Goal: Task Accomplishment & Management: Use online tool/utility

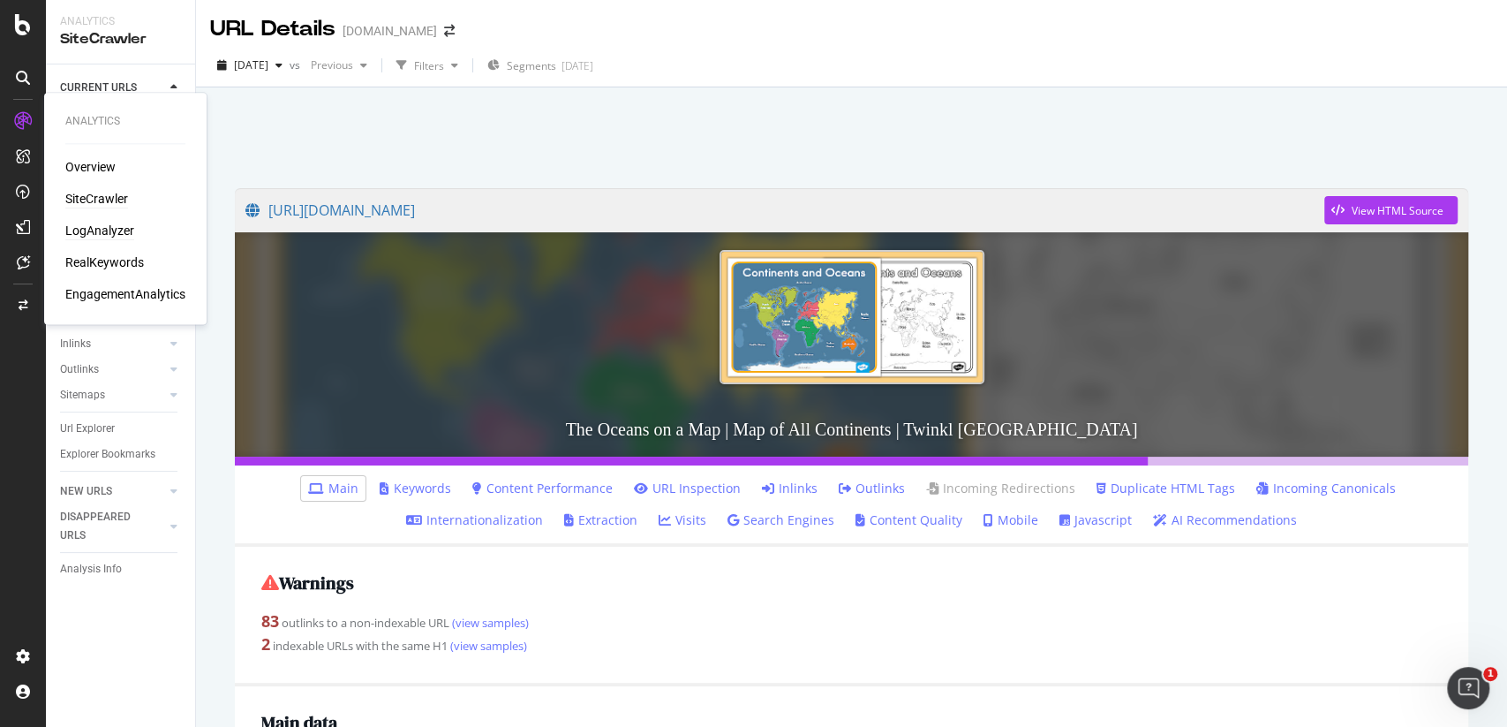
click at [111, 231] on div "LogAnalyzer" at bounding box center [99, 231] width 69 height 18
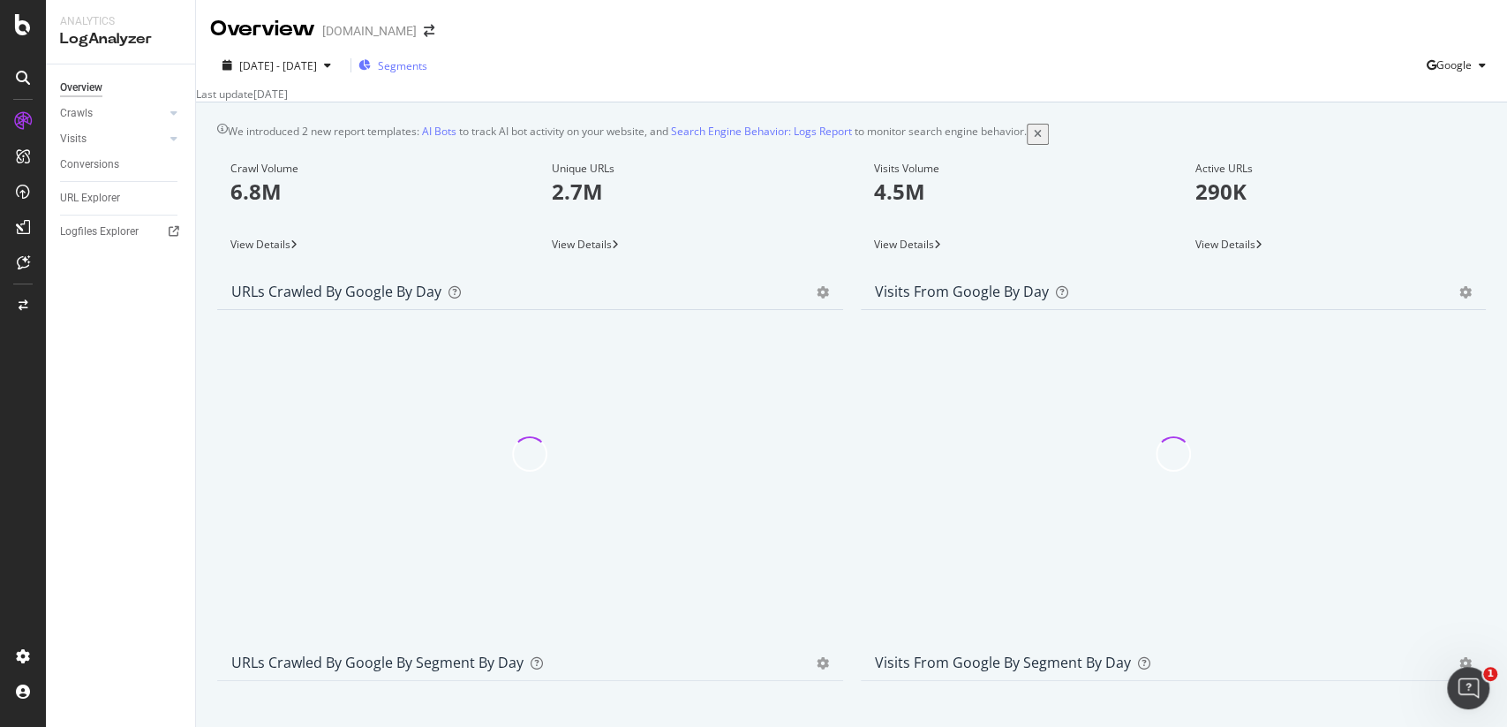
click at [427, 78] on div "Segments" at bounding box center [393, 65] width 69 height 26
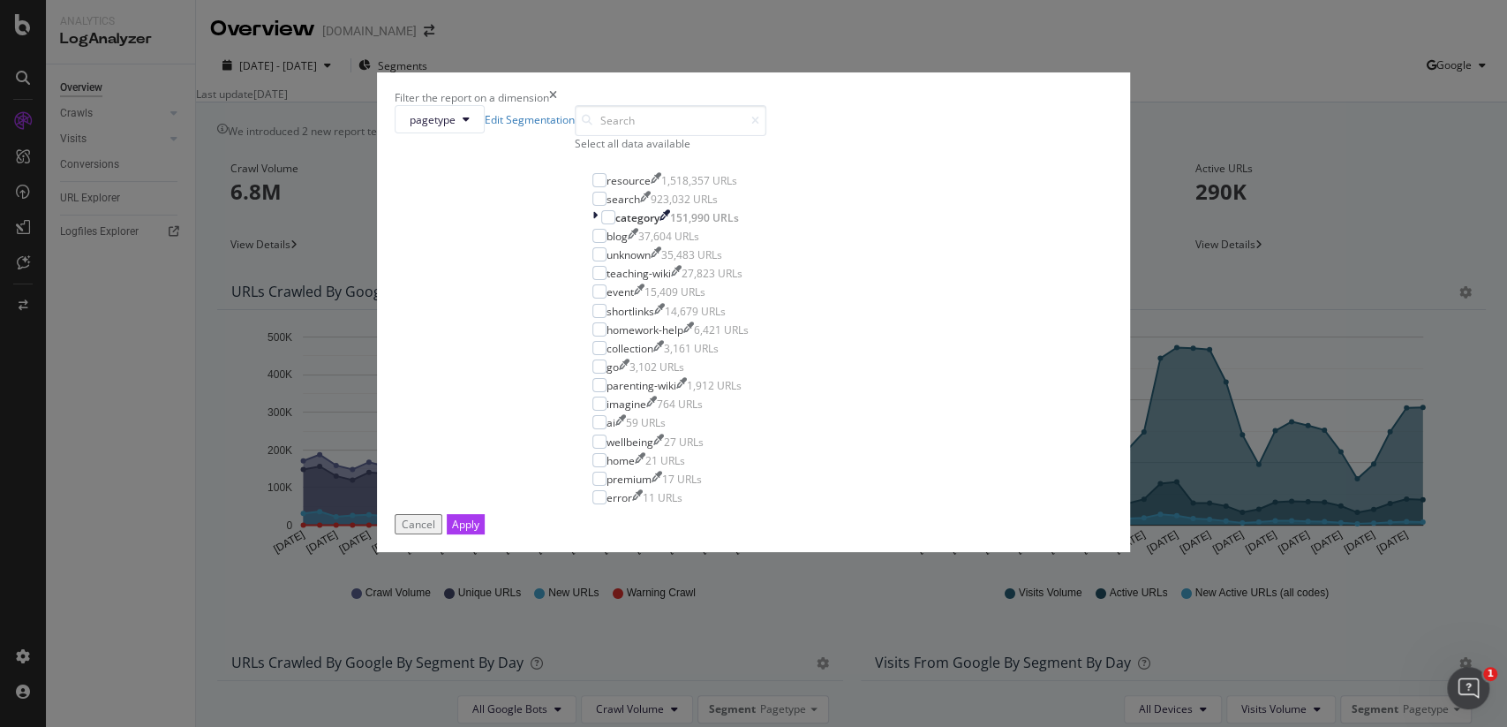
click at [471, 101] on div "Filter the report on a dimension pagetype Edit Segmentation Select all data ava…" at bounding box center [753, 363] width 1507 height 727
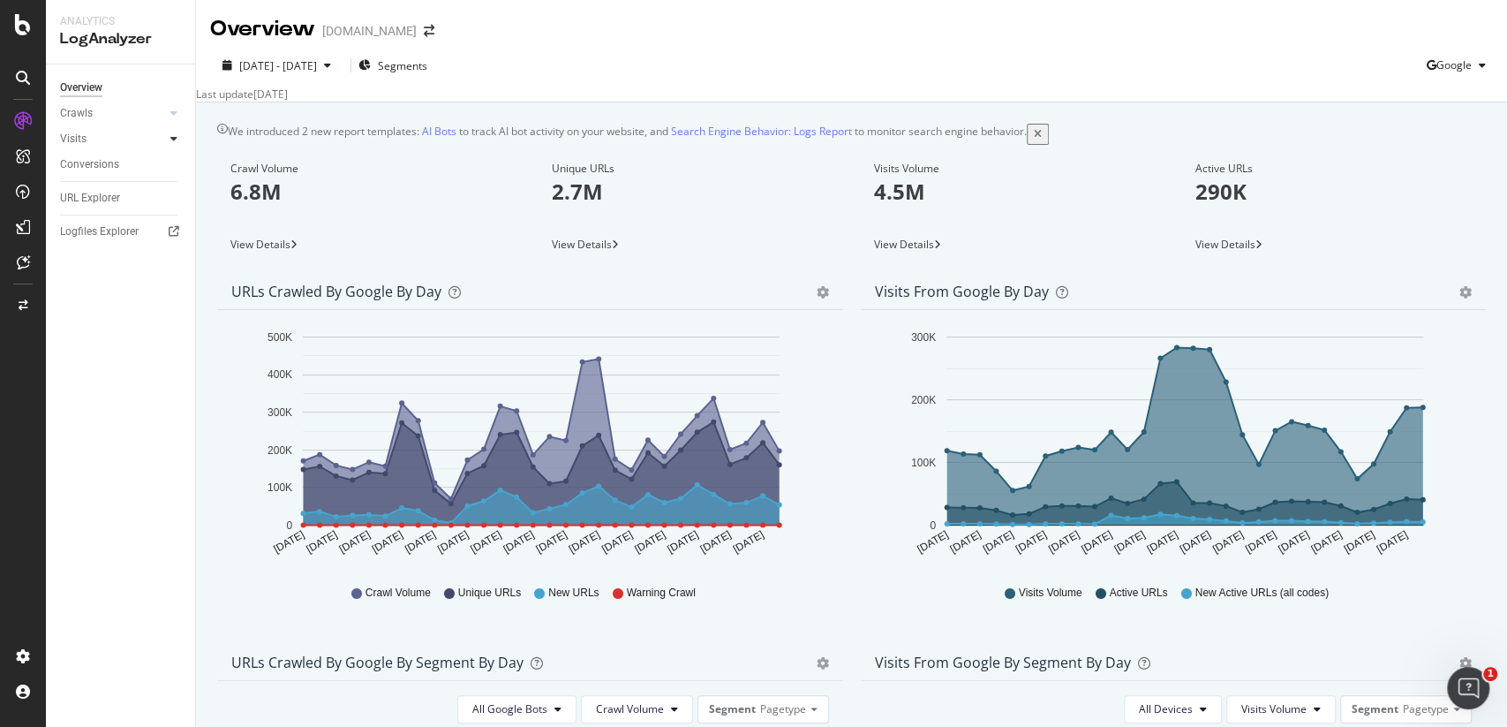
click at [173, 147] on div at bounding box center [174, 139] width 18 height 18
click at [171, 118] on div at bounding box center [174, 113] width 18 height 18
click at [134, 134] on div "Daily Distribution" at bounding box center [109, 139] width 82 height 19
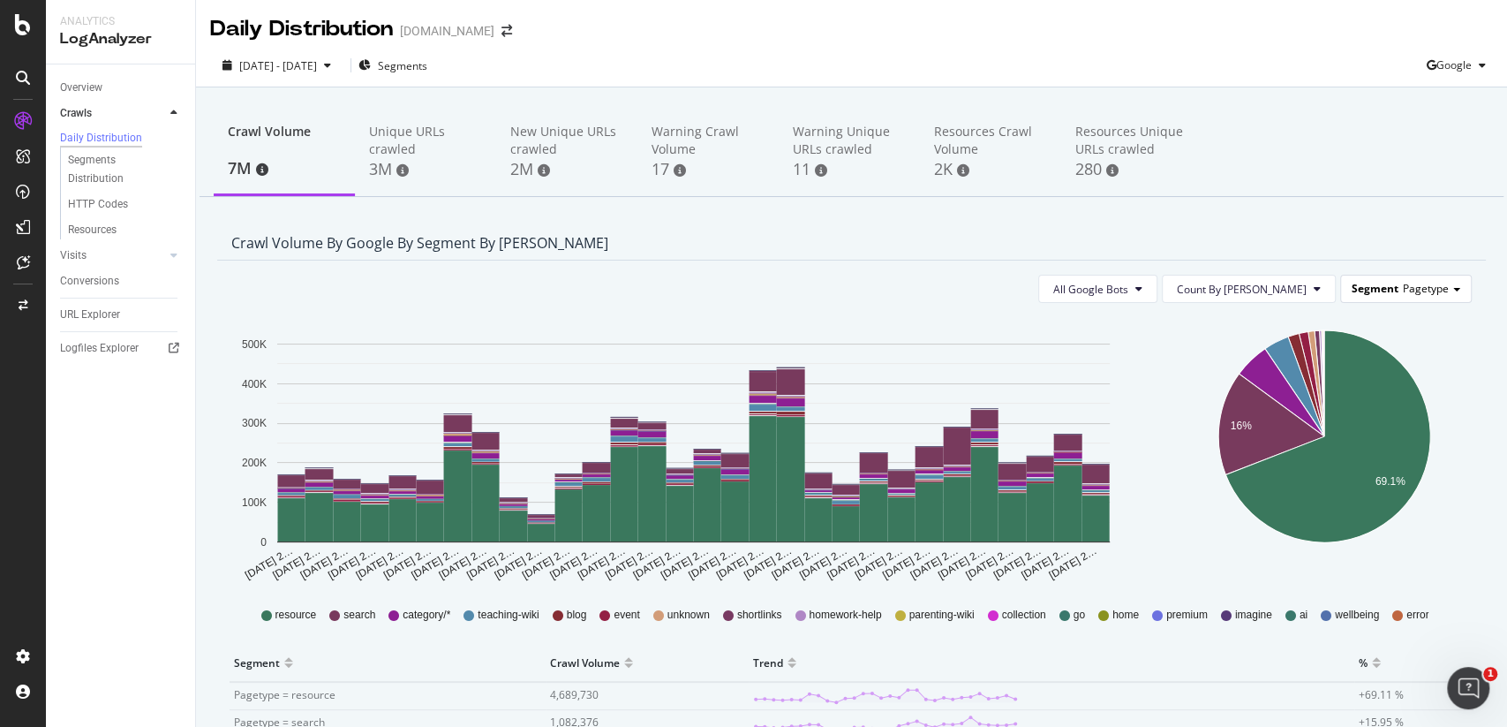
click at [1408, 283] on span "Pagetype" at bounding box center [1426, 288] width 46 height 15
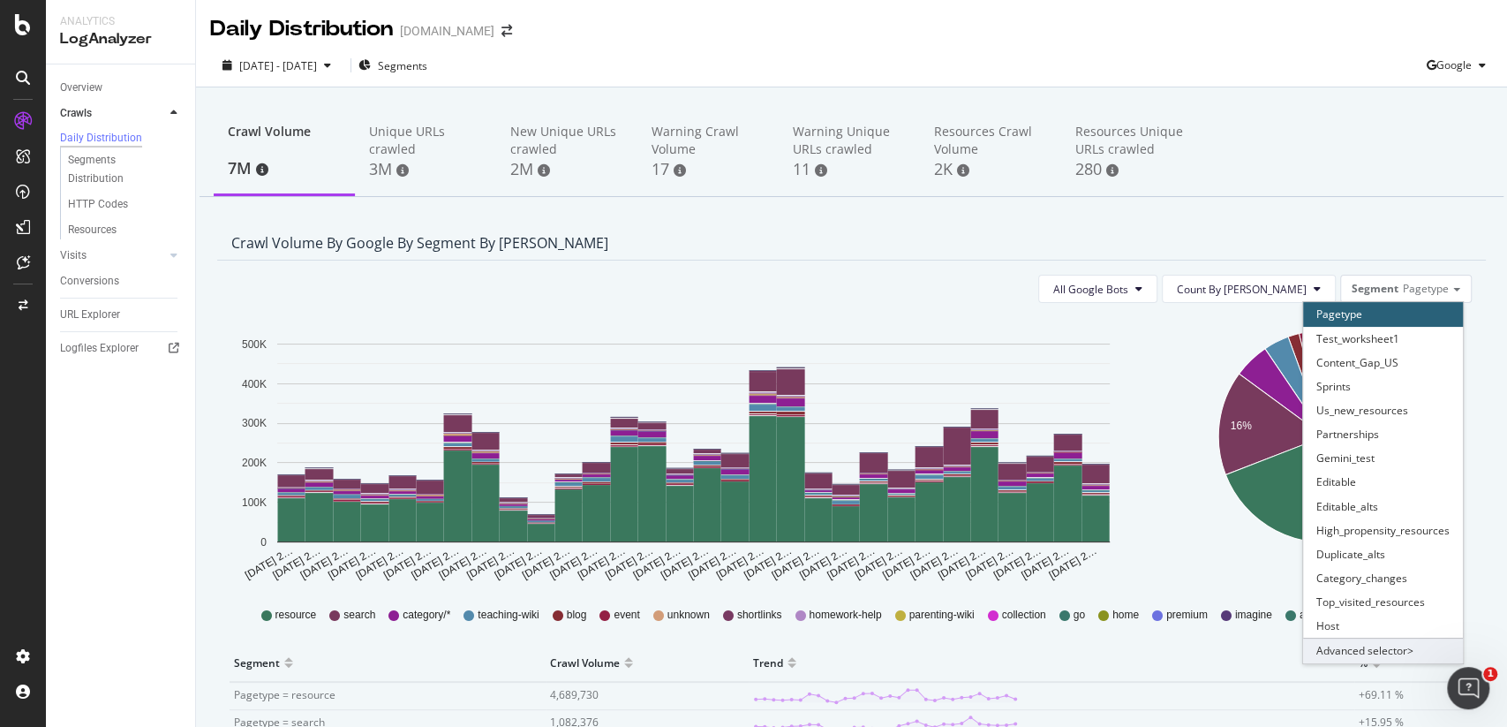
click at [1355, 659] on div "Advanced selector >" at bounding box center [1383, 650] width 160 height 25
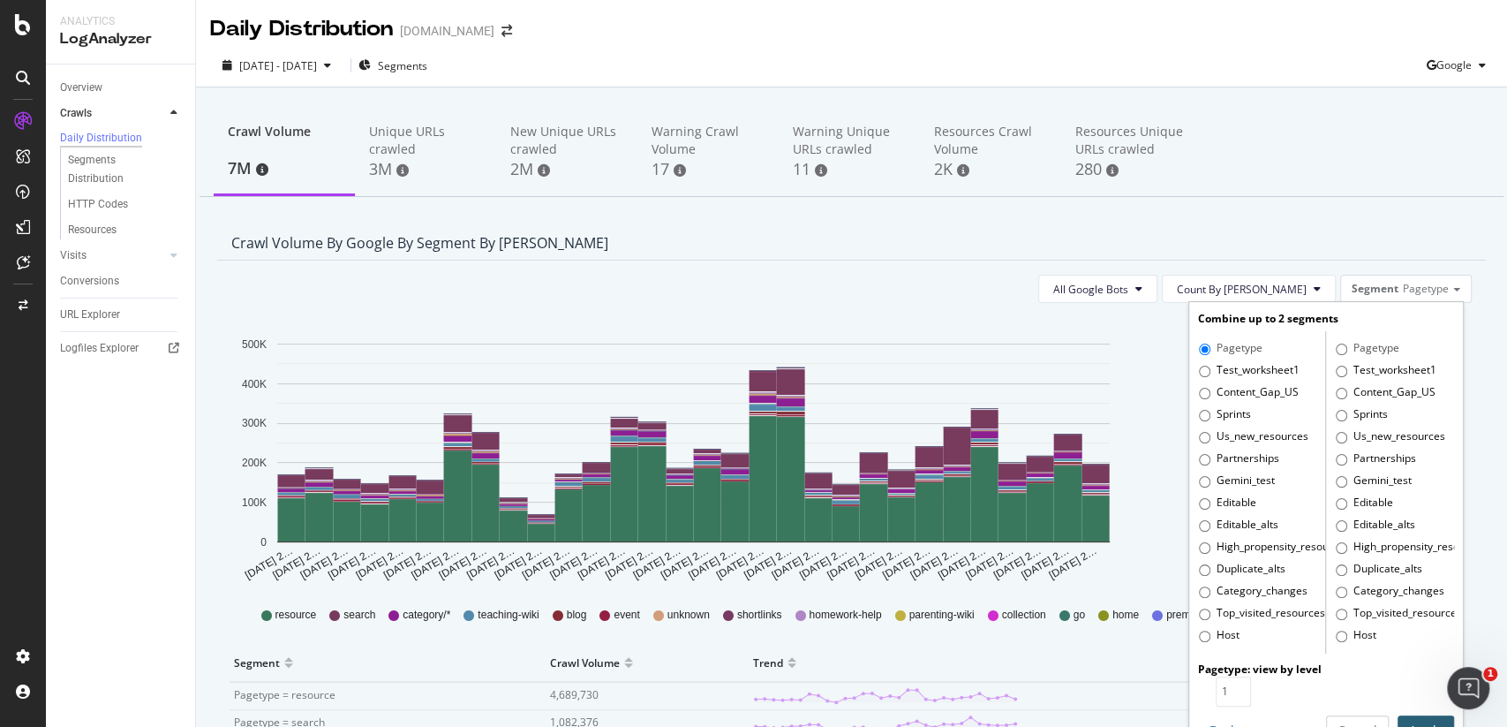
click at [1284, 197] on div "Crawl Volume 7M Unique URLs crawled 3M New Unique URLs crawled 2M Warning Crawl…" at bounding box center [851, 701] width 1311 height 1228
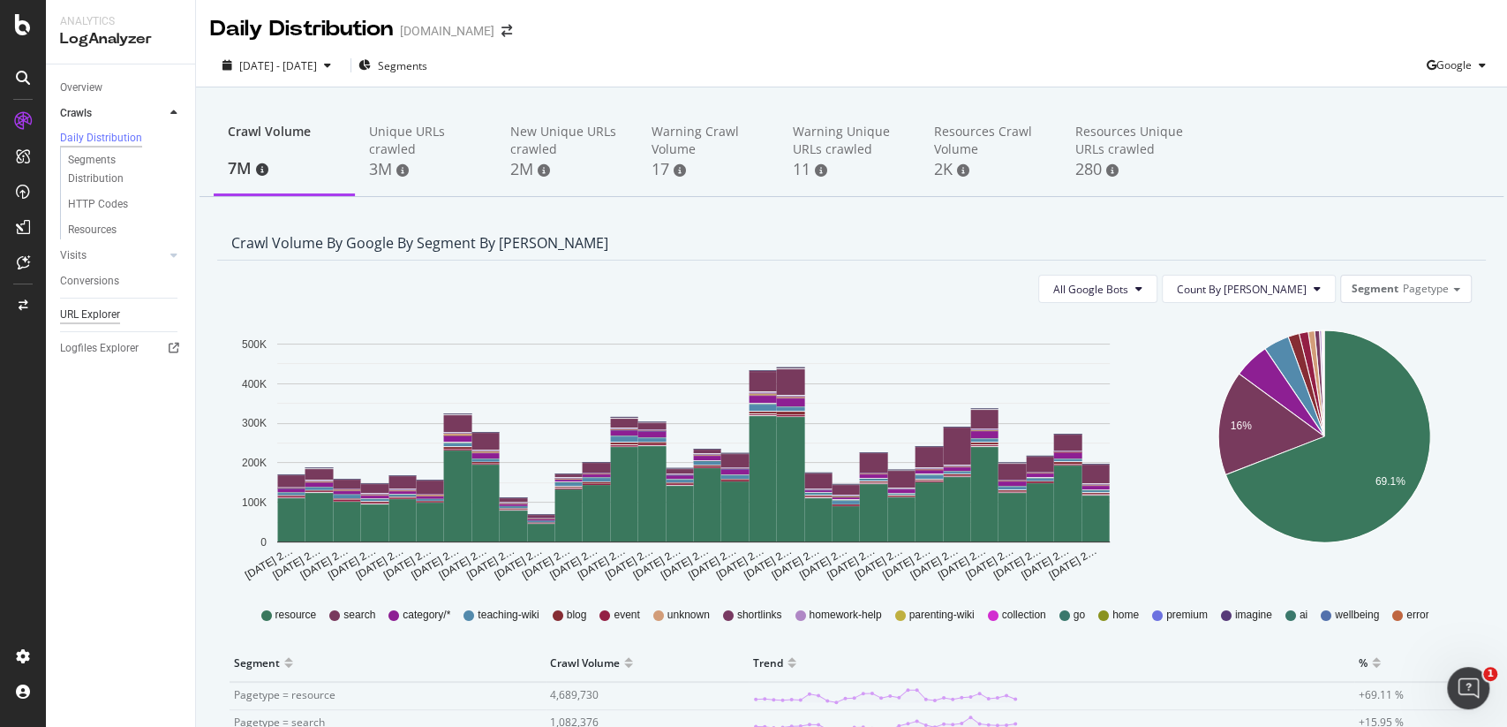
click at [108, 313] on div "URL Explorer" at bounding box center [90, 315] width 60 height 19
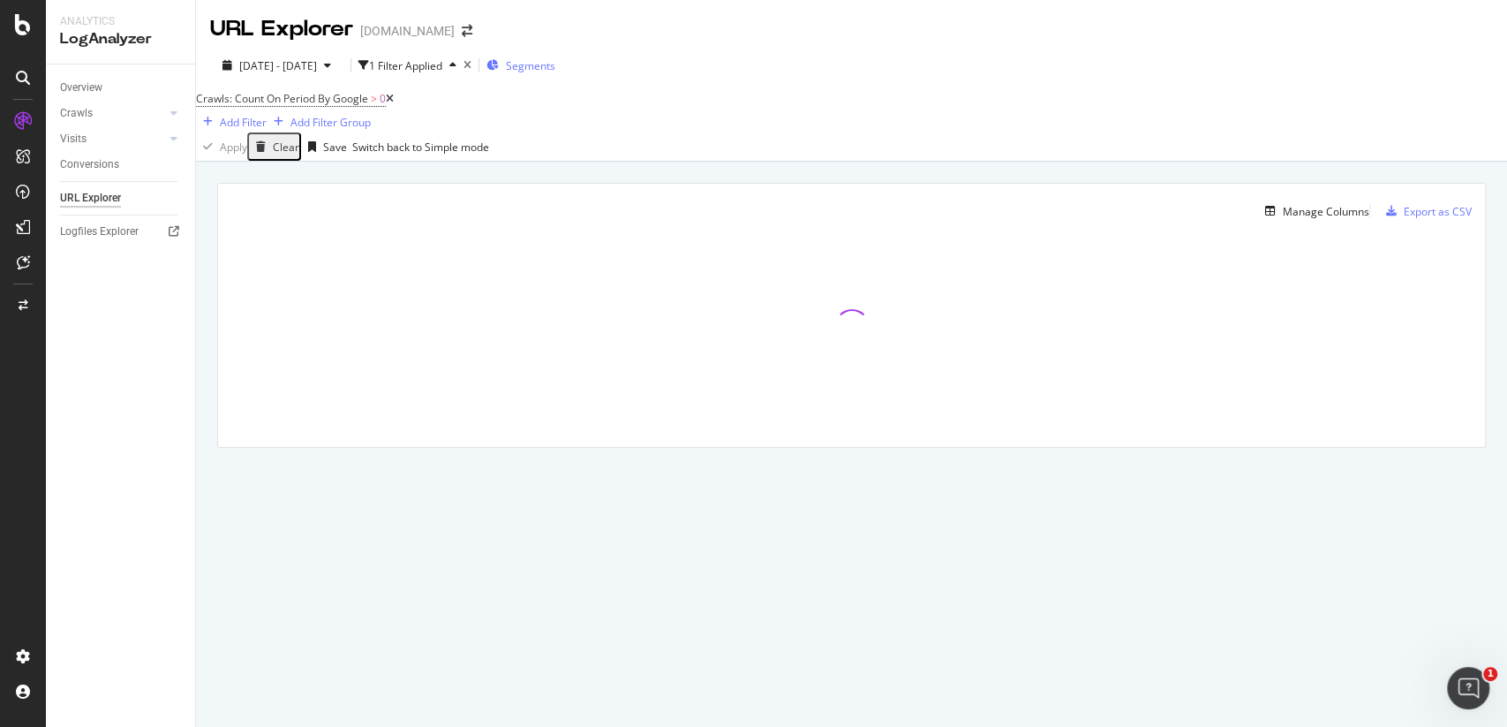
click at [555, 64] on span "Segments" at bounding box center [530, 65] width 49 height 15
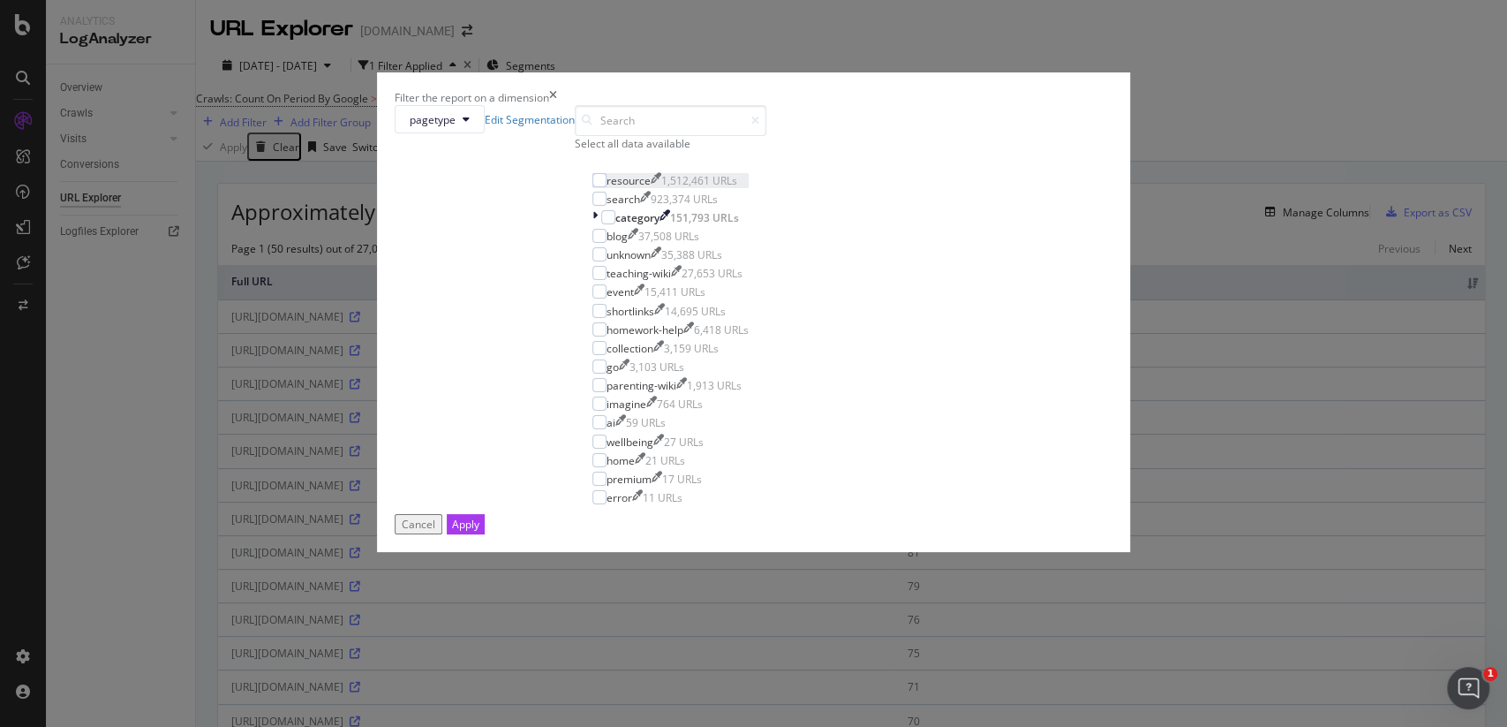
click at [638, 188] on div "resource" at bounding box center [629, 180] width 44 height 15
click at [901, 534] on div "Cancel Apply" at bounding box center [754, 524] width 719 height 20
click at [480, 533] on div "Apply" at bounding box center [465, 524] width 27 height 19
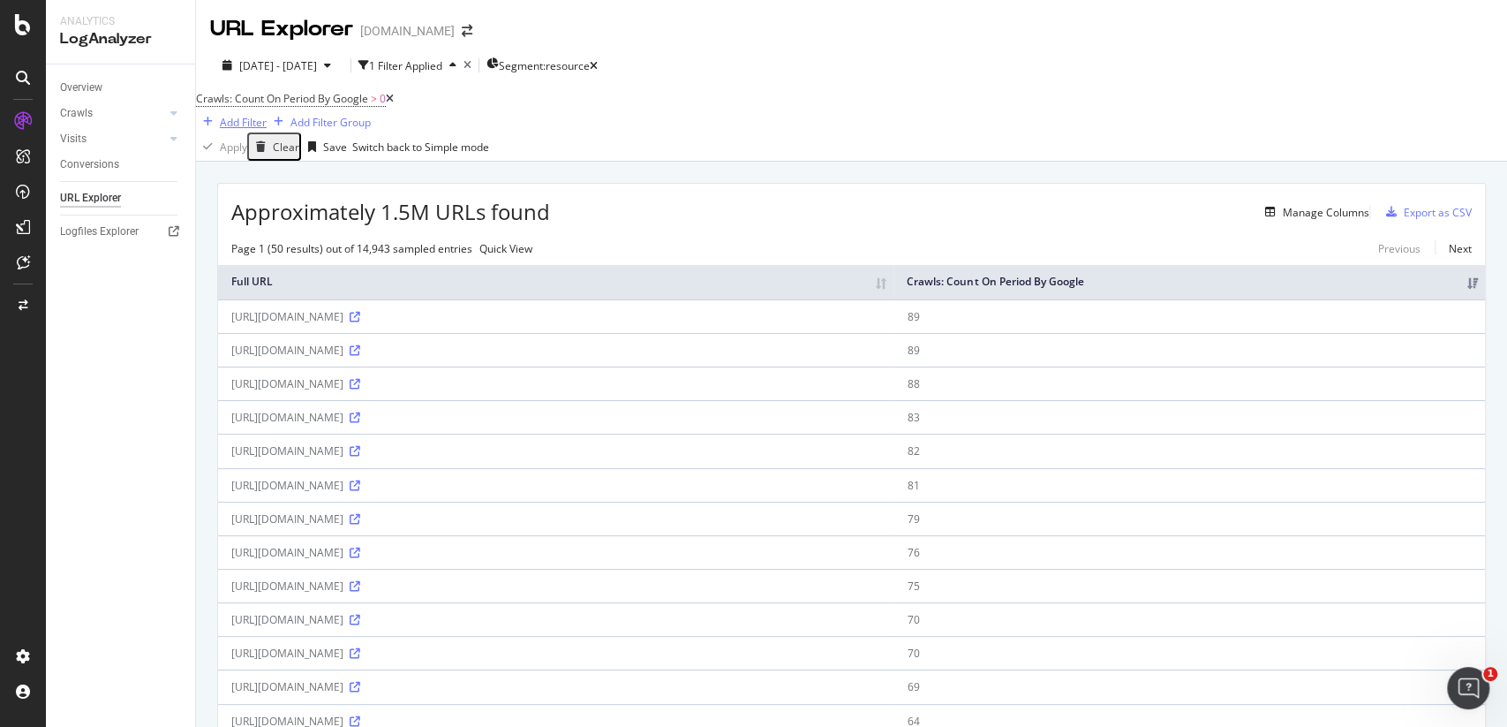
click at [267, 115] on div "Add Filter" at bounding box center [243, 122] width 47 height 15
type input "b"
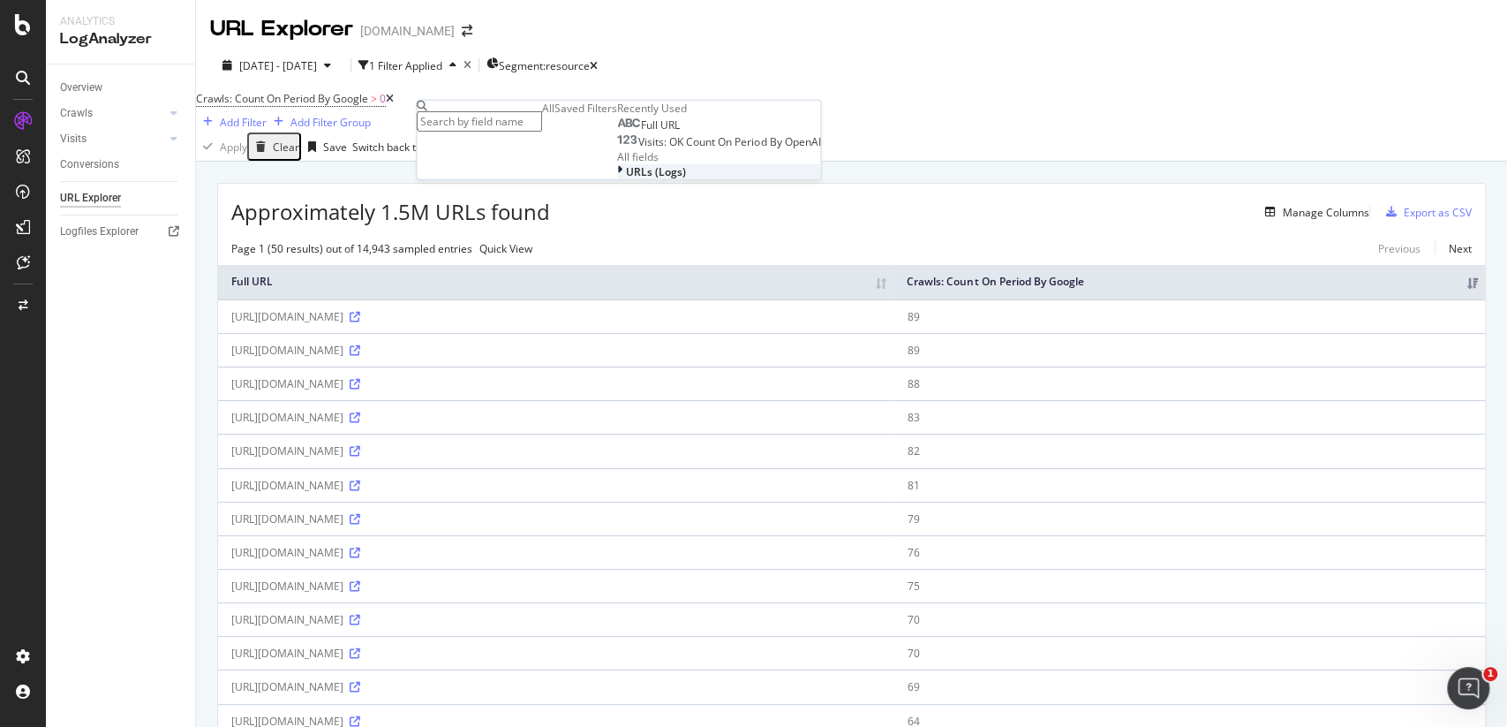
click at [617, 179] on div "URLs (Logs)" at bounding box center [718, 171] width 203 height 15
click at [626, 213] on span "Segments" at bounding box center [651, 205] width 51 height 15
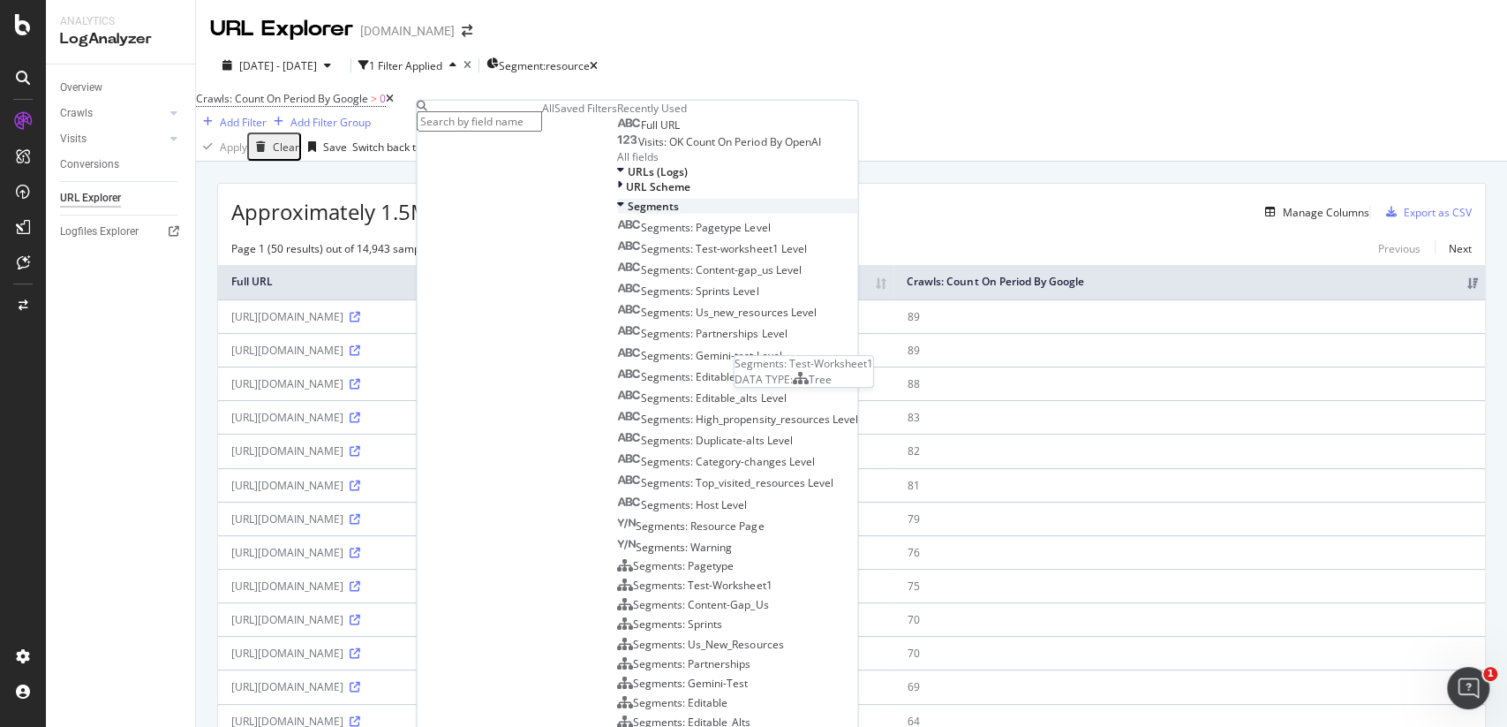
scroll to position [586, 0]
click at [828, 215] on div "Manage Columns" at bounding box center [959, 211] width 819 height 21
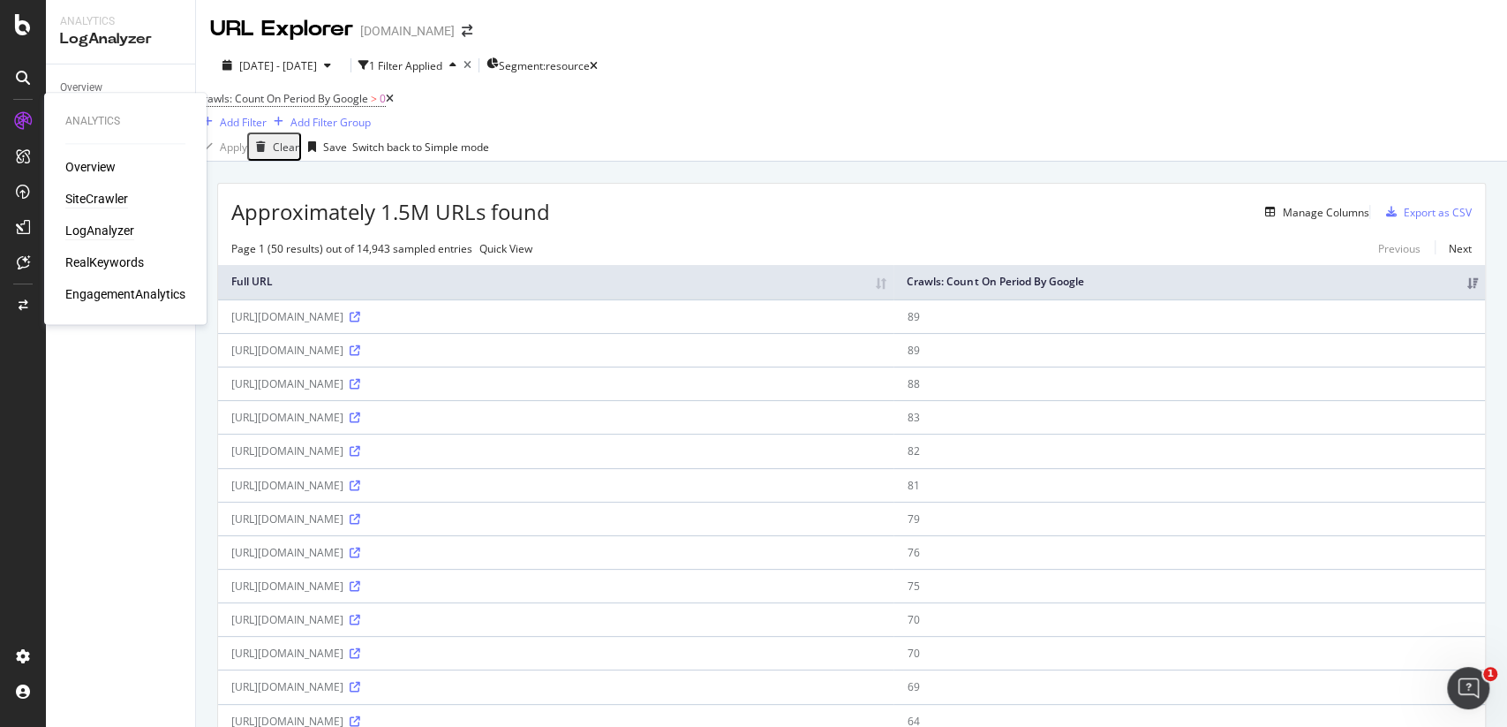
click at [110, 200] on div "SiteCrawler" at bounding box center [96, 199] width 63 height 18
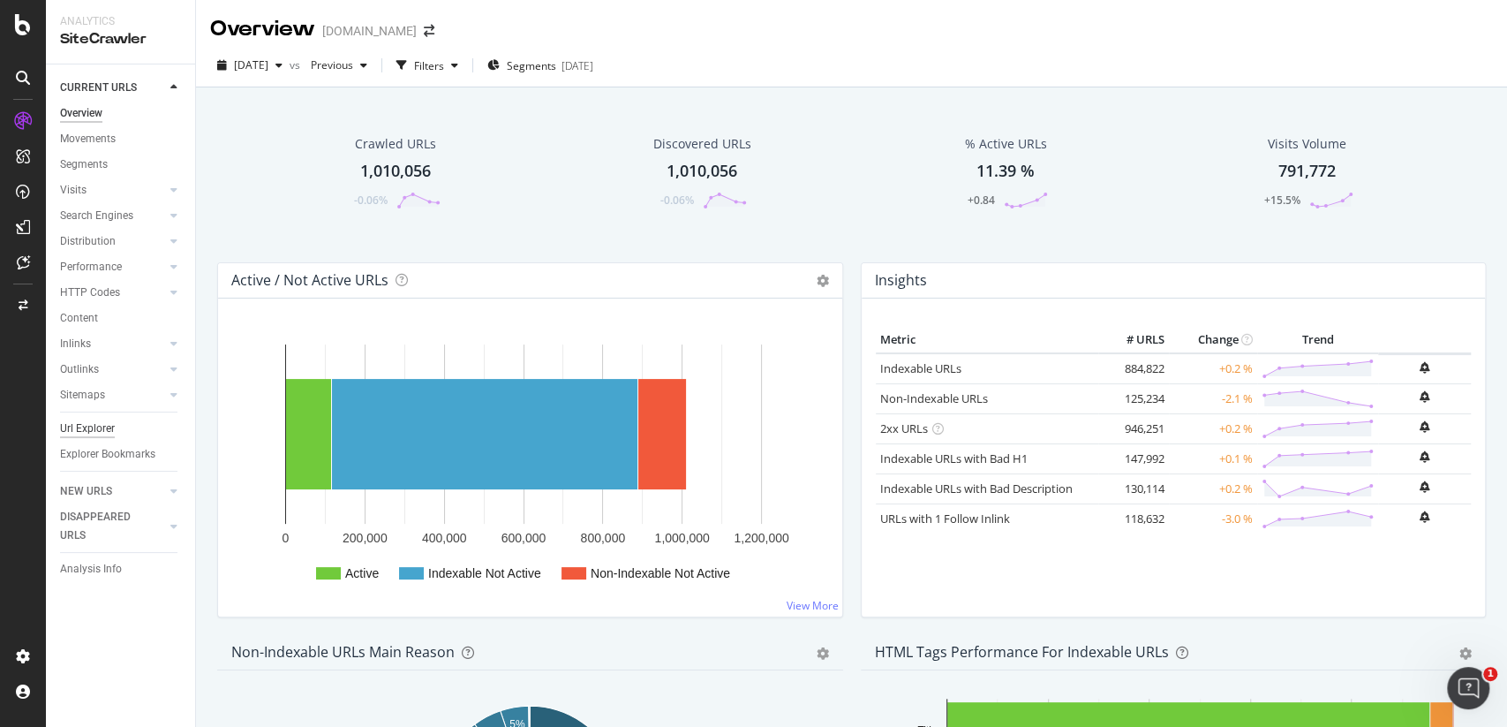
click at [104, 423] on div "Url Explorer" at bounding box center [87, 428] width 55 height 19
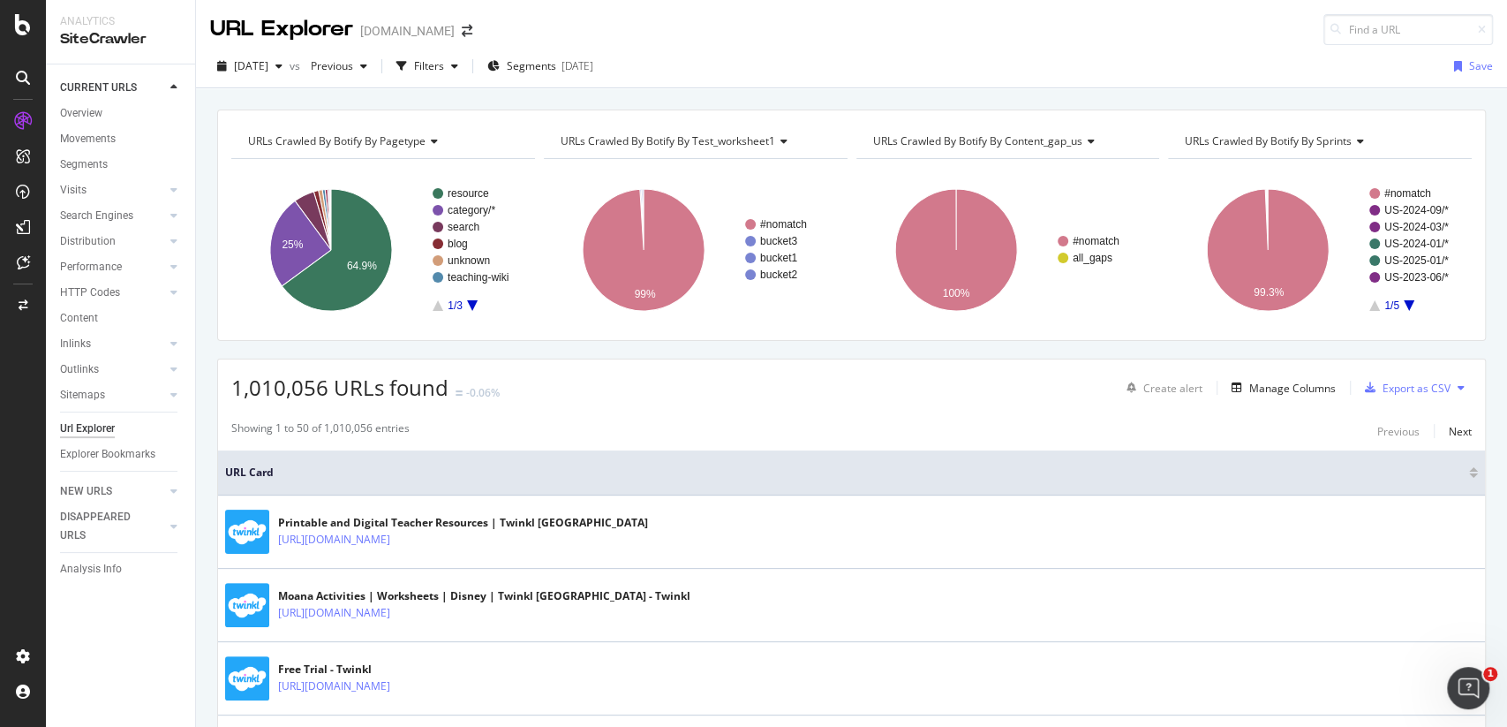
click at [1267, 374] on div "Create alert Manage Columns Export as CSV" at bounding box center [1296, 388] width 352 height 30
click at [1267, 387] on div "Manage Columns" at bounding box center [1293, 388] width 87 height 15
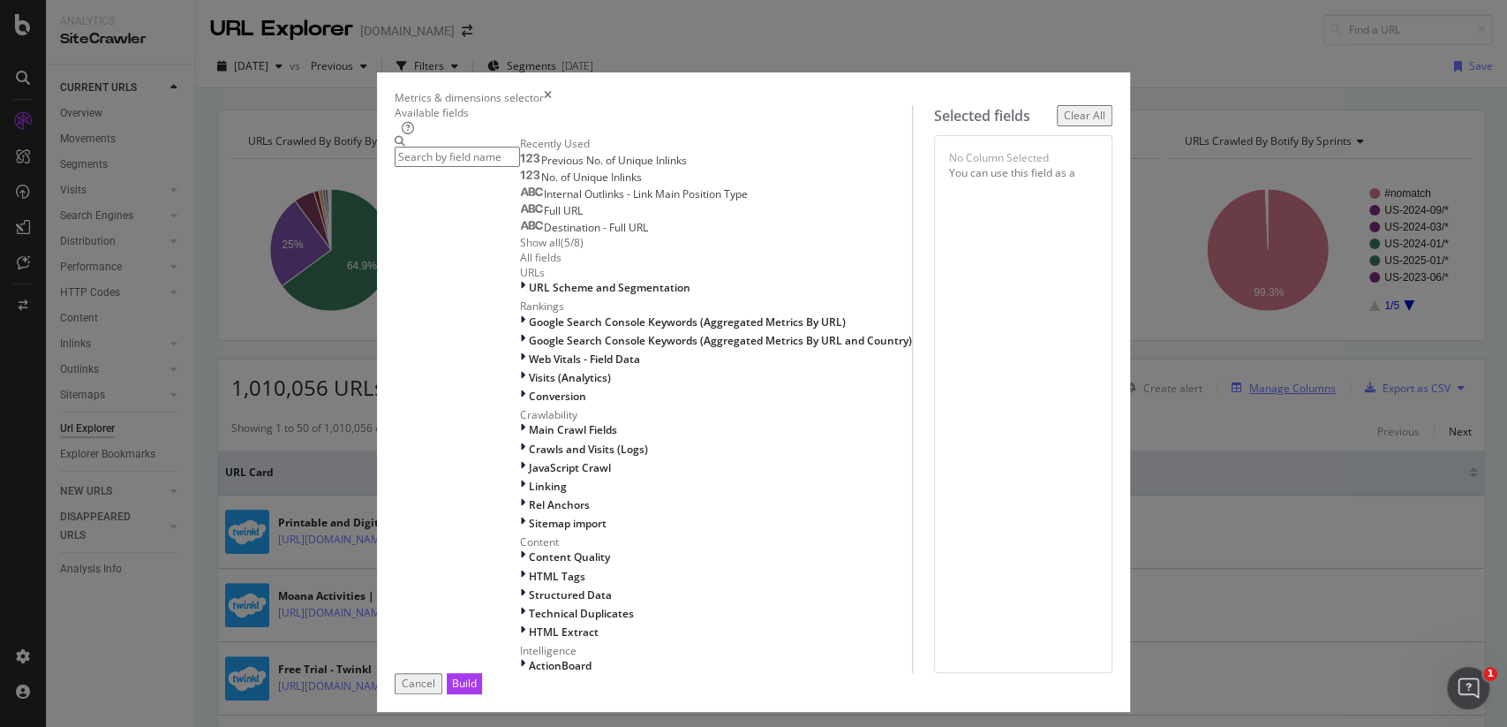
click at [693, 250] on div "Show all ( 5 / 8 )" at bounding box center [716, 242] width 392 height 15
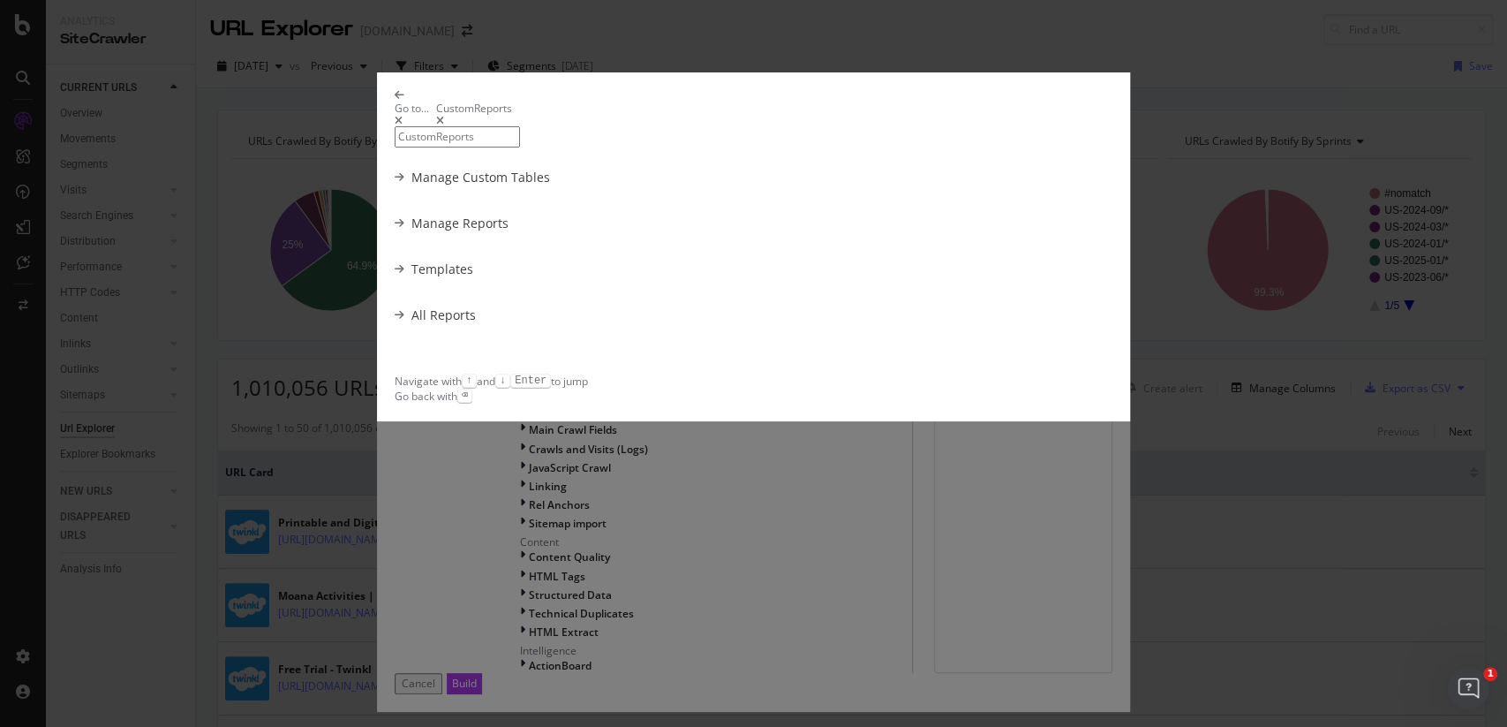
click at [443, 105] on div "Go to... CustomReports" at bounding box center [754, 118] width 719 height 57
click at [404, 101] on icon "modal" at bounding box center [400, 95] width 10 height 11
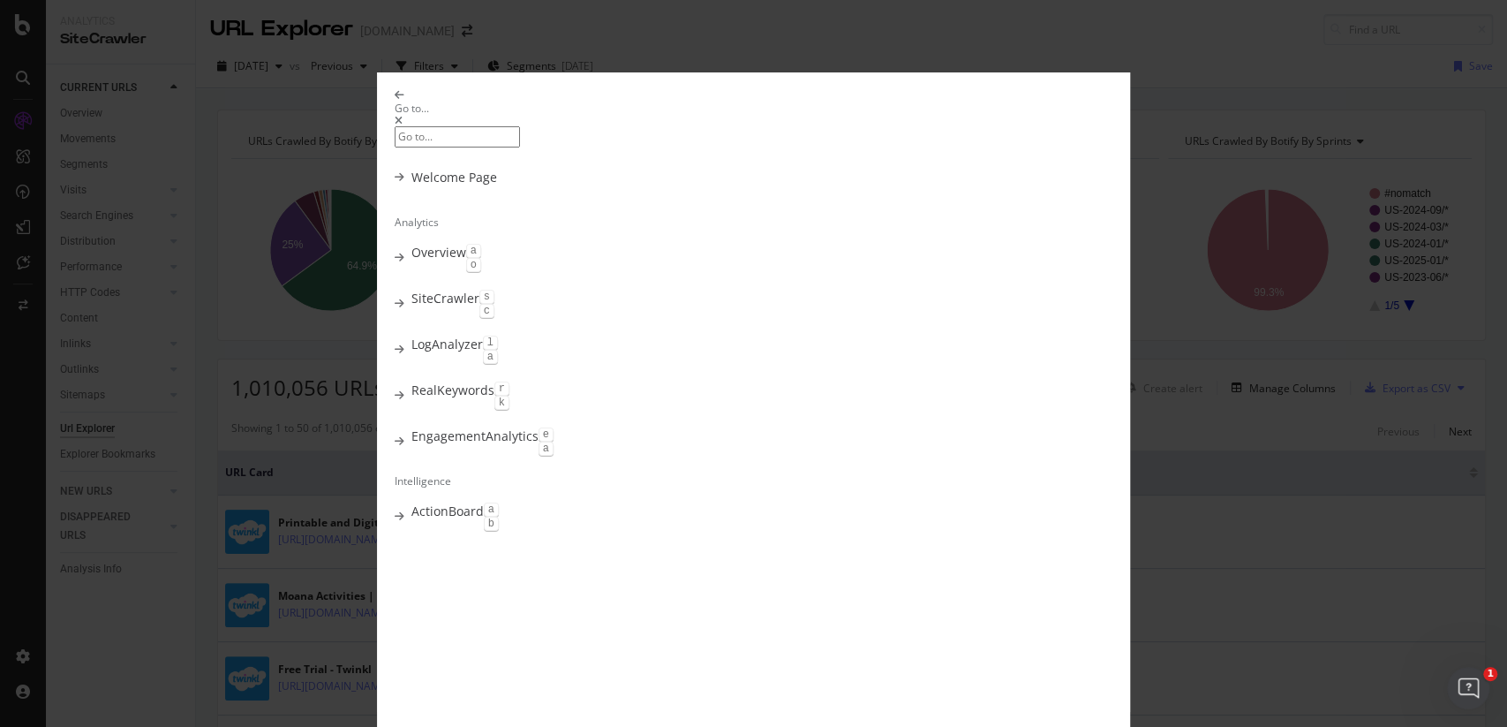
click at [404, 101] on icon "modal" at bounding box center [400, 95] width 10 height 11
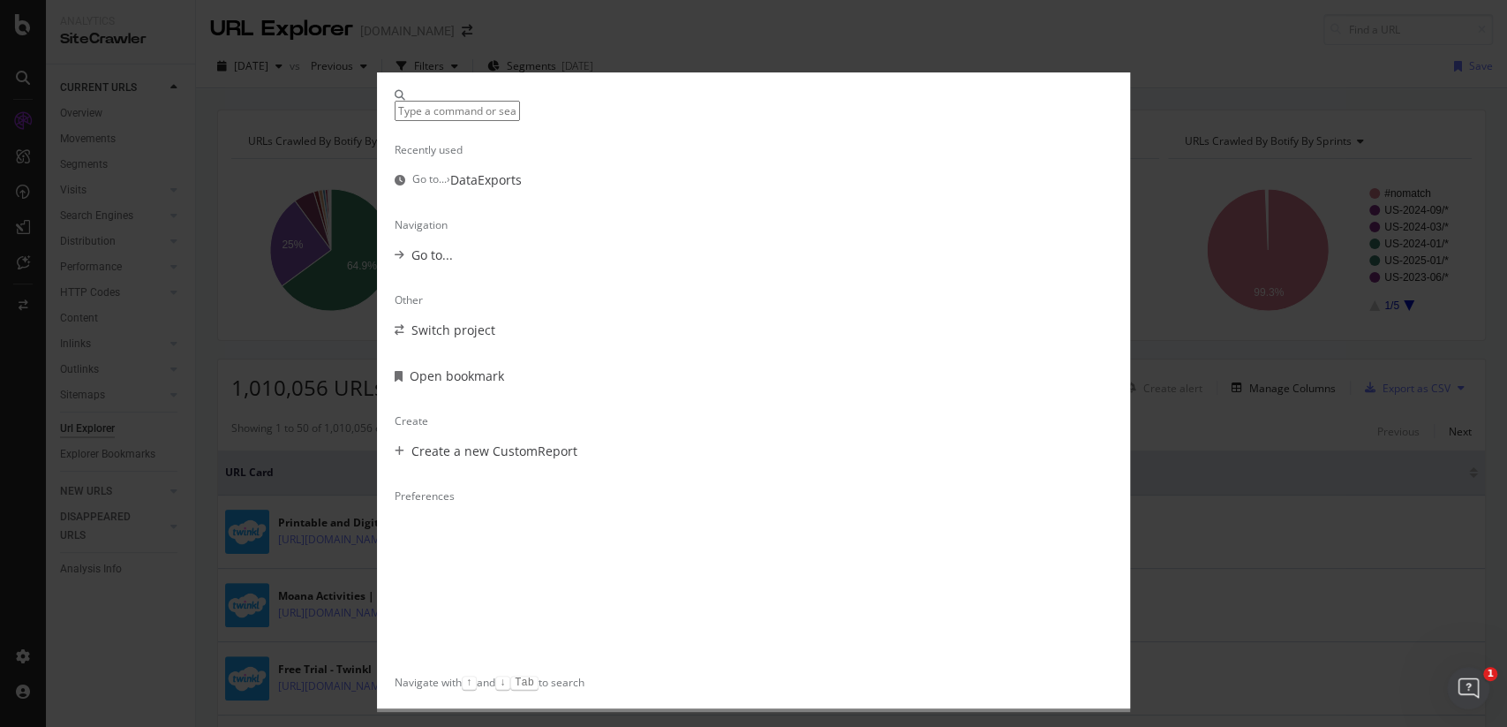
click at [1014, 577] on div "Recently used Go to... › DataExports Navigation Go to... Other Switch project O…" at bounding box center [753, 363] width 1507 height 727
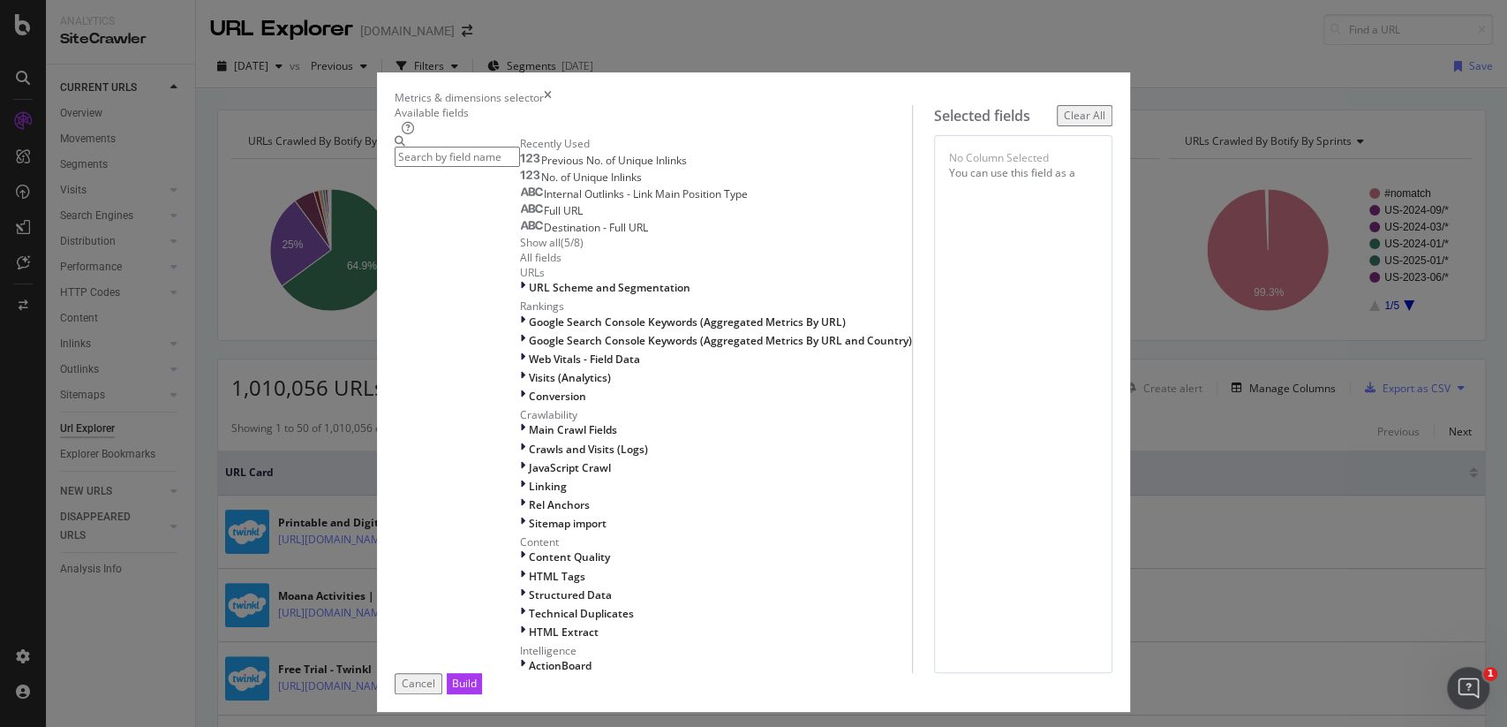
click at [480, 156] on input "modal" at bounding box center [457, 157] width 125 height 20
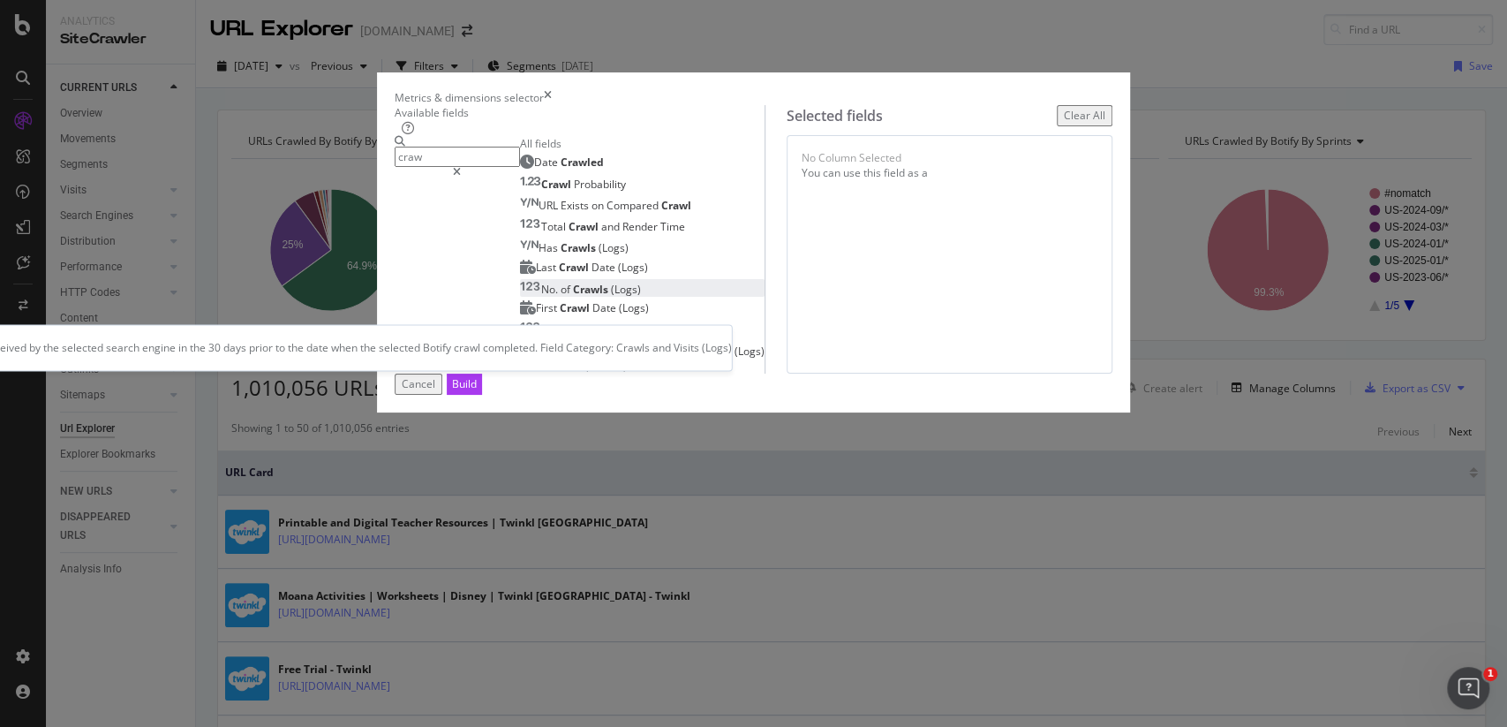
type input "craw"
click at [611, 297] on span "(Logs)" at bounding box center [626, 289] width 30 height 15
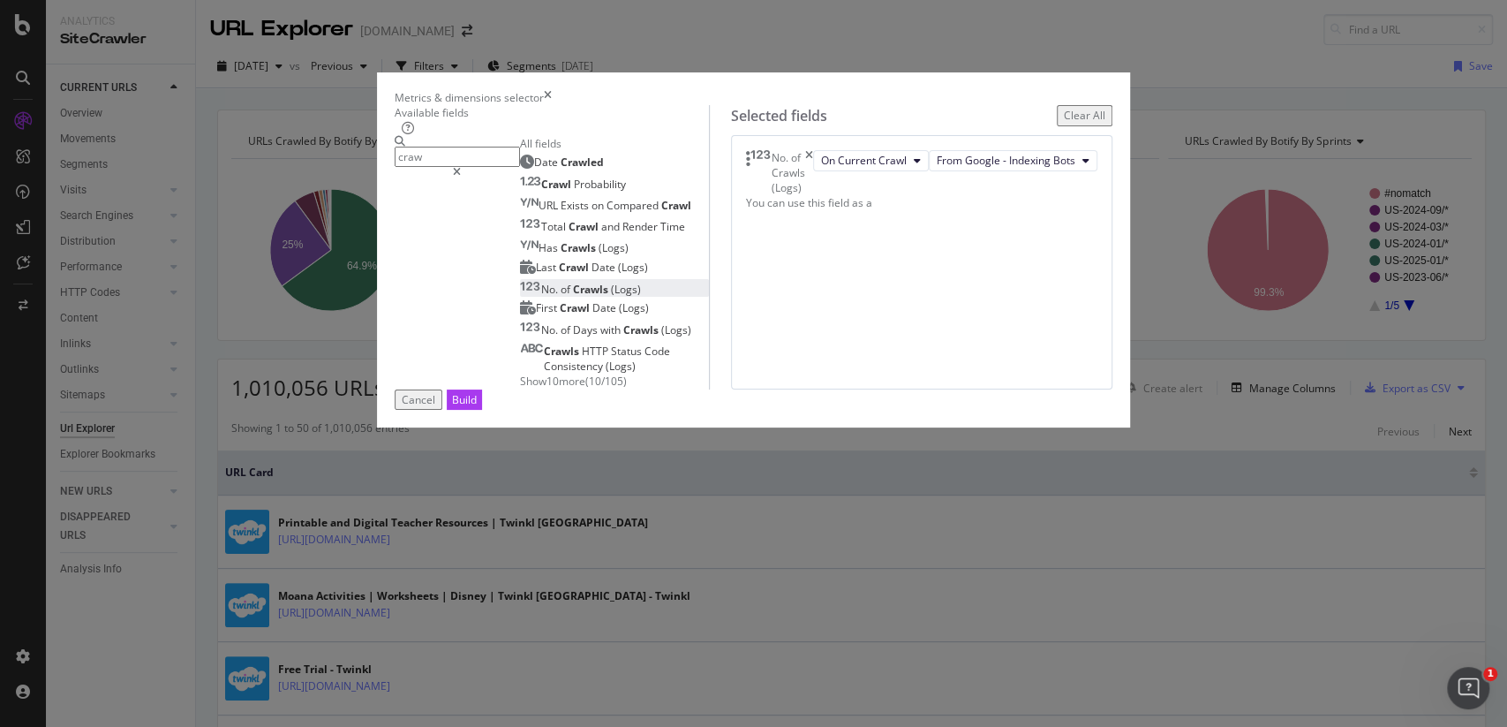
click at [435, 407] on div "Cancel" at bounding box center [419, 399] width 34 height 15
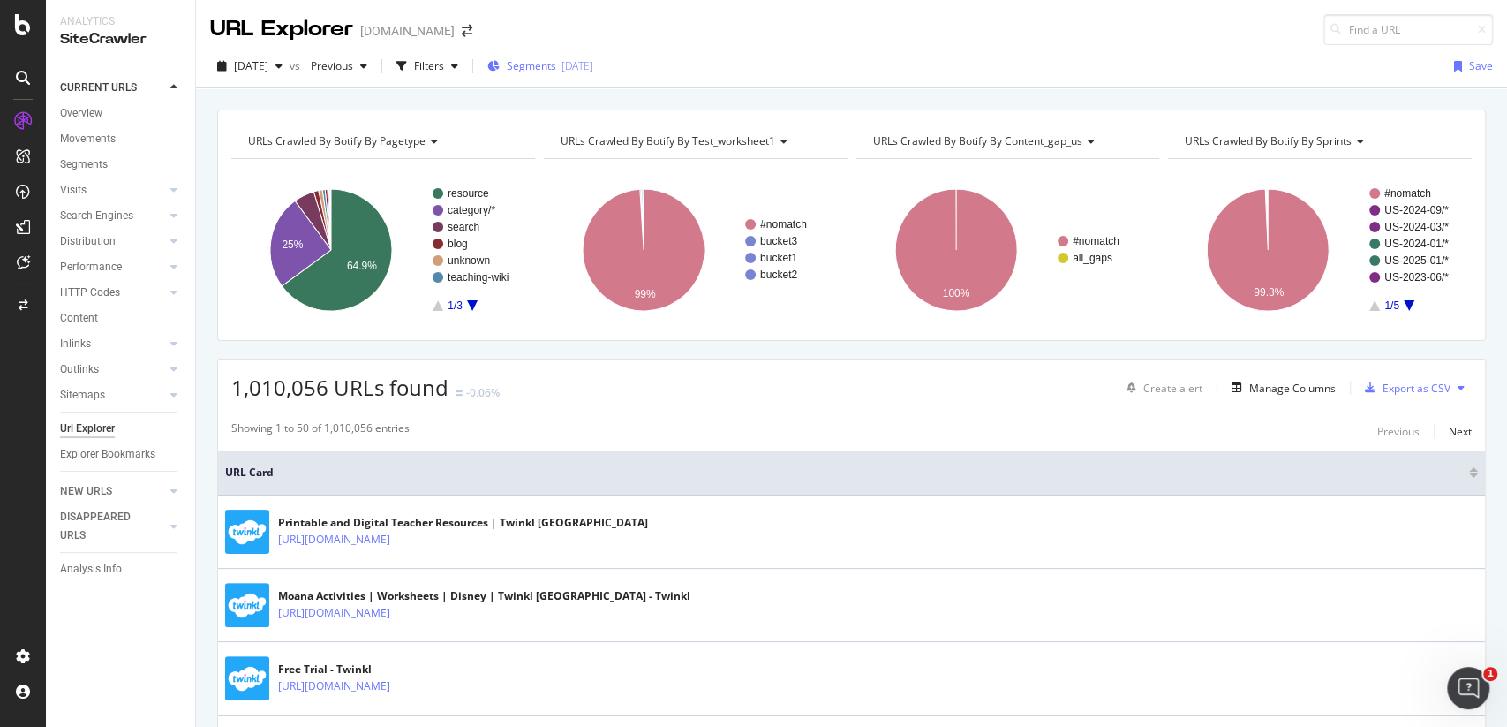
click at [552, 70] on span "Segments" at bounding box center [531, 65] width 49 height 15
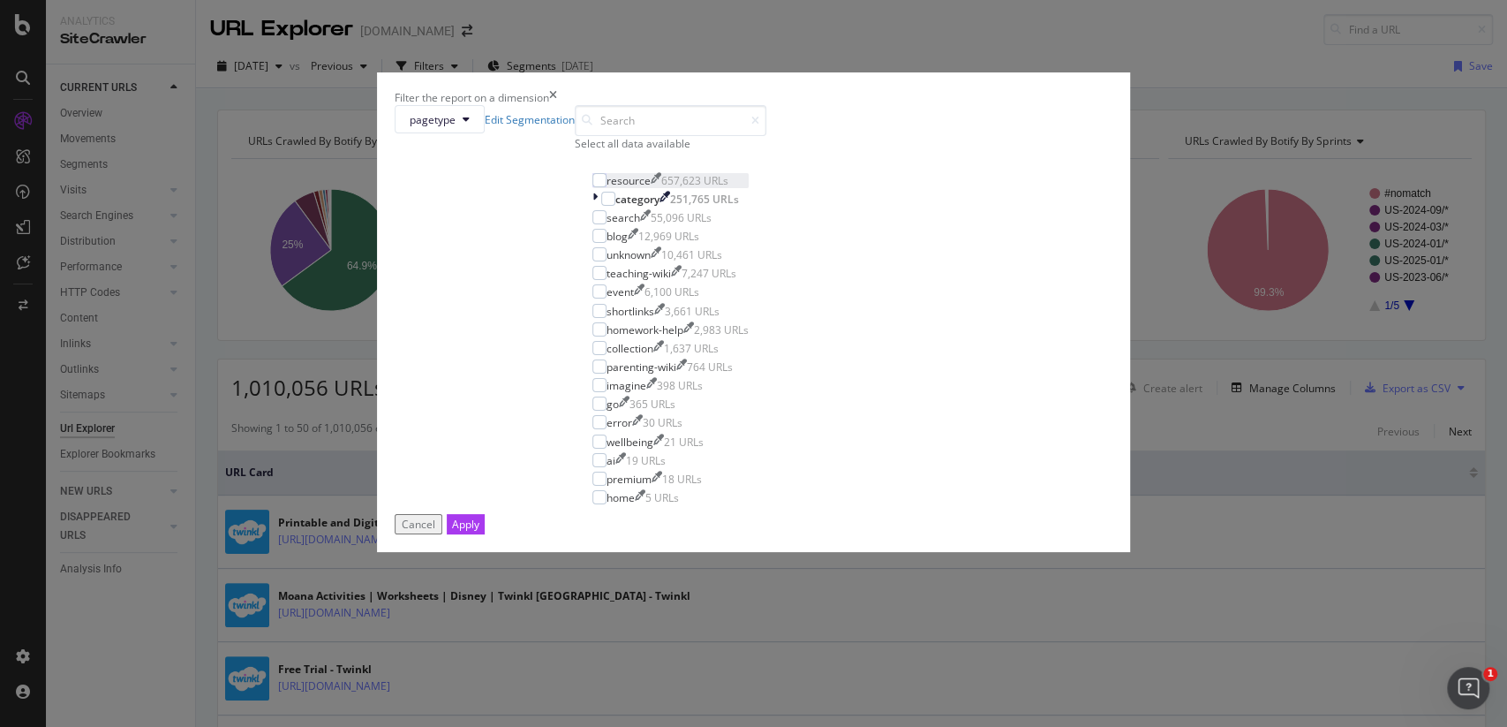
click at [651, 188] on div "resource" at bounding box center [629, 180] width 44 height 15
click at [480, 533] on div "Apply" at bounding box center [465, 524] width 27 height 19
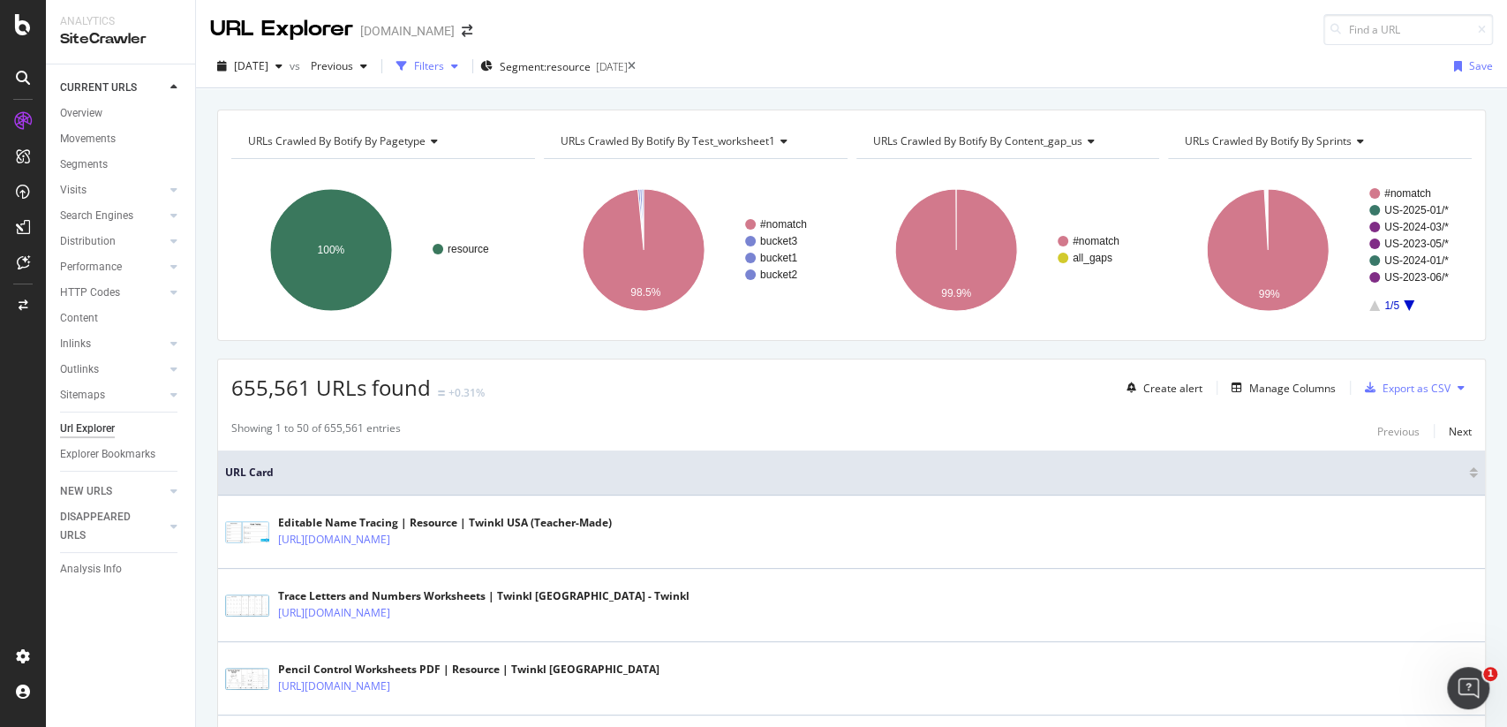
click at [444, 69] on div "Filters" at bounding box center [429, 65] width 30 height 15
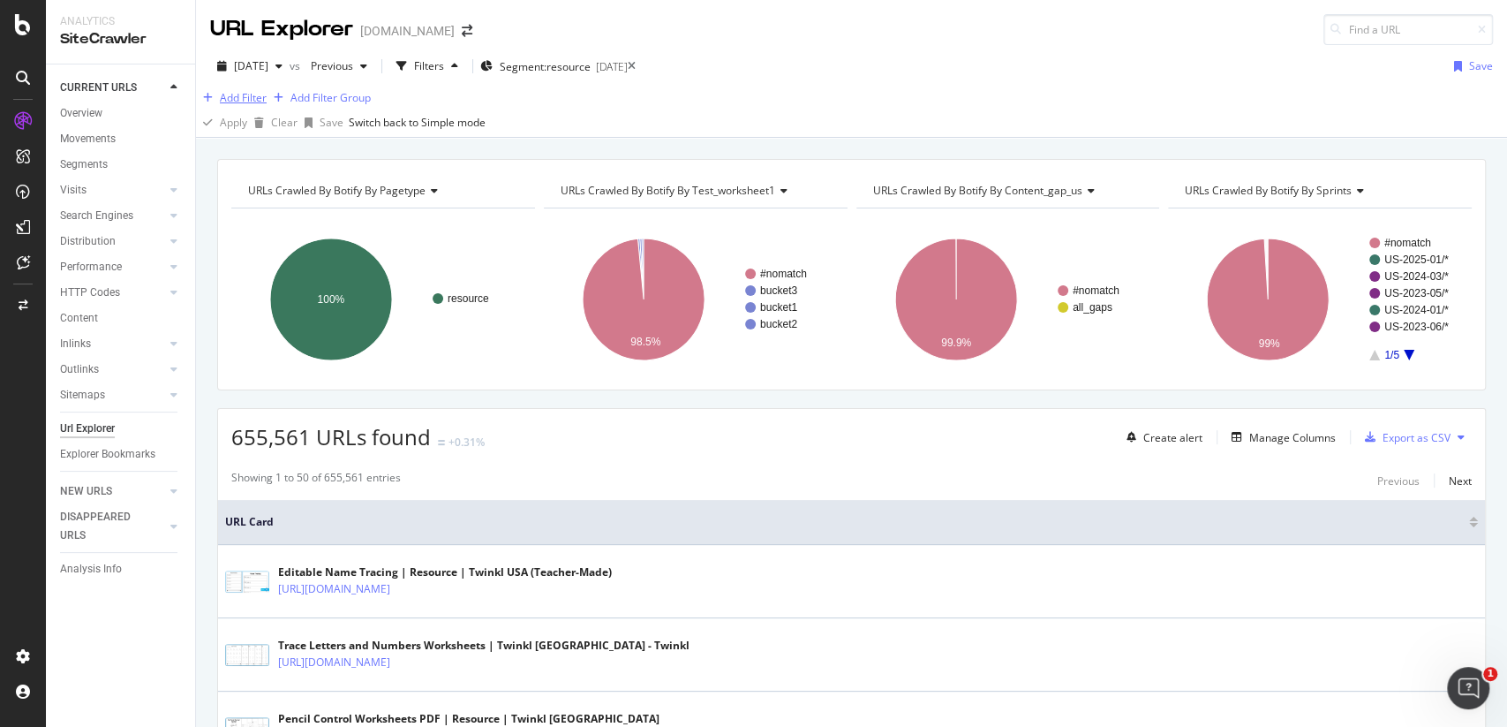
click at [246, 105] on div "Add Filter" at bounding box center [243, 97] width 47 height 15
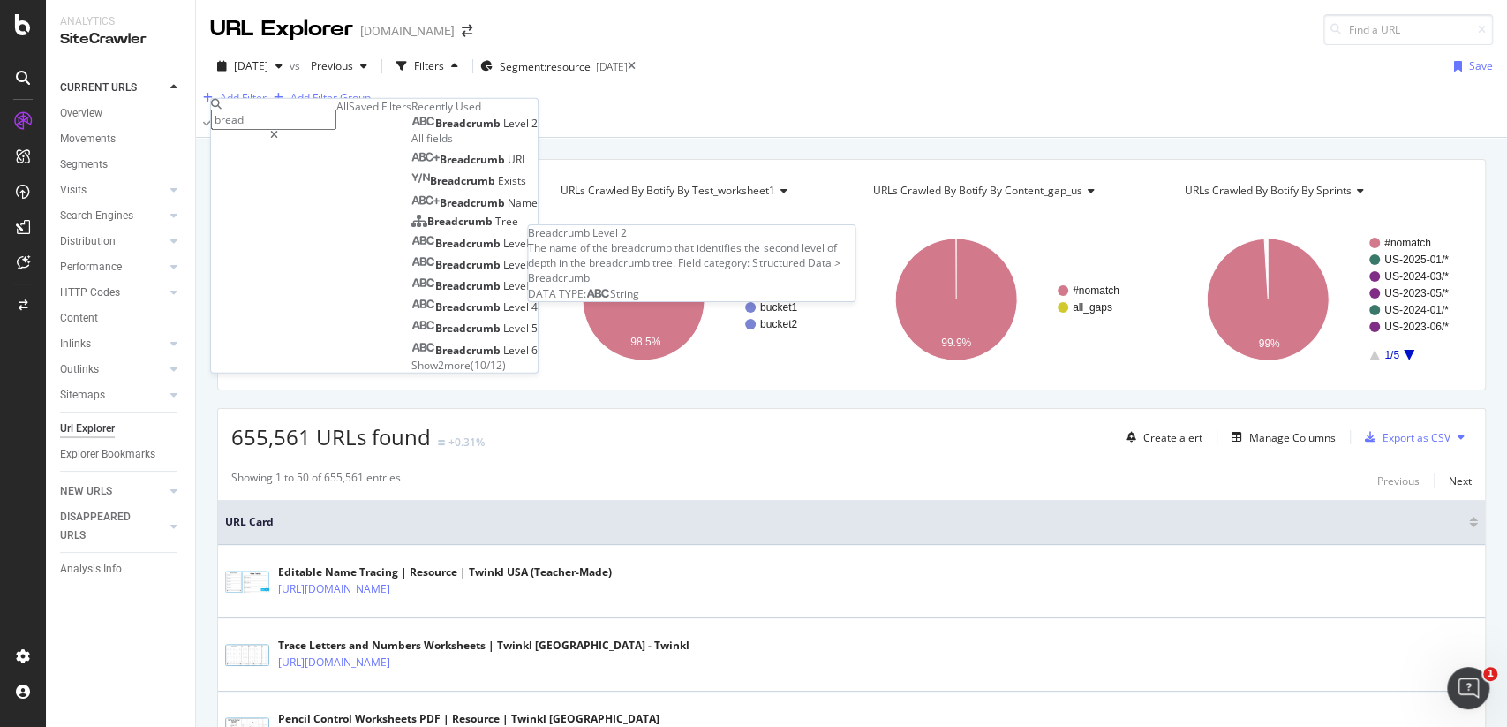
type input "bread"
click at [503, 131] on span "Level" at bounding box center [517, 123] width 28 height 15
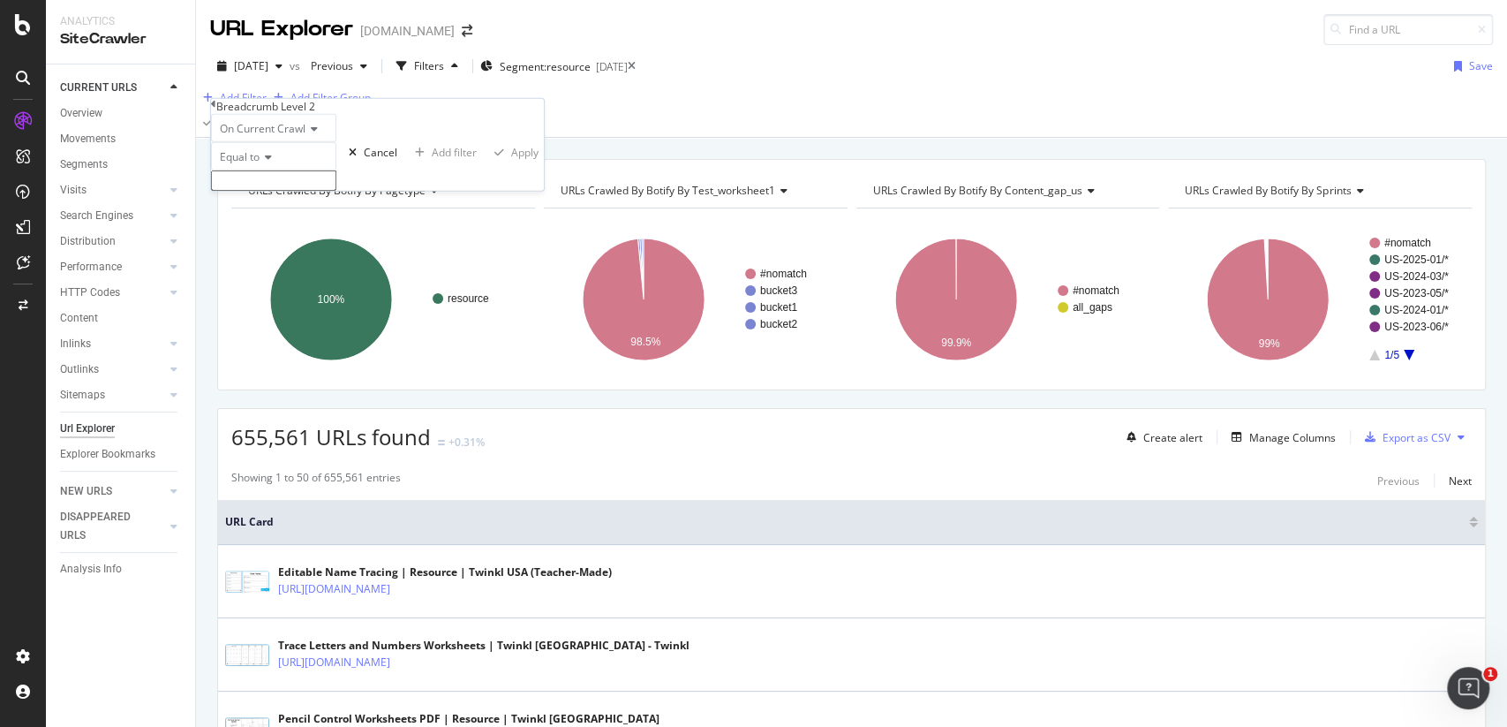
click at [336, 191] on input "text" at bounding box center [273, 180] width 125 height 20
type input "[GEOGRAPHIC_DATA]"
click at [511, 165] on div "Apply" at bounding box center [524, 157] width 27 height 15
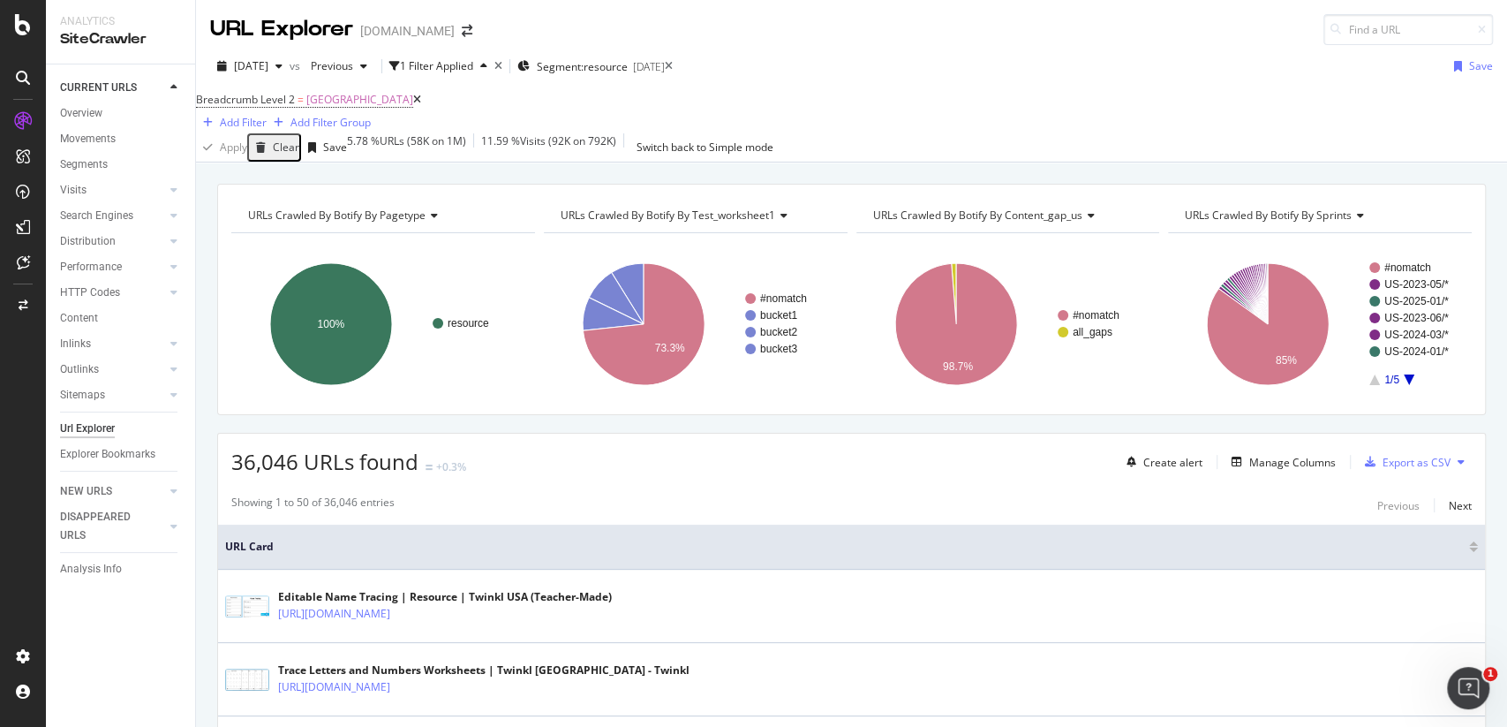
click at [1286, 477] on div "Create alert Manage Columns Export as CSV" at bounding box center [1296, 462] width 352 height 30
click at [1287, 470] on div "Manage Columns" at bounding box center [1293, 462] width 87 height 15
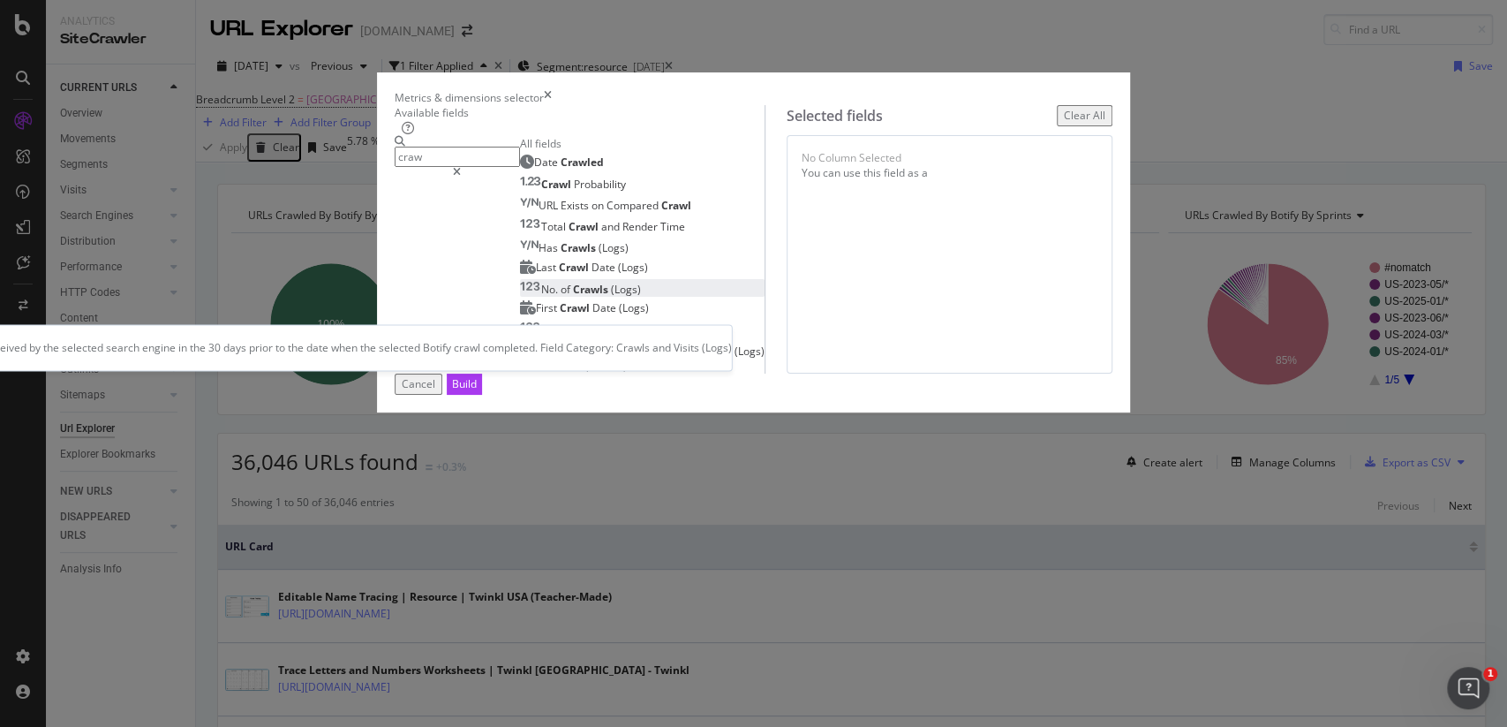
type input "craw"
click at [539, 297] on div "No. of Crawls (Logs)" at bounding box center [580, 289] width 121 height 15
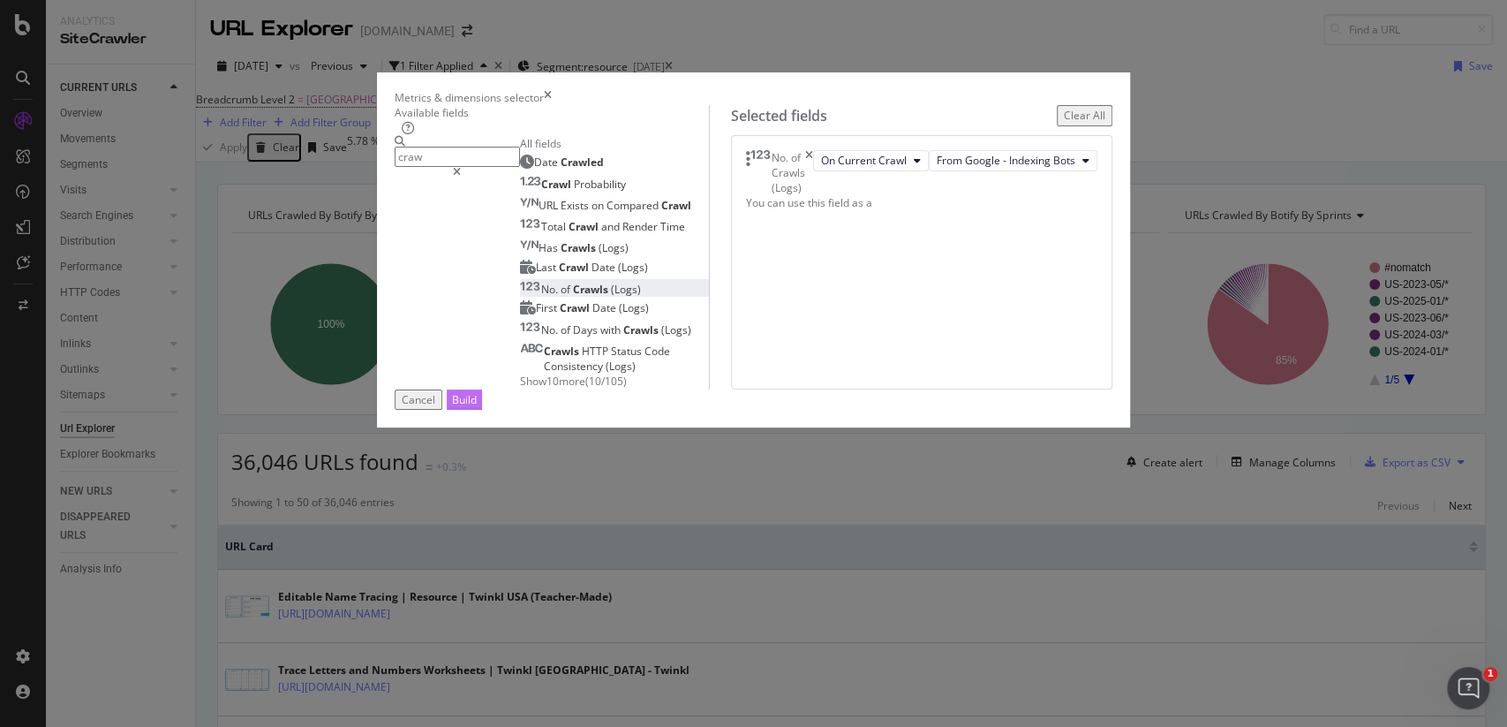
click at [477, 409] on div "Build" at bounding box center [464, 399] width 25 height 19
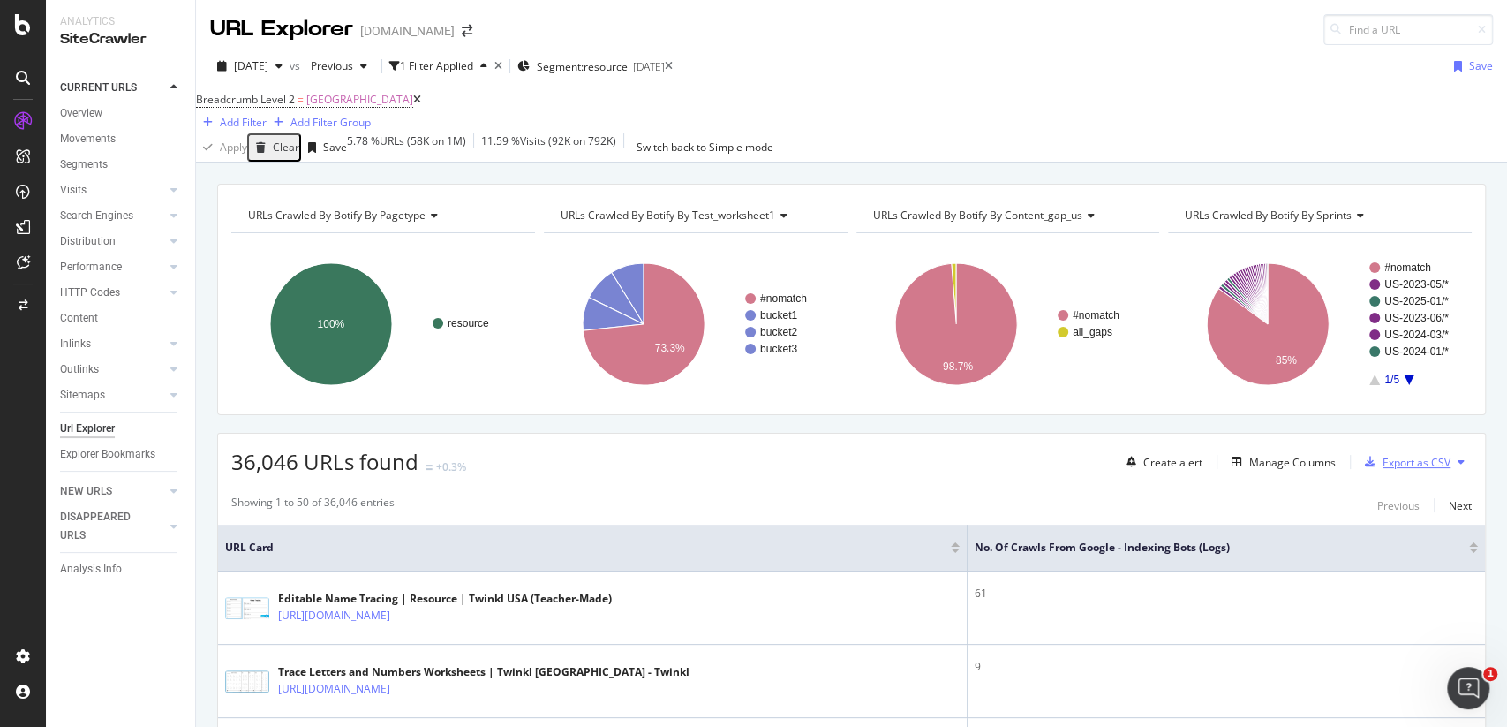
click at [1422, 470] on div "Export as CSV" at bounding box center [1417, 462] width 68 height 15
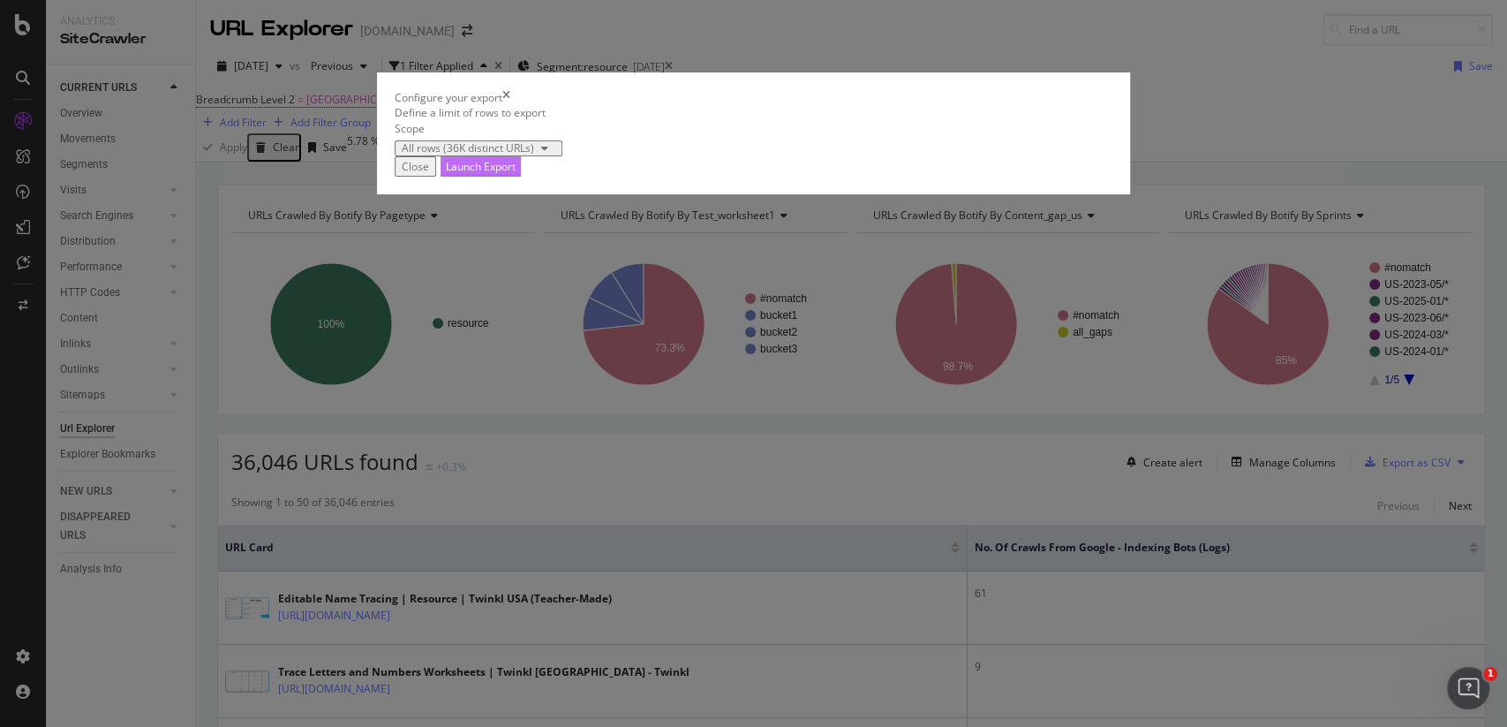
click at [516, 174] on div "Launch Export" at bounding box center [481, 166] width 70 height 15
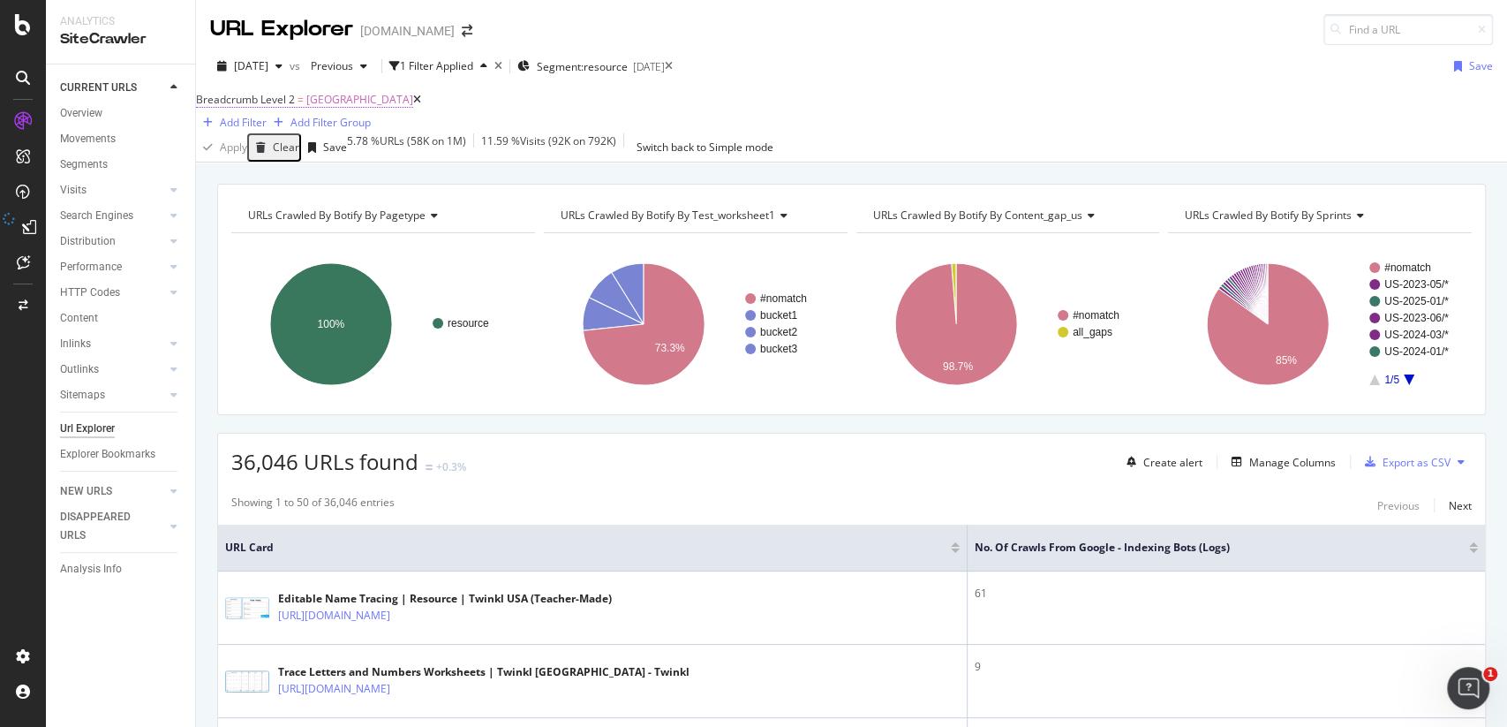
click at [295, 107] on span "Breadcrumb Level 2" at bounding box center [245, 99] width 99 height 15
click at [272, 161] on icon at bounding box center [266, 155] width 12 height 11
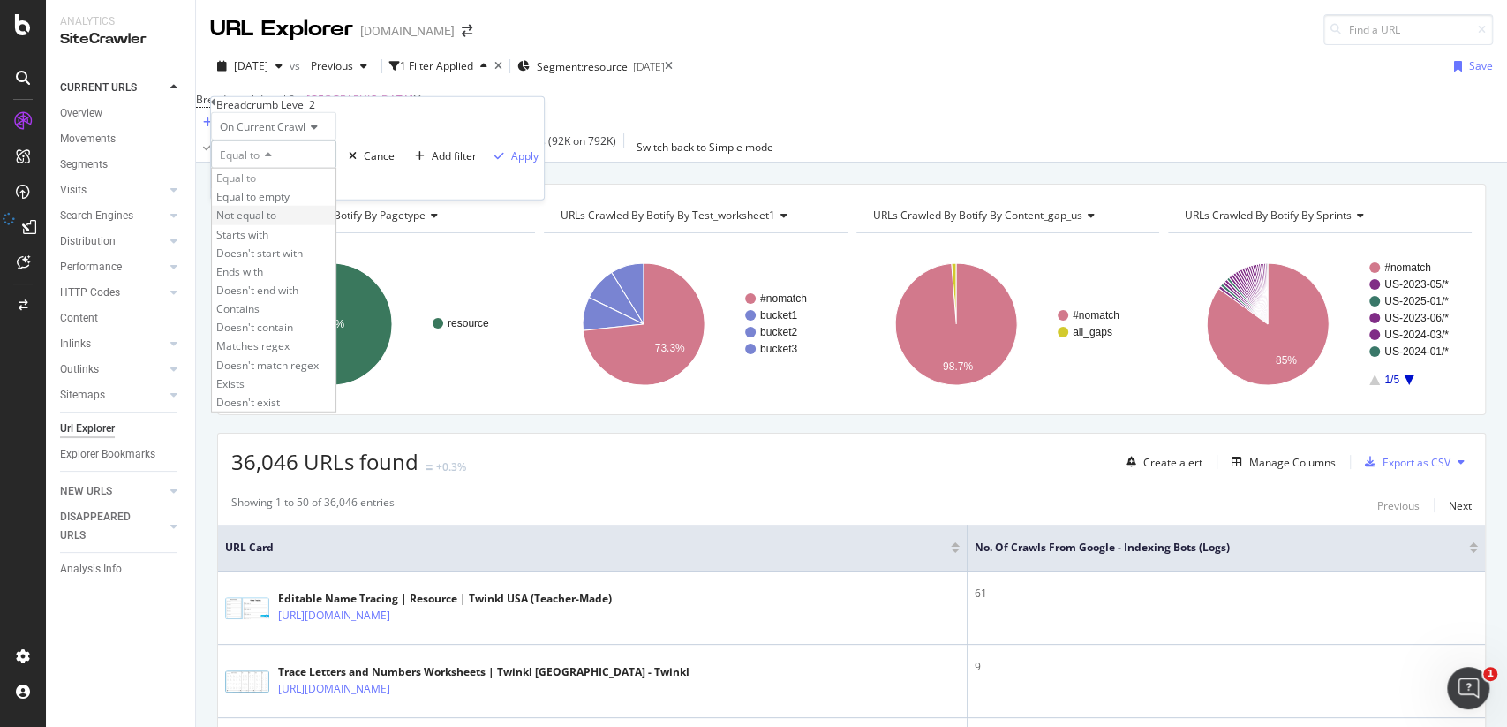
click at [276, 223] on span "Not equal to" at bounding box center [246, 215] width 60 height 15
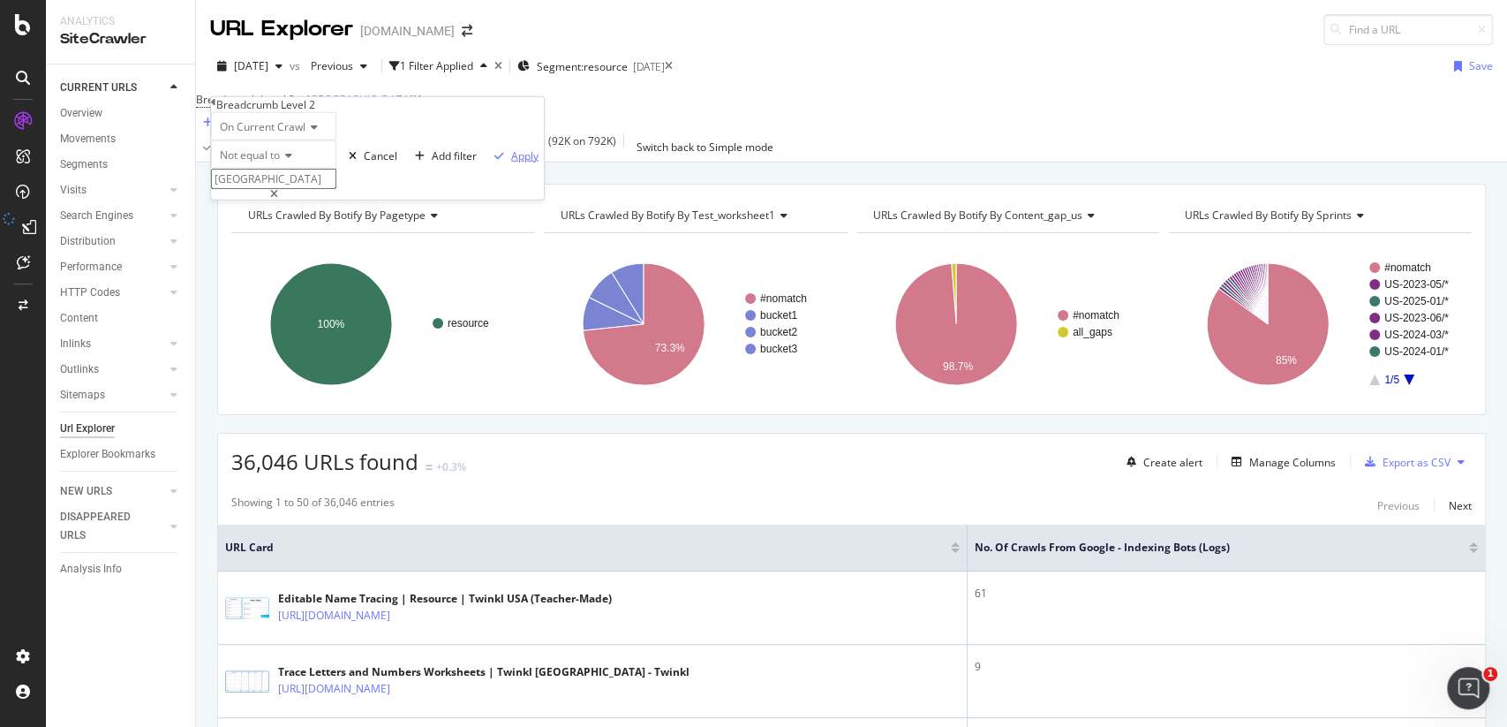
click at [511, 163] on div "Apply" at bounding box center [524, 155] width 27 height 15
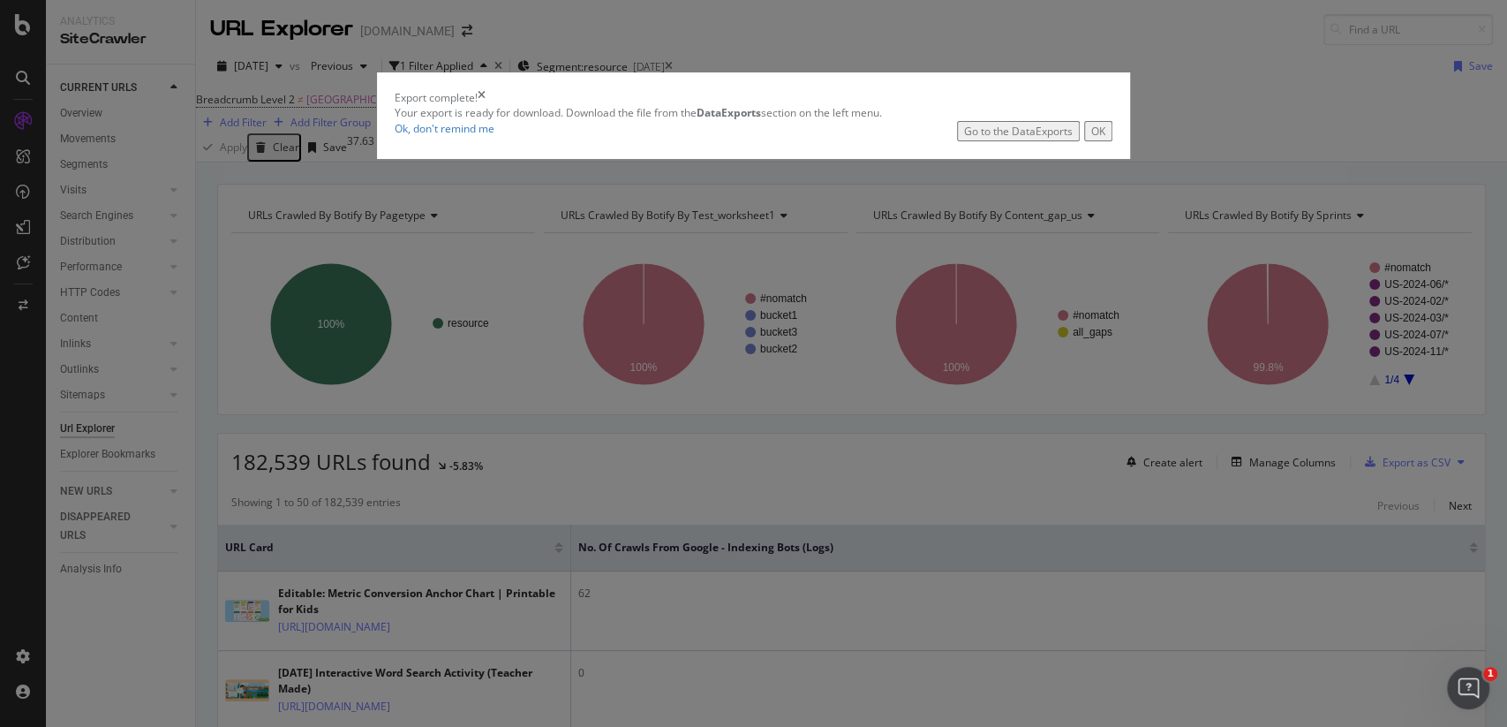
click at [1084, 141] on button "OK" at bounding box center [1098, 131] width 28 height 20
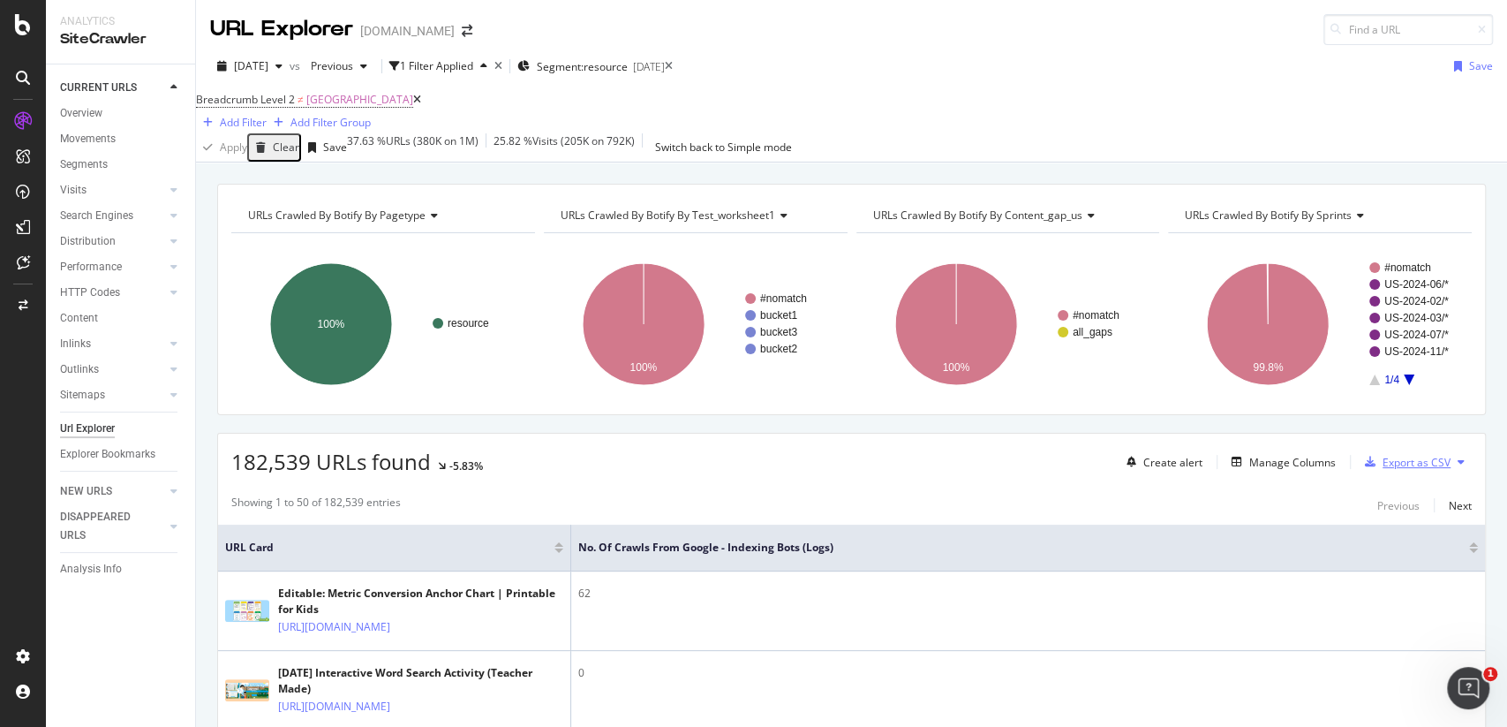
click at [1398, 470] on div "Export as CSV" at bounding box center [1417, 462] width 68 height 15
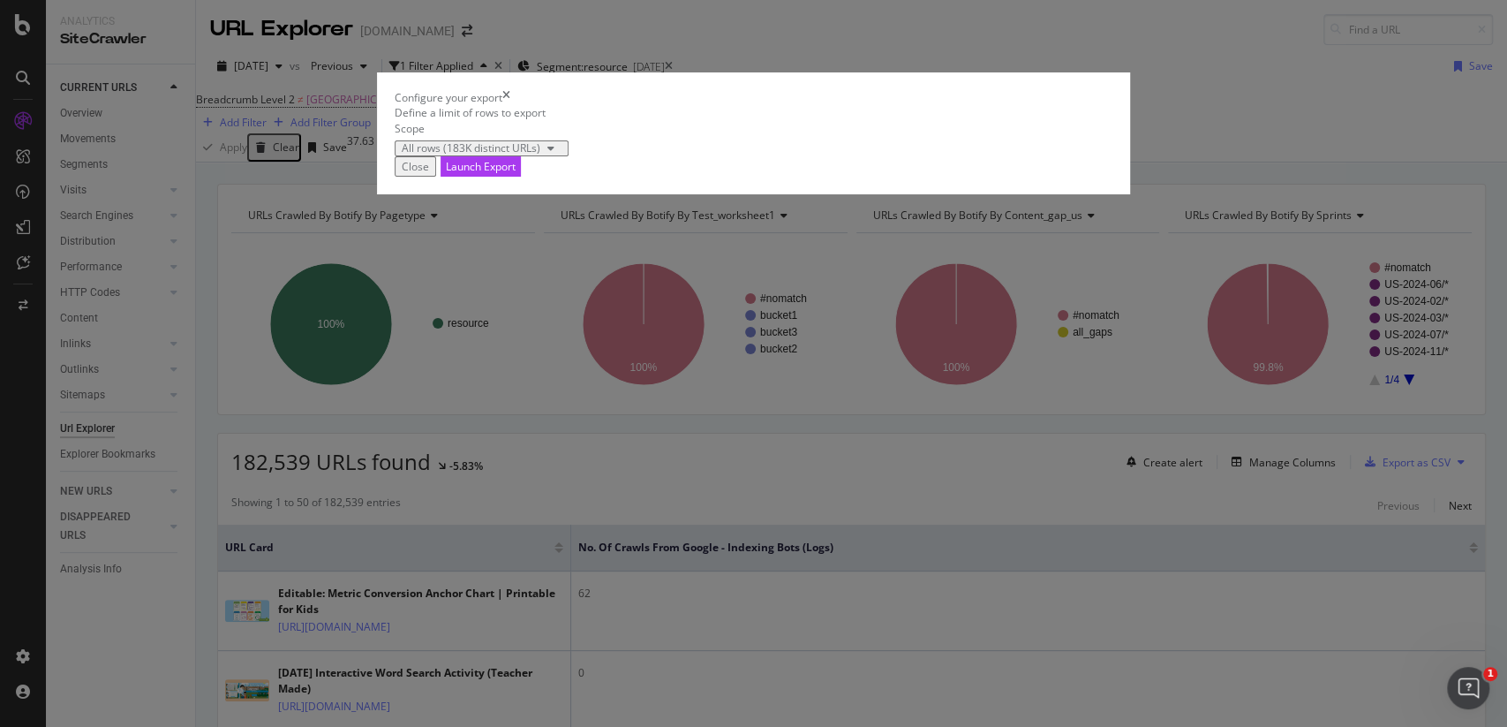
click at [429, 174] on div "Close" at bounding box center [415, 166] width 27 height 15
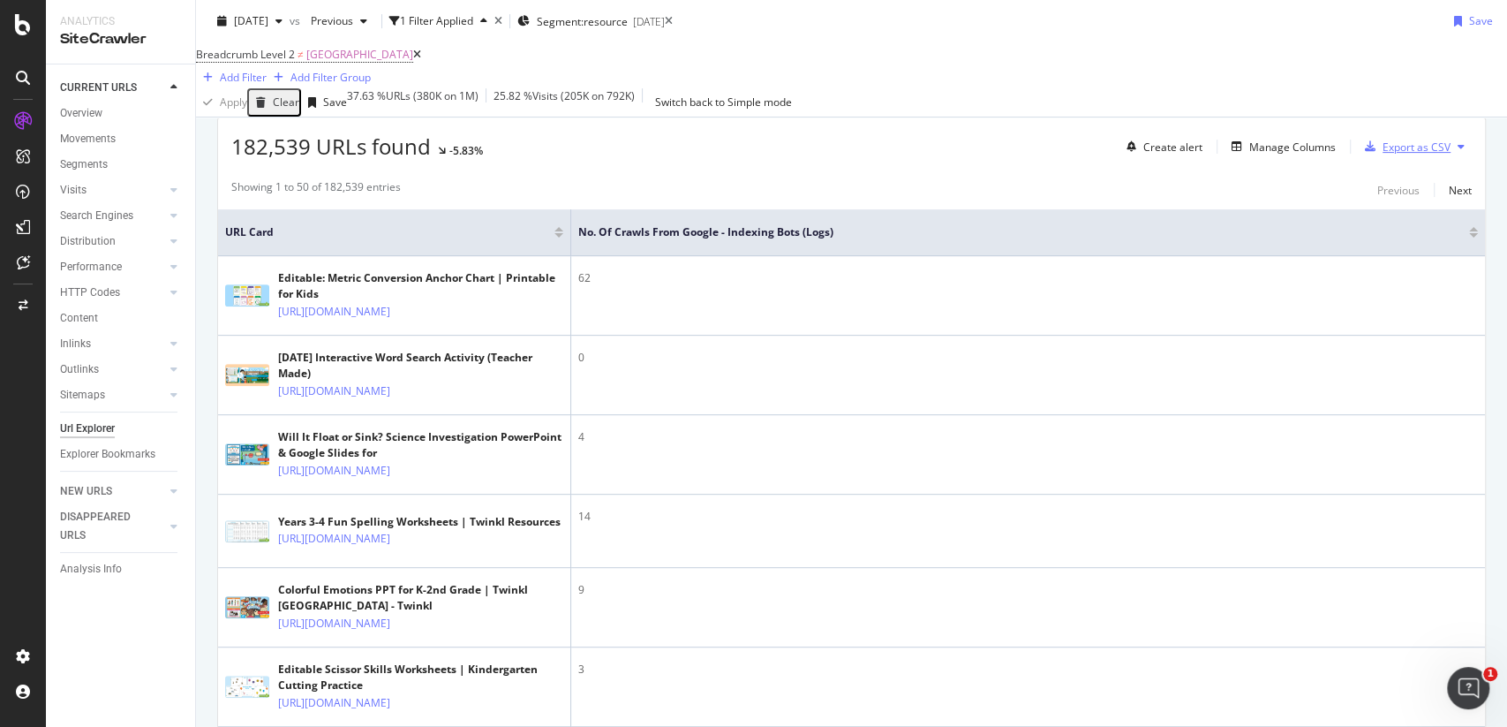
scroll to position [396, 0]
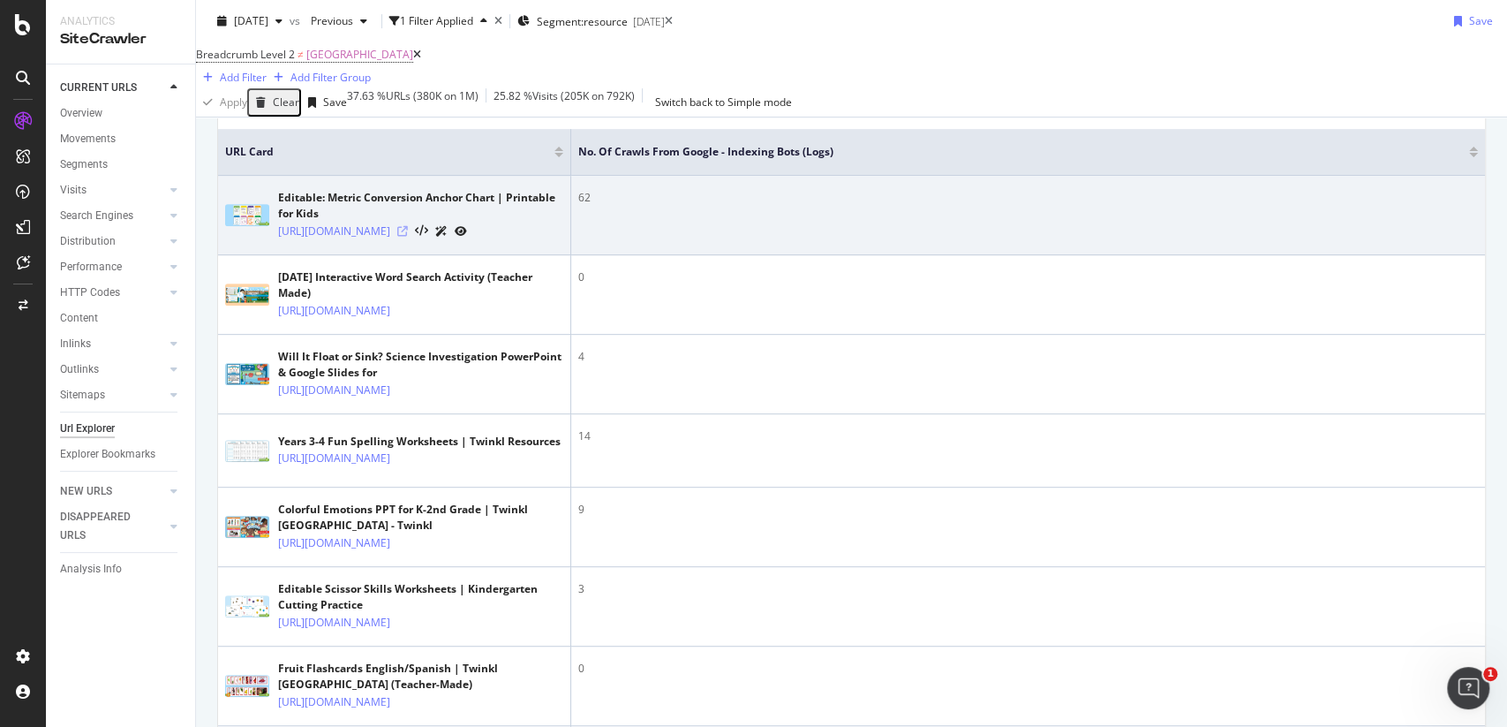
click at [408, 237] on icon at bounding box center [402, 231] width 11 height 11
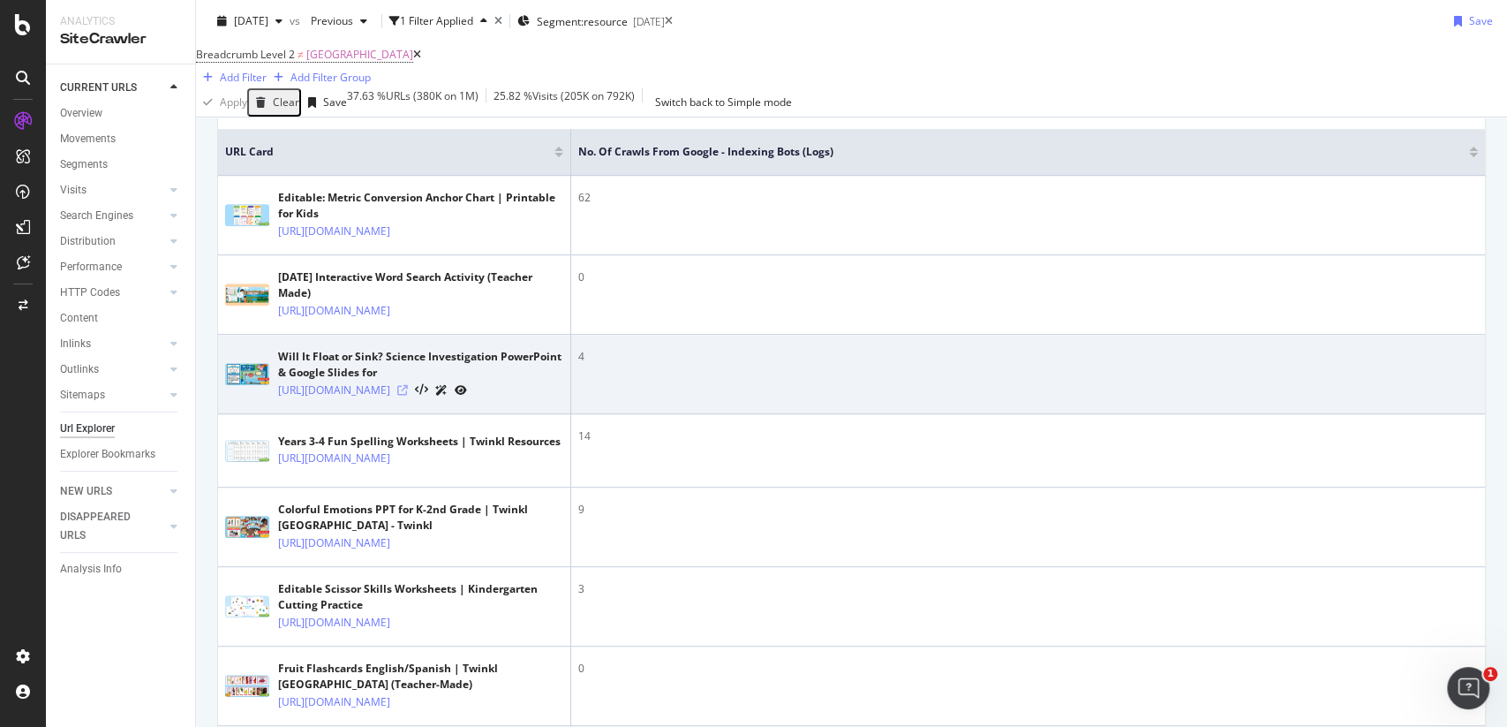
click at [408, 396] on icon at bounding box center [402, 390] width 11 height 11
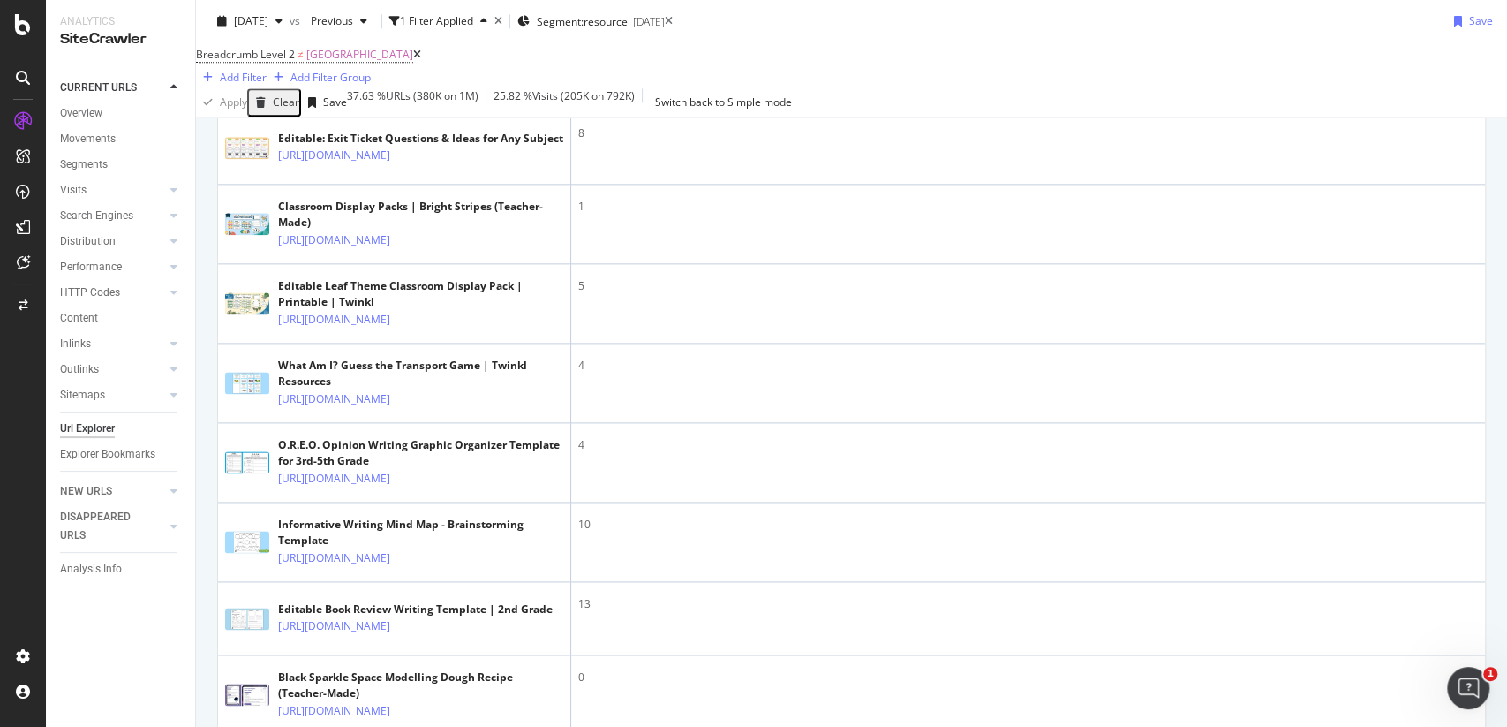
scroll to position [1411, 0]
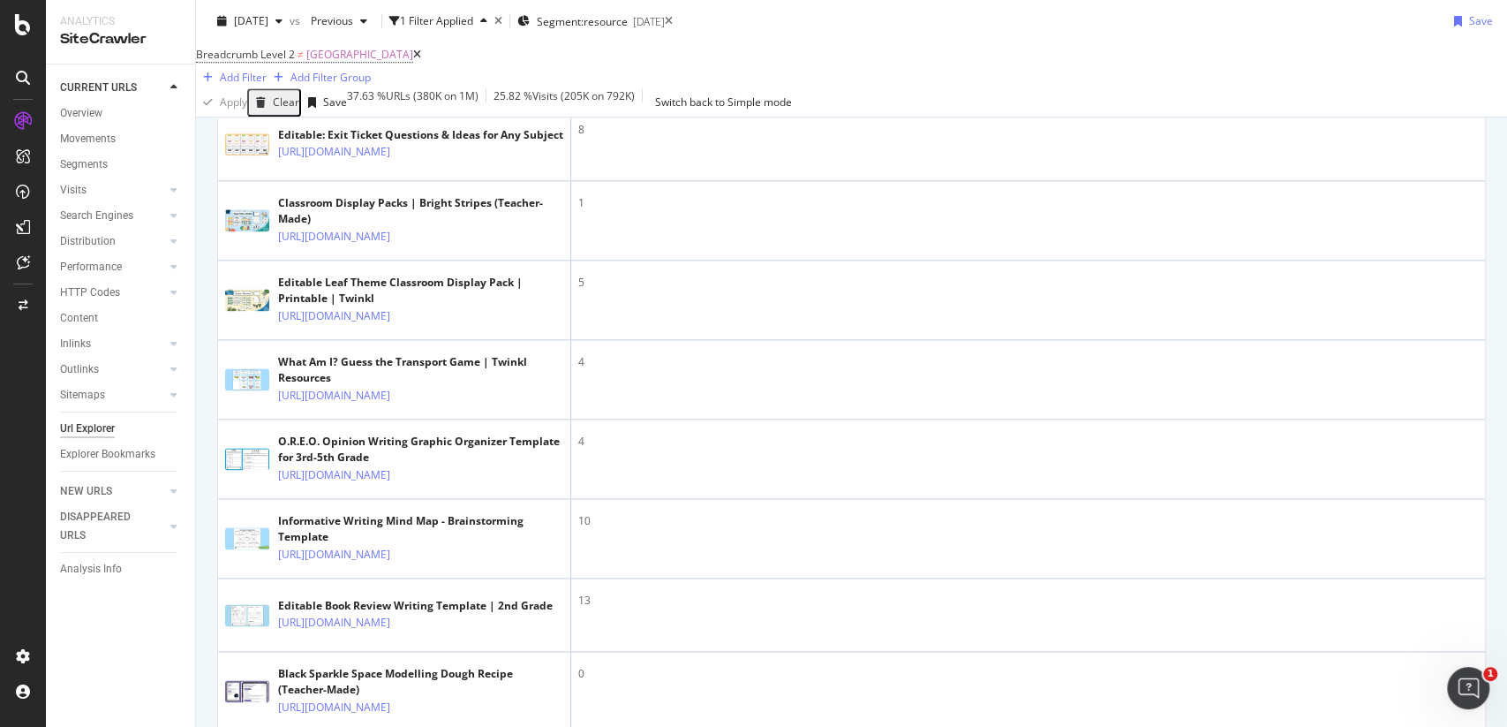
click at [408, 89] on icon at bounding box center [402, 84] width 11 height 11
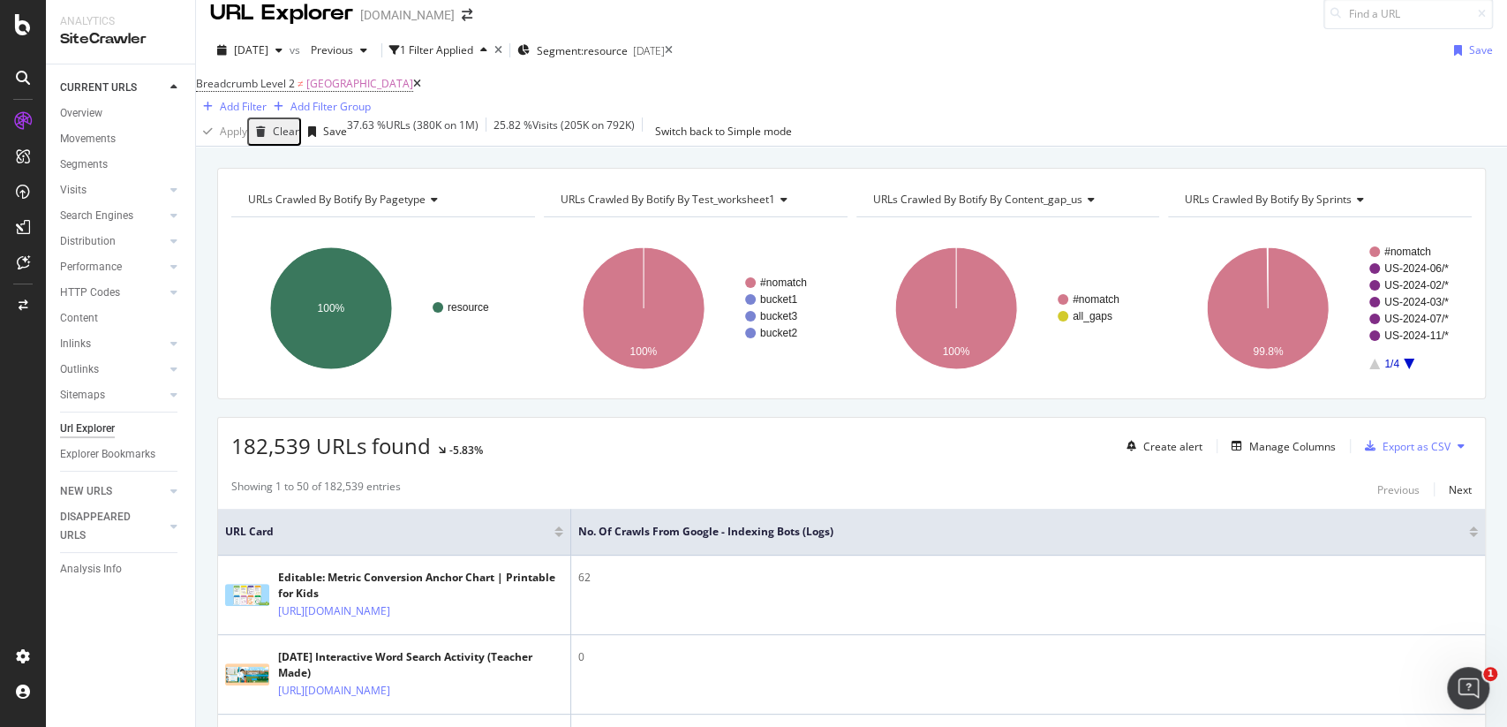
scroll to position [0, 0]
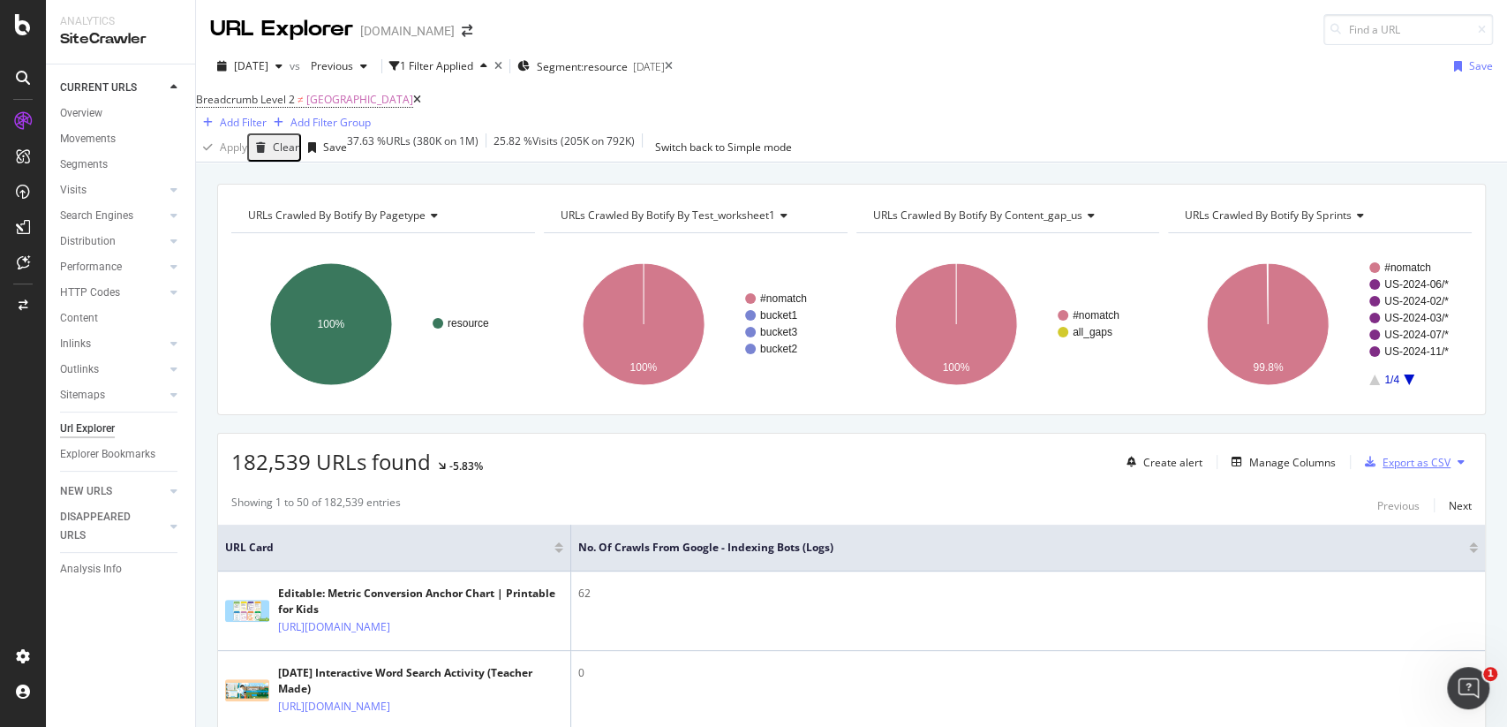
click at [1416, 467] on div "Export as CSV" at bounding box center [1417, 462] width 68 height 15
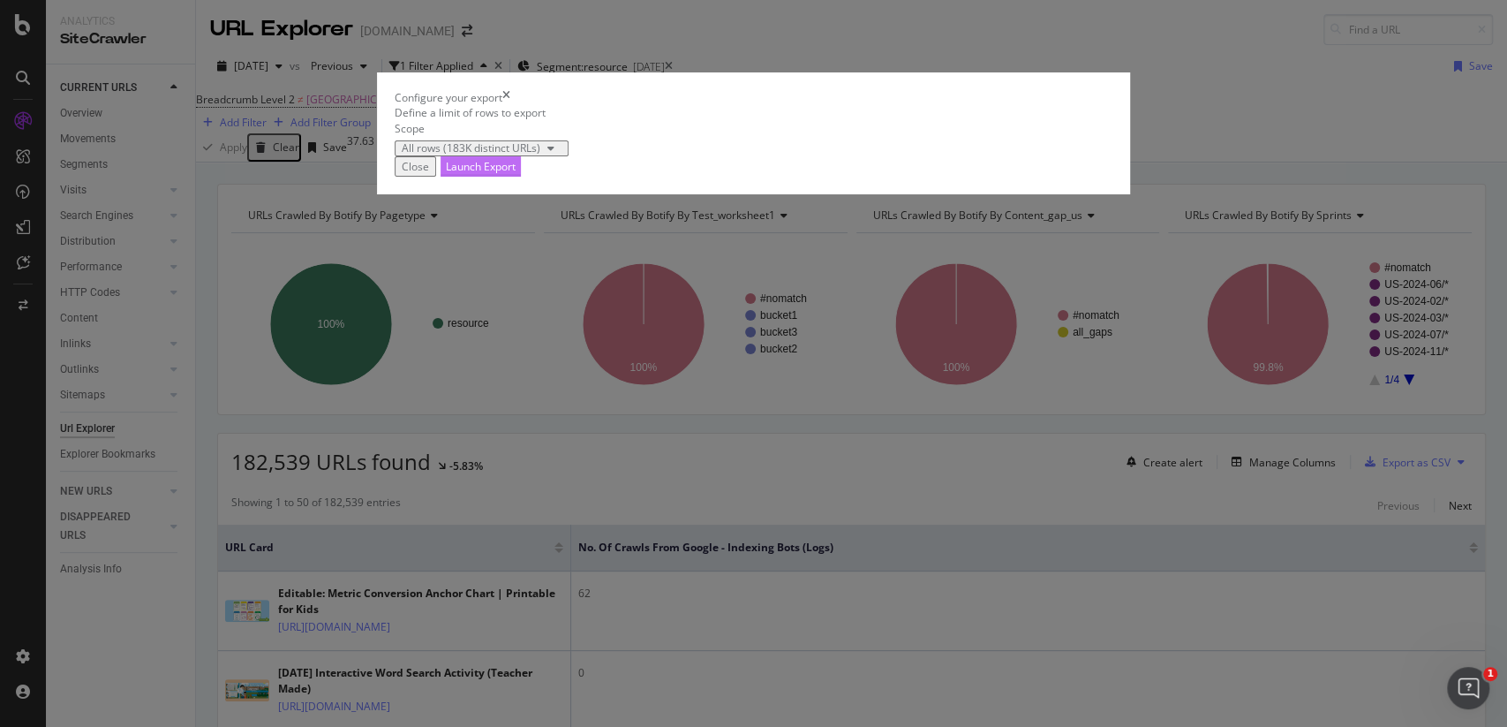
click at [516, 174] on div "Launch Export" at bounding box center [481, 166] width 70 height 15
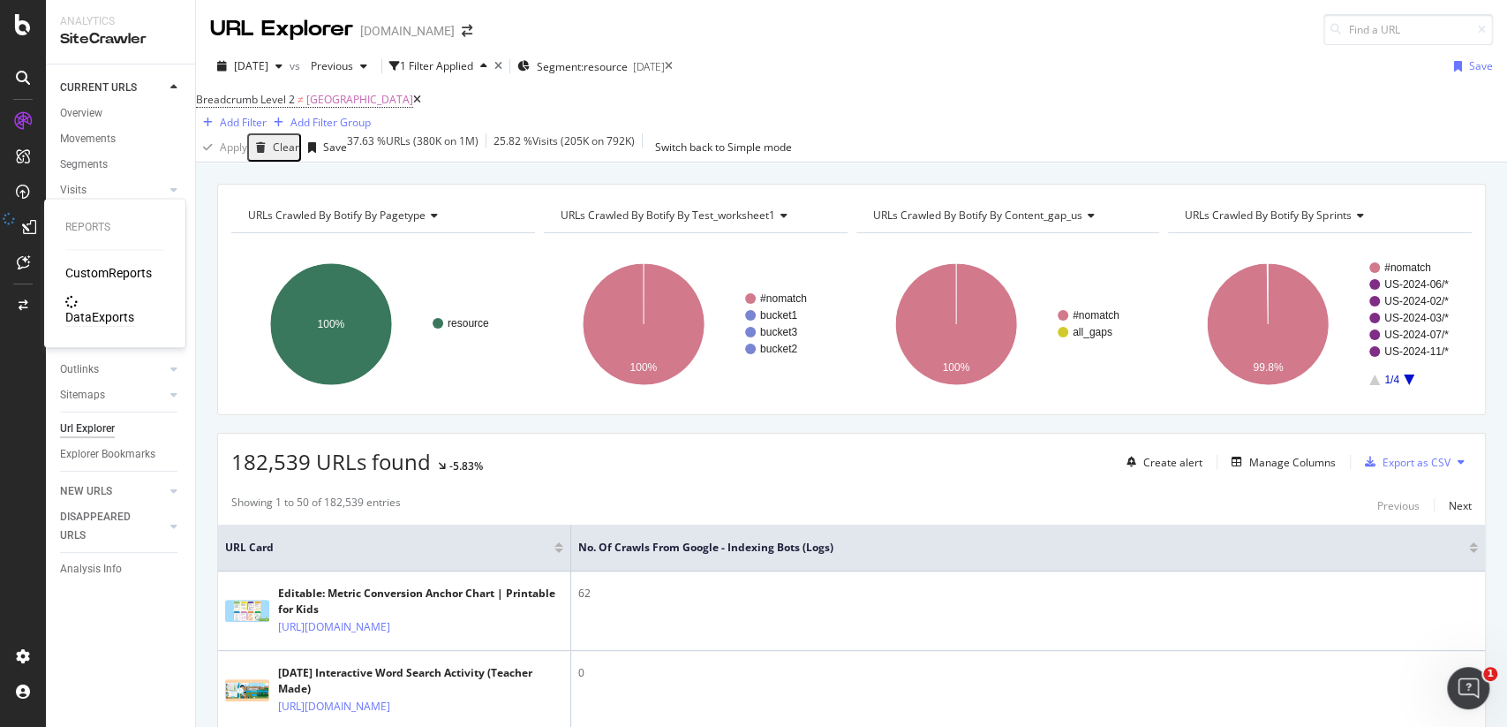
click at [106, 308] on div "DataExports" at bounding box center [99, 317] width 69 height 18
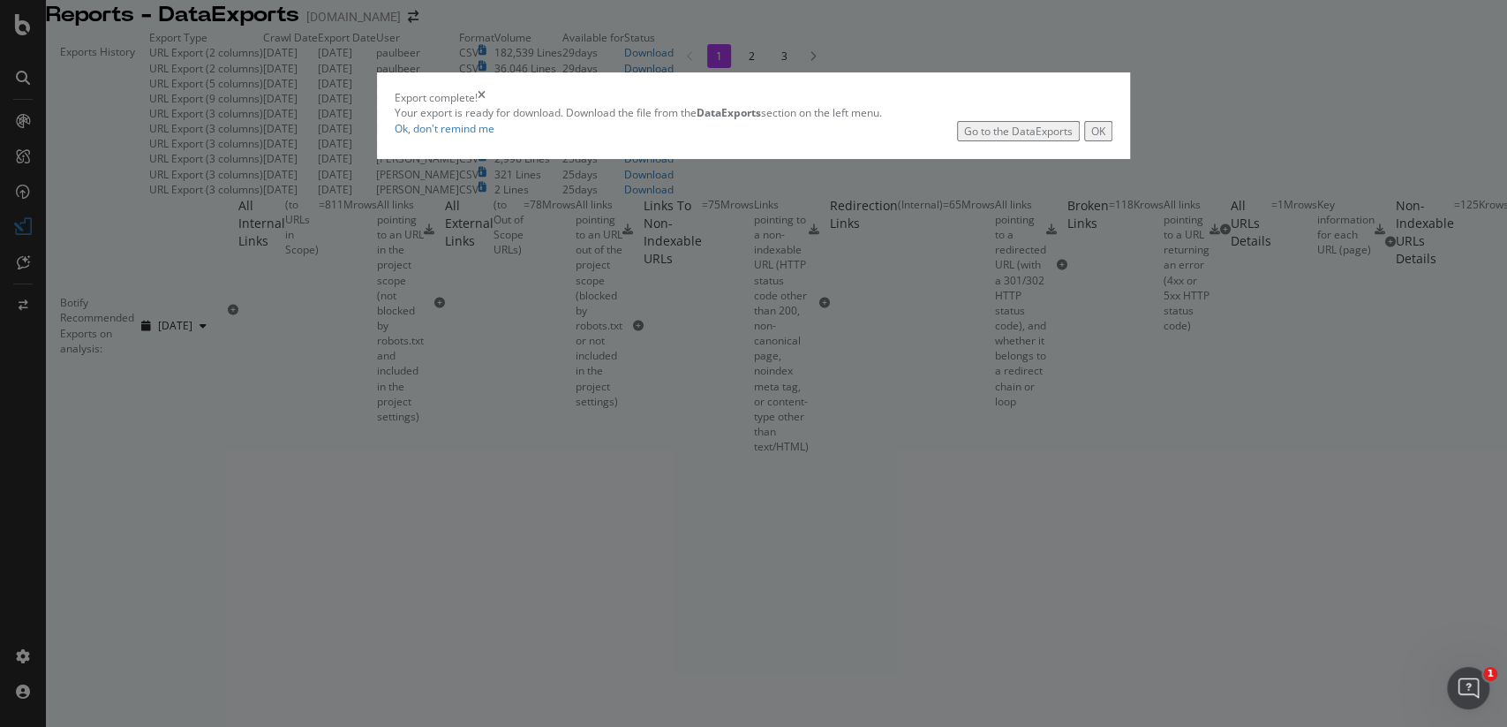
click at [1084, 141] on button "OK" at bounding box center [1098, 131] width 28 height 20
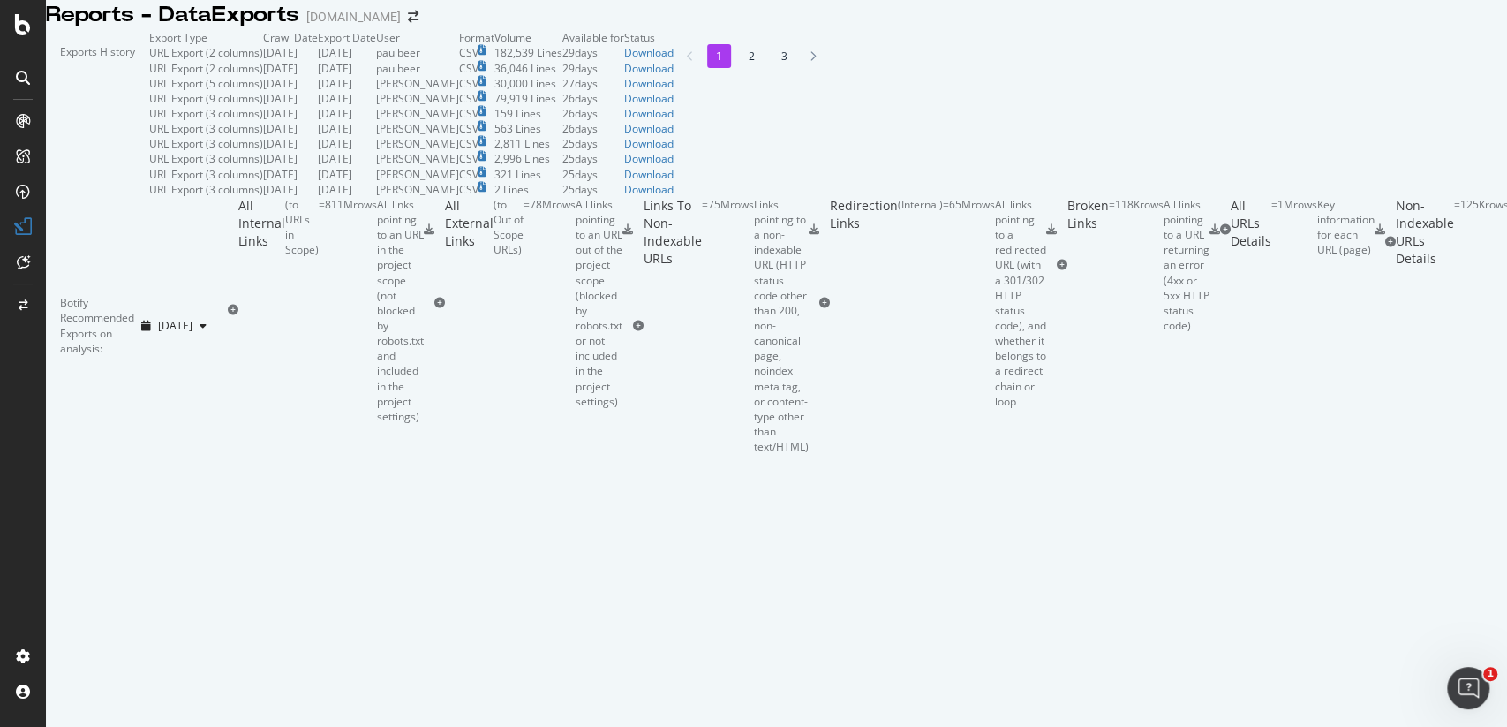
click at [674, 60] on td "Download" at bounding box center [648, 52] width 49 height 15
click at [674, 60] on div "Download" at bounding box center [648, 52] width 49 height 15
click at [674, 76] on div "Download" at bounding box center [648, 68] width 49 height 15
click at [28, 27] on icon at bounding box center [23, 24] width 16 height 21
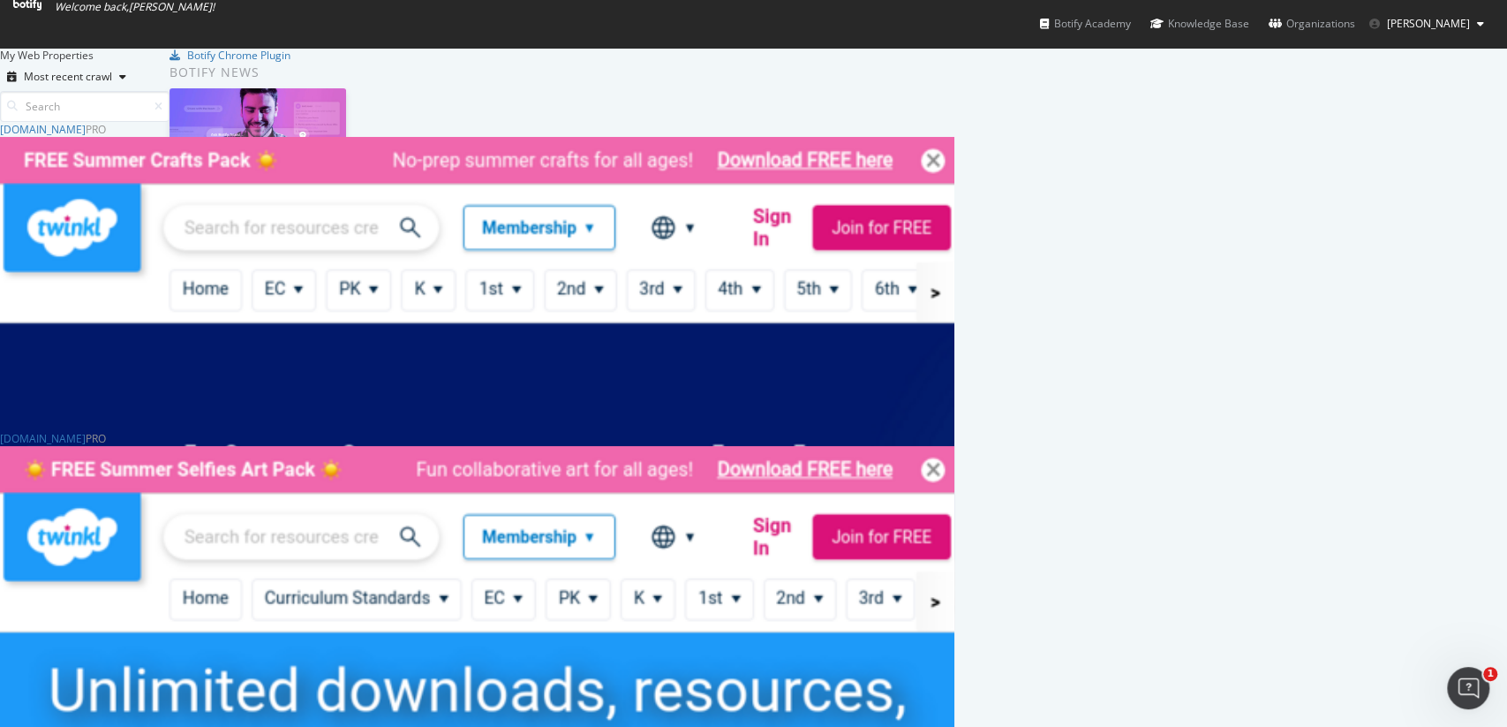
scroll to position [726, 1507]
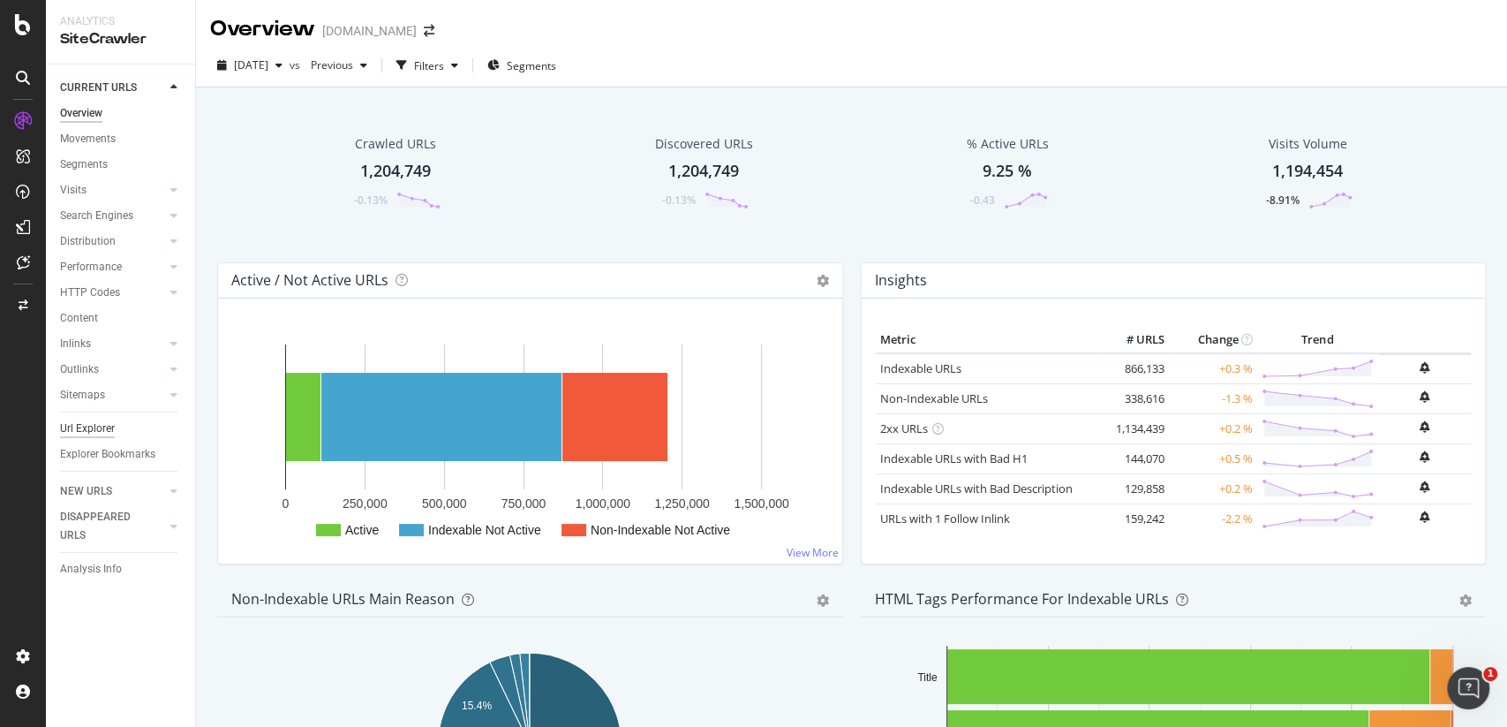
click at [108, 430] on div "Url Explorer" at bounding box center [87, 428] width 55 height 19
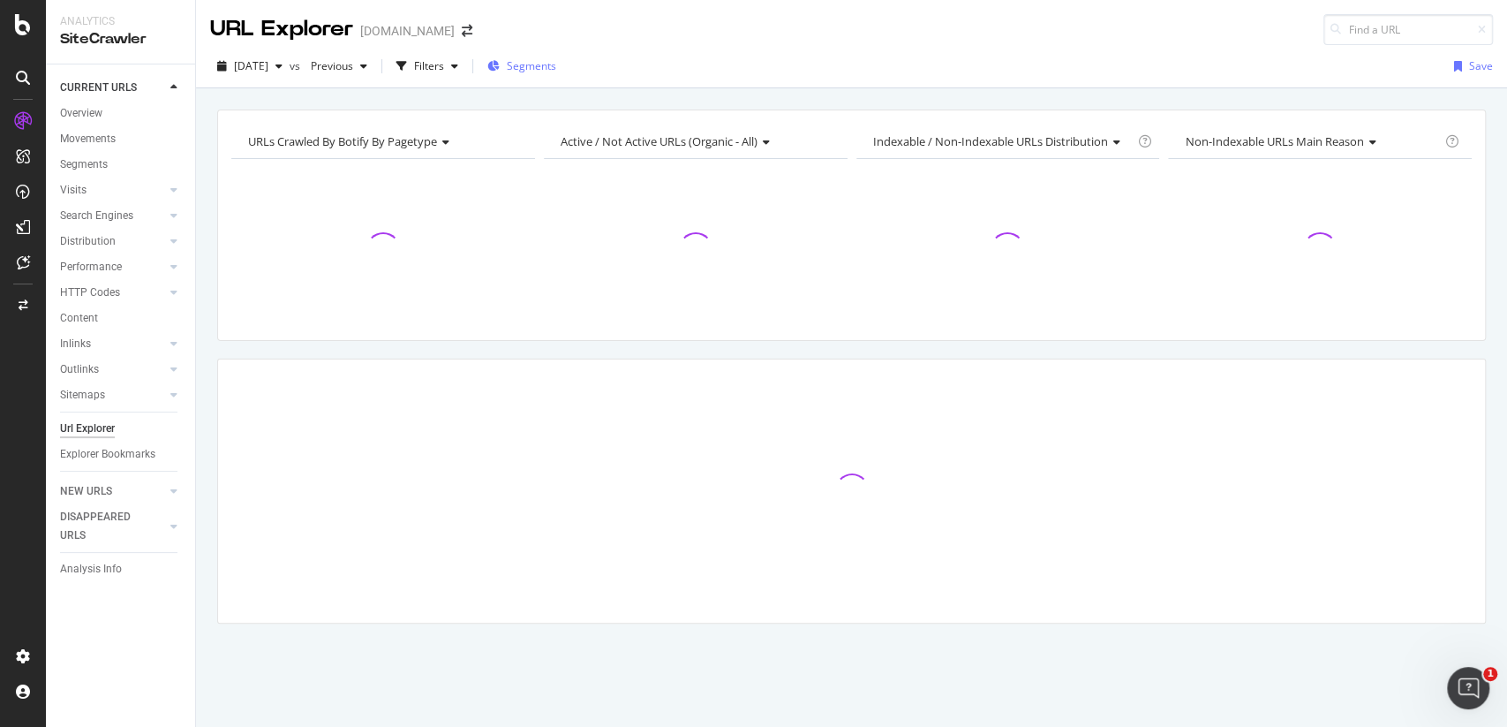
click at [556, 60] on span "Segments" at bounding box center [531, 65] width 49 height 15
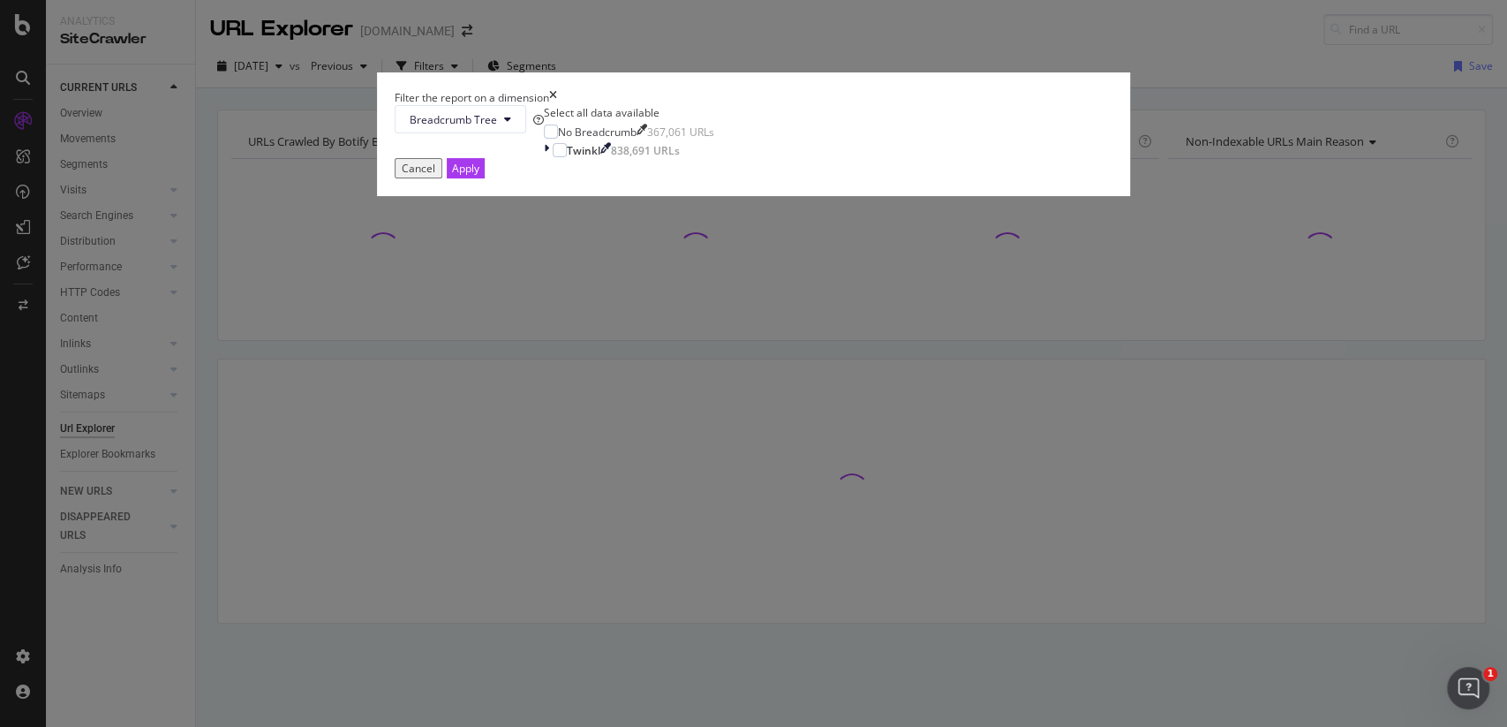
click at [644, 157] on div "Select all data available No Breadcrumb 367,061 URLs Twinkl 838,691 URLs" at bounding box center [629, 131] width 170 height 52
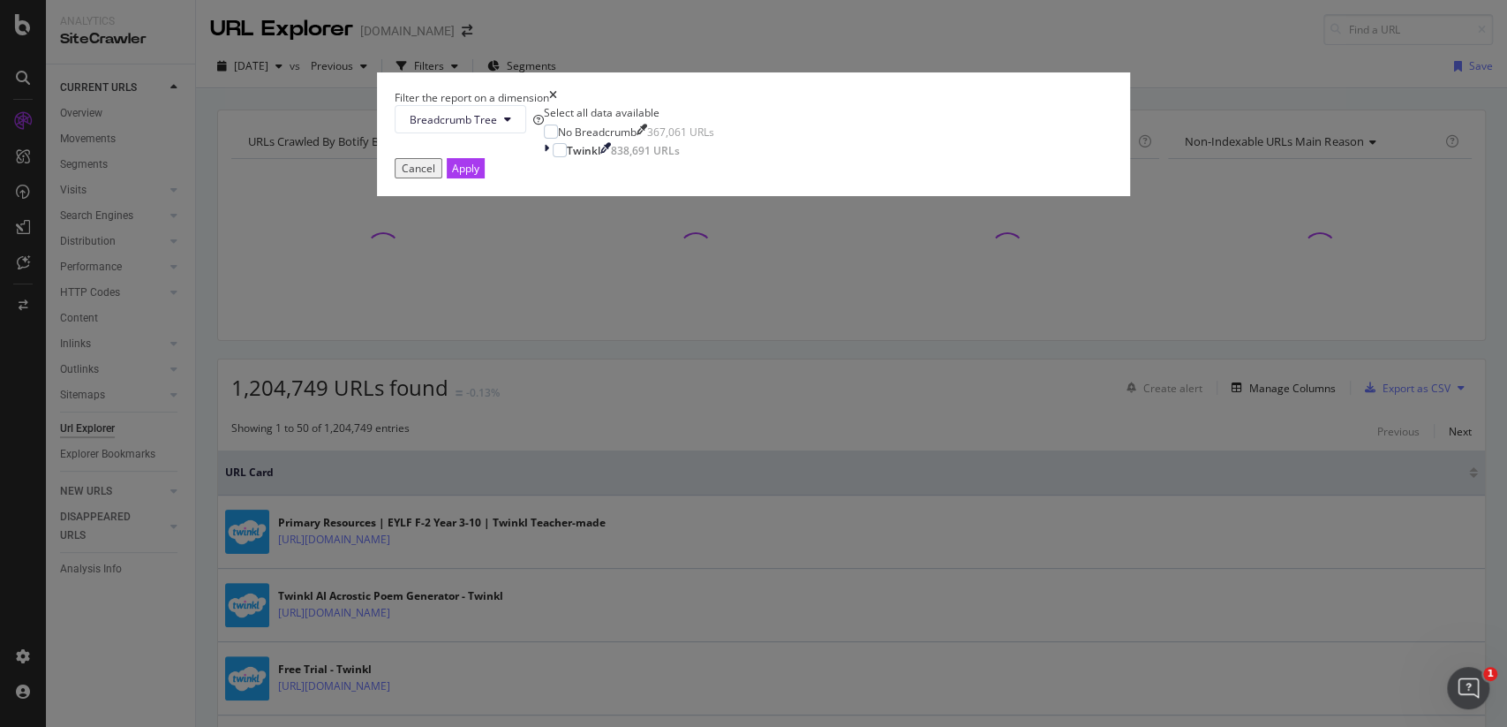
click at [648, 157] on div "Select all data available No Breadcrumb 367,061 URLs Twinkl 838,691 URLs" at bounding box center [629, 131] width 170 height 52
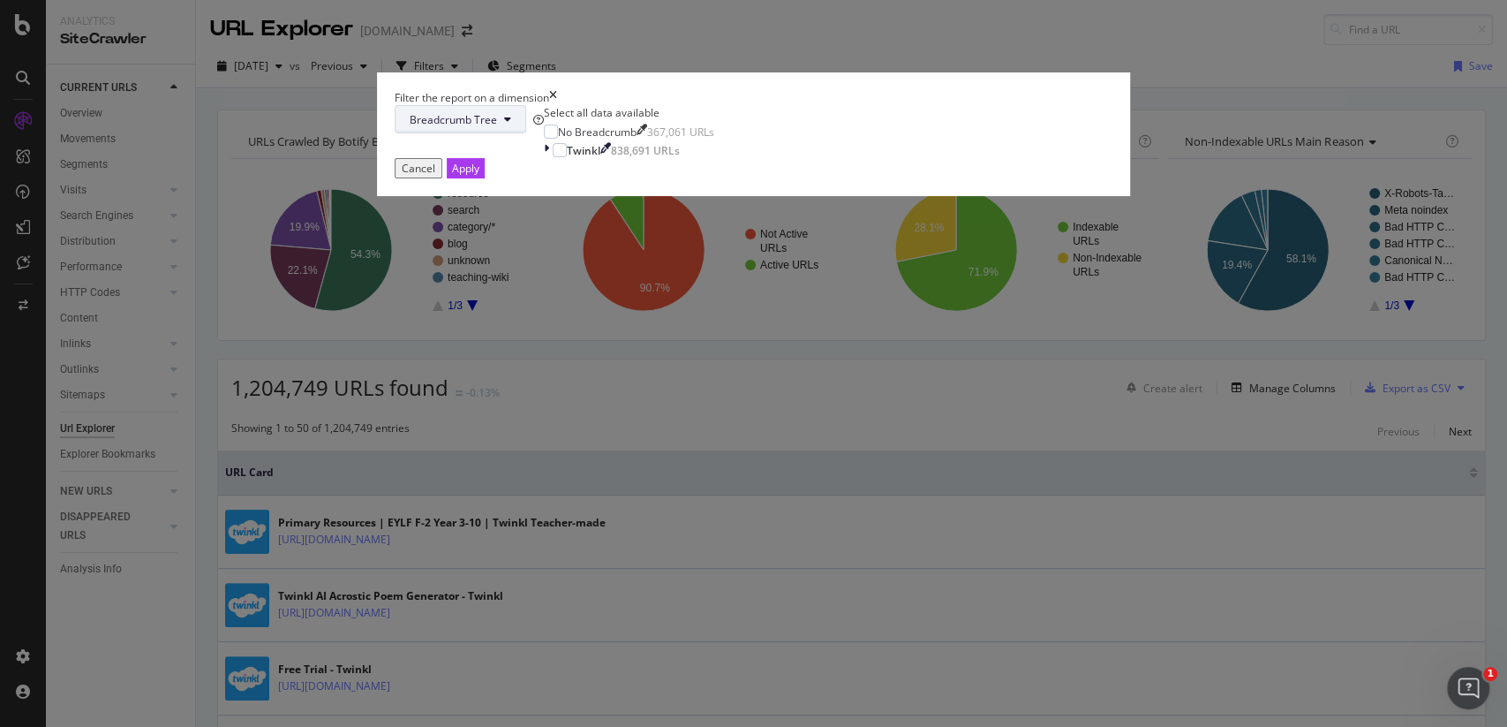
click at [497, 127] on span "Breadcrumb Tree" at bounding box center [453, 119] width 87 height 15
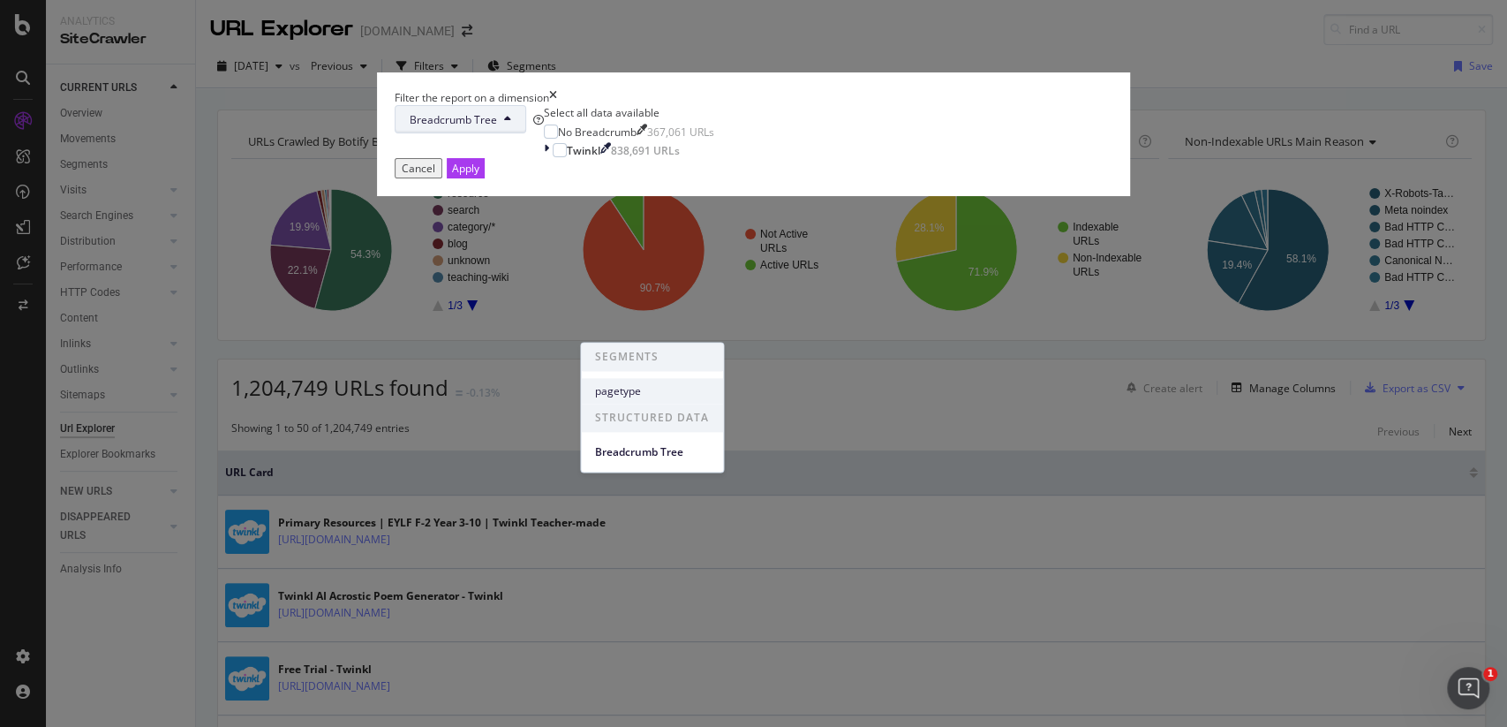
click at [653, 392] on span "pagetype" at bounding box center [652, 391] width 114 height 16
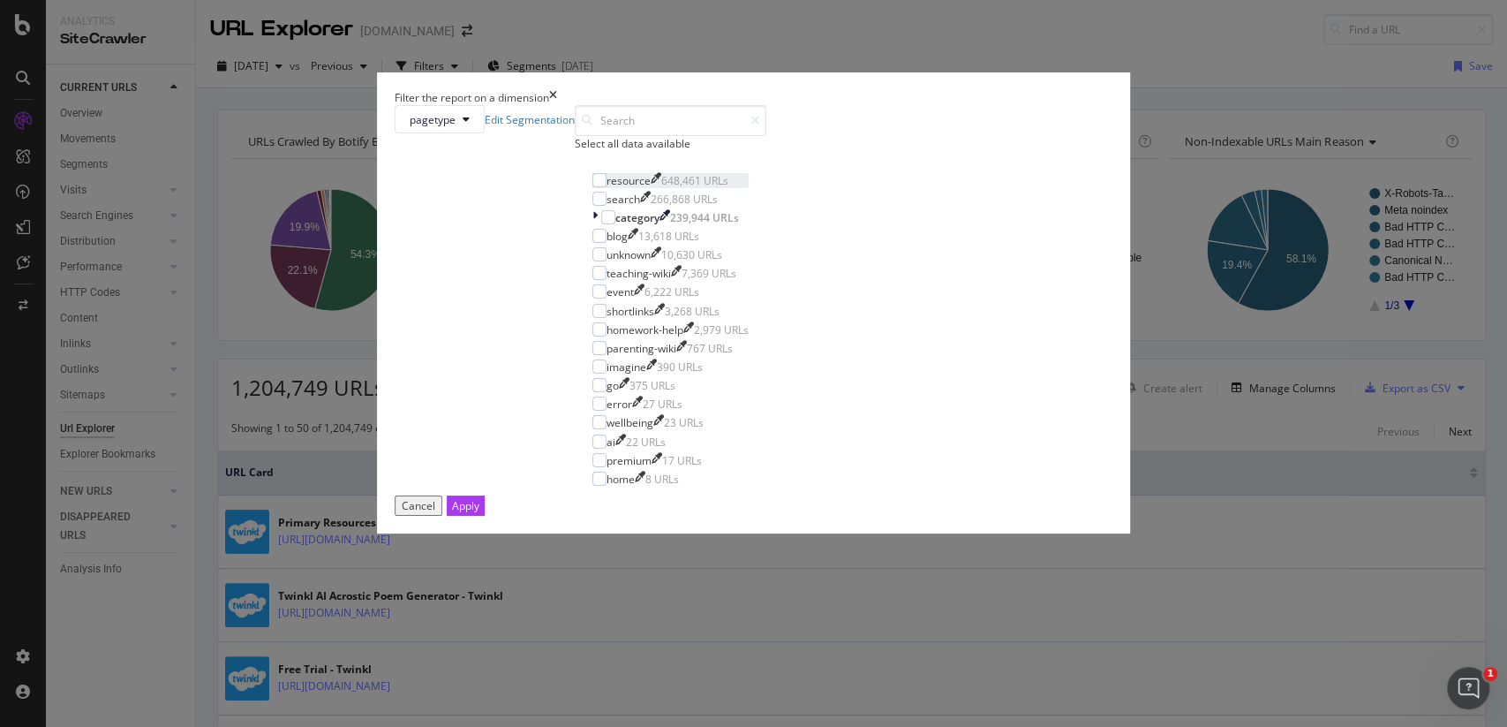
click at [651, 188] on div "resource" at bounding box center [629, 180] width 44 height 15
click at [485, 516] on button "Apply" at bounding box center [466, 505] width 38 height 20
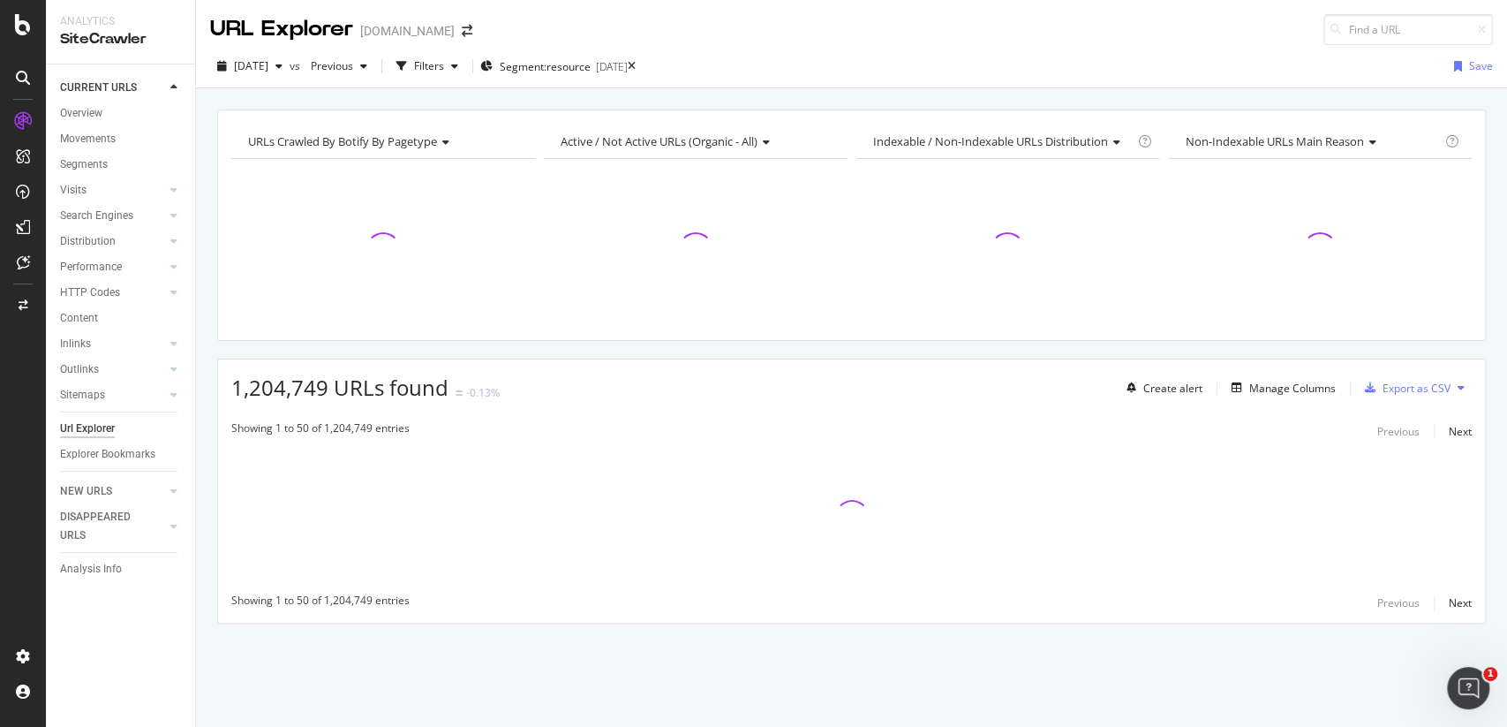
click at [1317, 398] on div "Create alert Manage Columns Export as CSV" at bounding box center [1296, 388] width 352 height 30
click at [1315, 390] on div "Manage Columns" at bounding box center [1293, 388] width 87 height 15
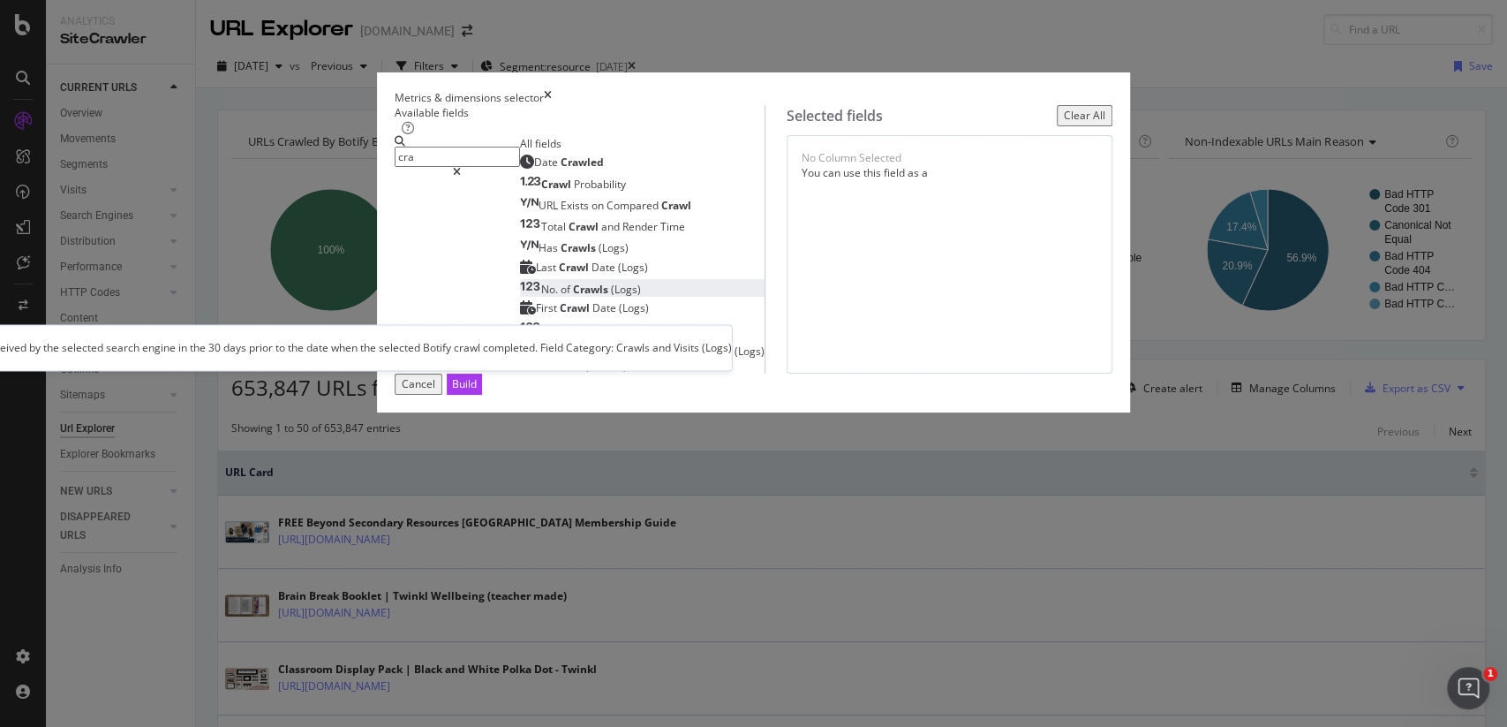
type input "cra"
click at [611, 297] on span "(Logs)" at bounding box center [626, 289] width 30 height 15
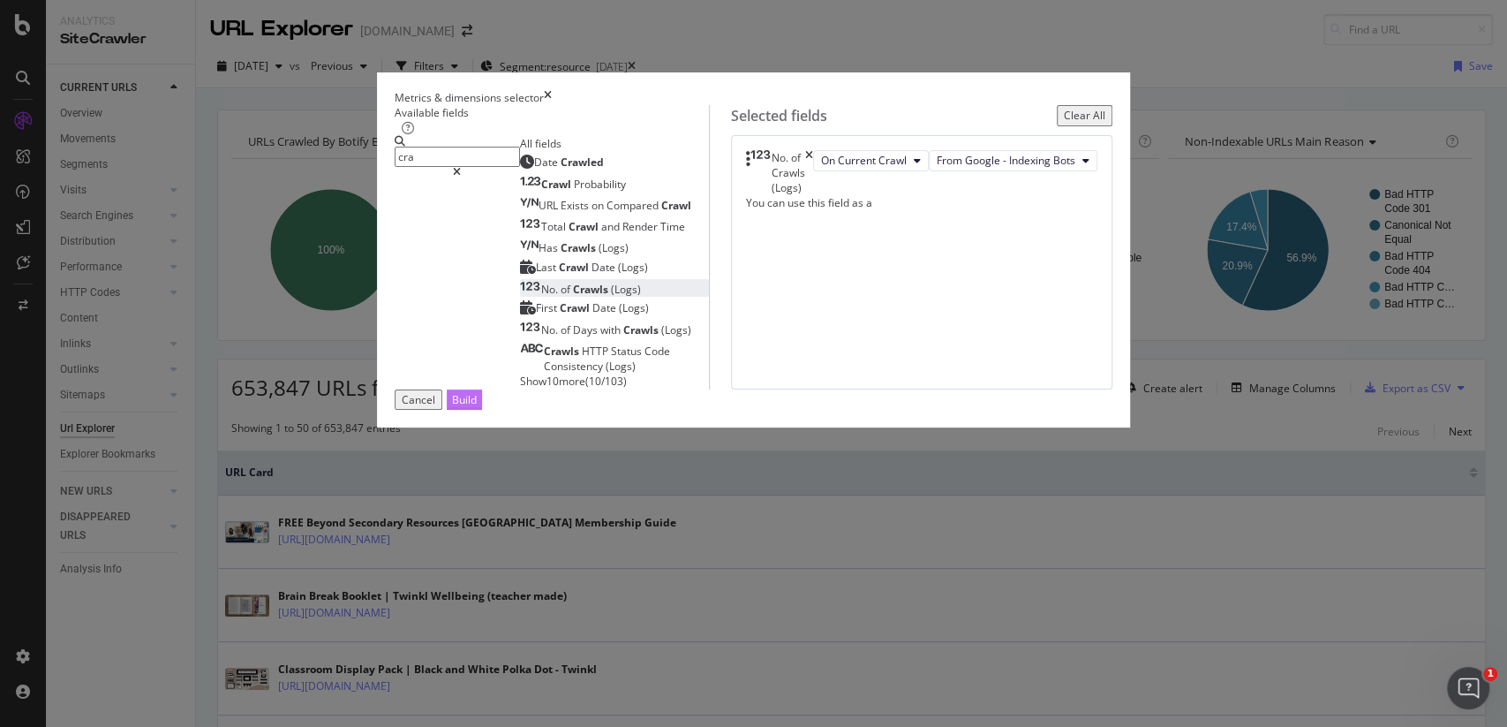
click at [477, 407] on div "Build" at bounding box center [464, 399] width 25 height 15
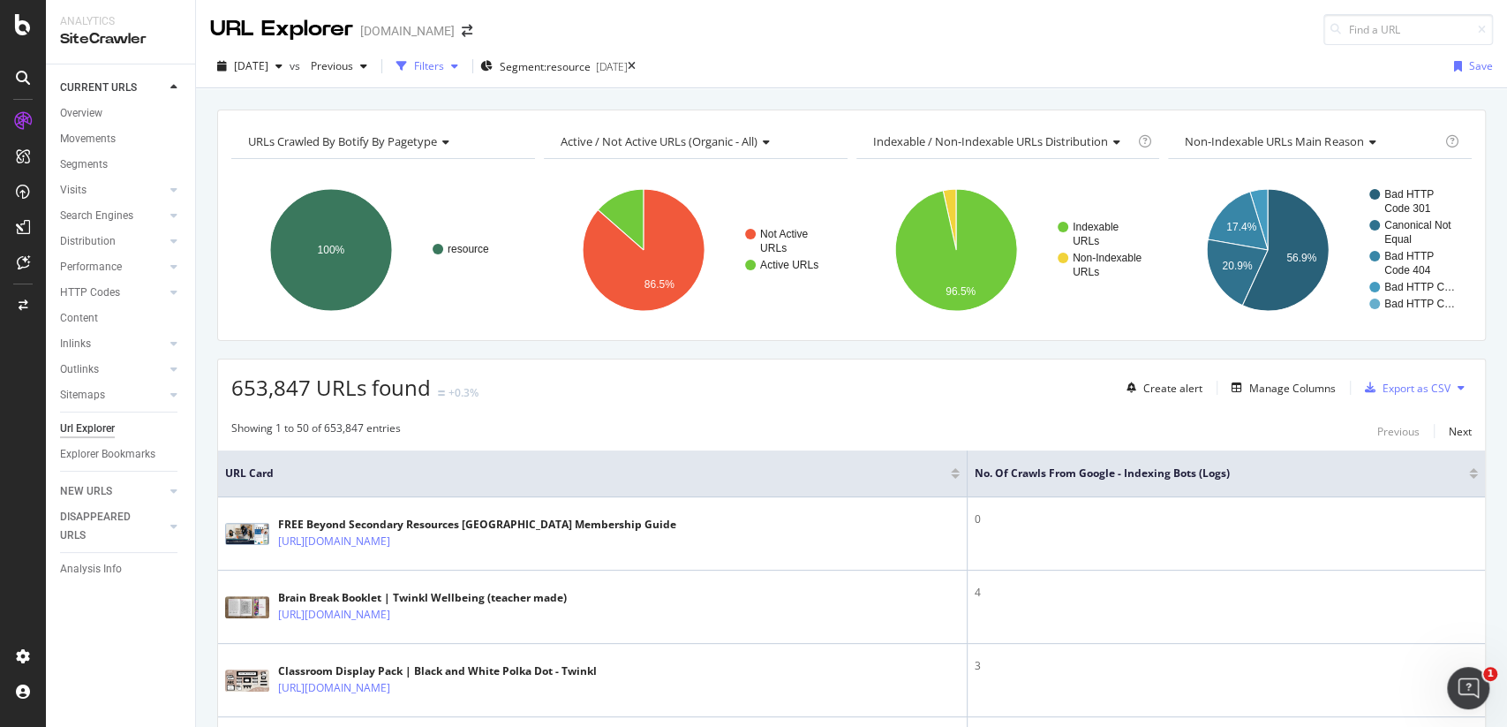
click at [461, 75] on div "Filters" at bounding box center [427, 66] width 76 height 26
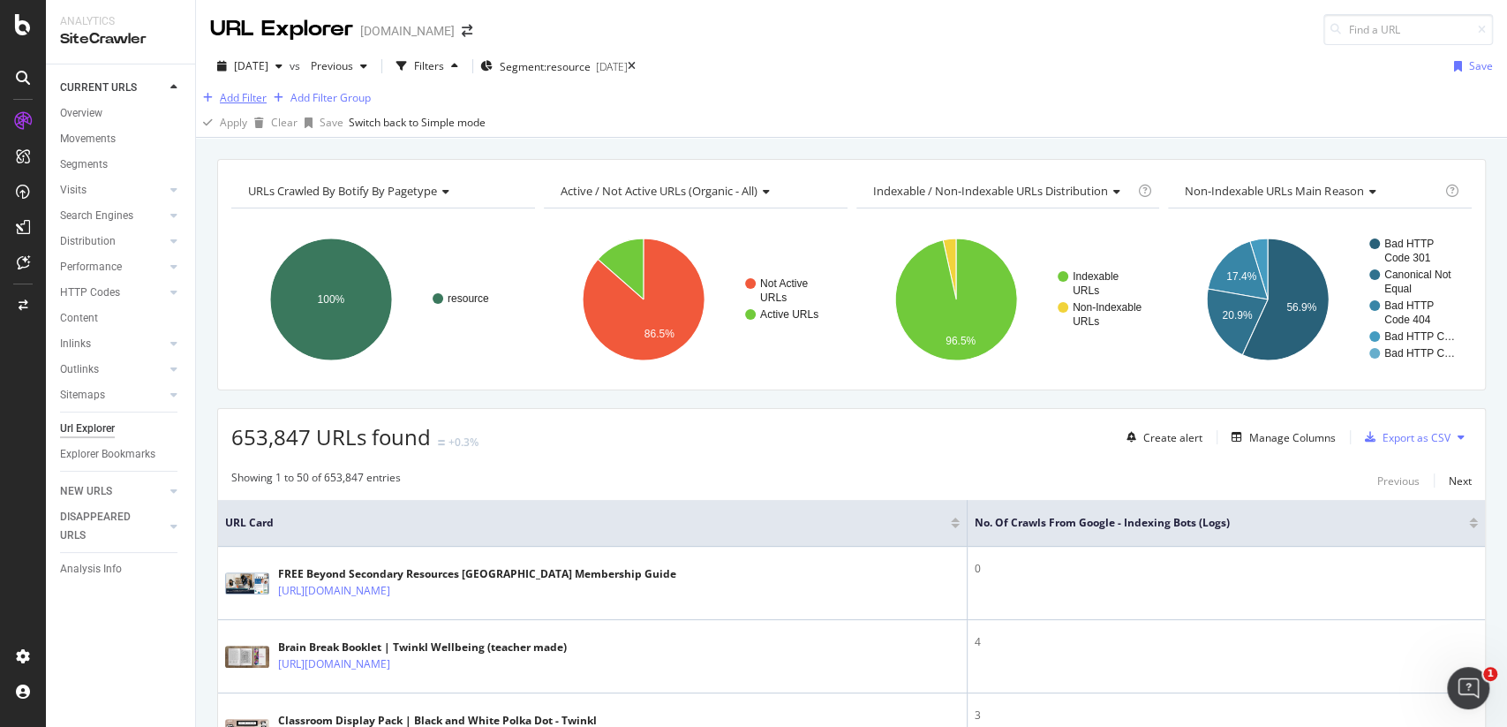
click at [267, 105] on div "Add Filter" at bounding box center [243, 97] width 47 height 15
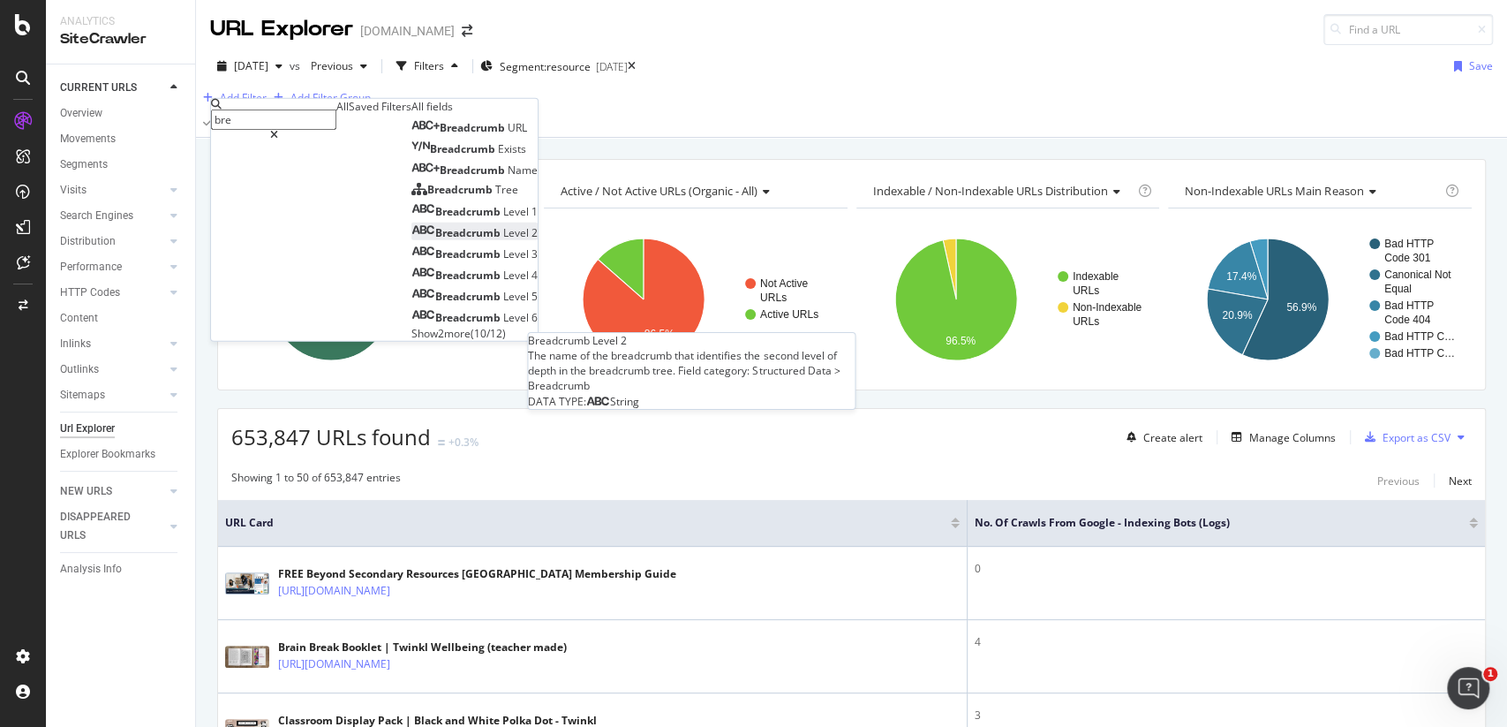
type input "bre"
click at [503, 240] on span "Level" at bounding box center [517, 232] width 28 height 15
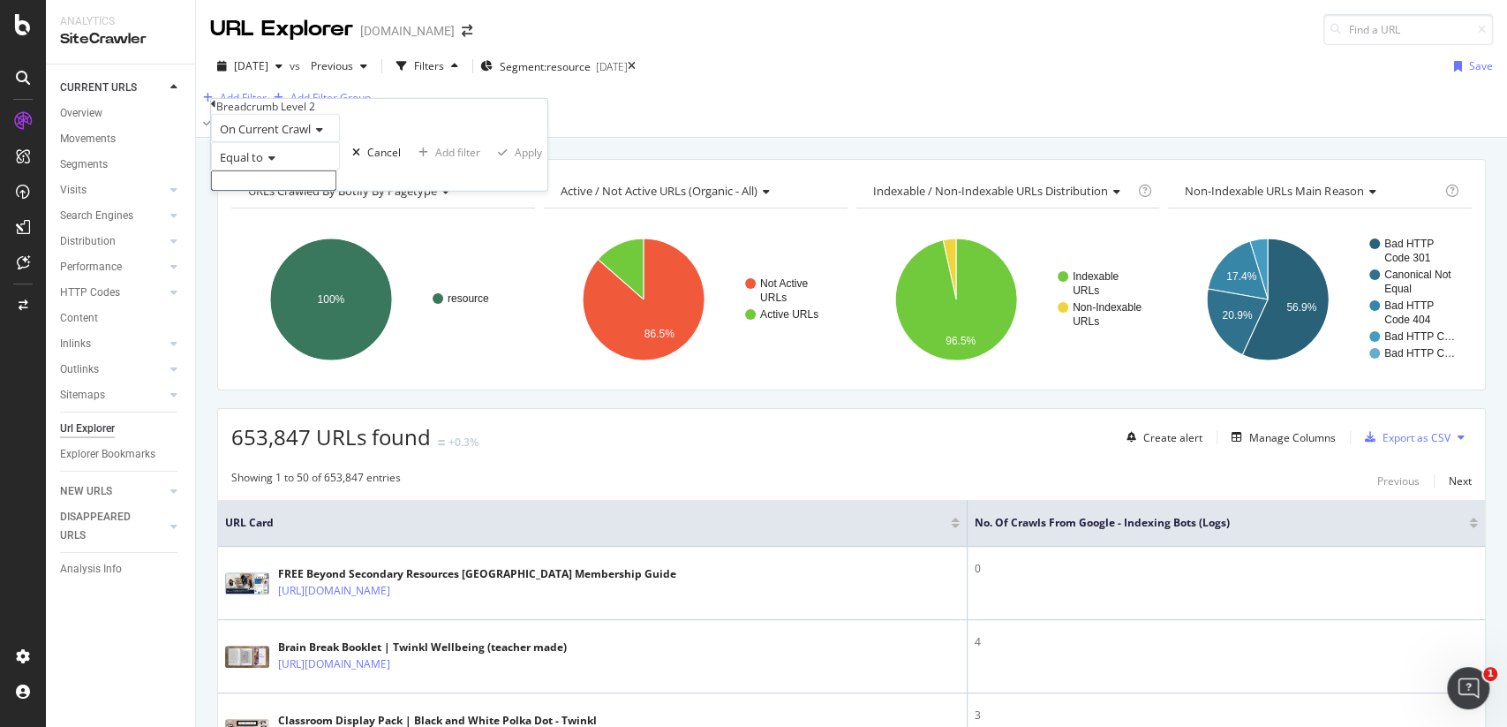
click at [302, 191] on input "text" at bounding box center [273, 180] width 125 height 20
type input "[GEOGRAPHIC_DATA]"
click at [486, 201] on button "Apply" at bounding box center [517, 157] width 62 height 87
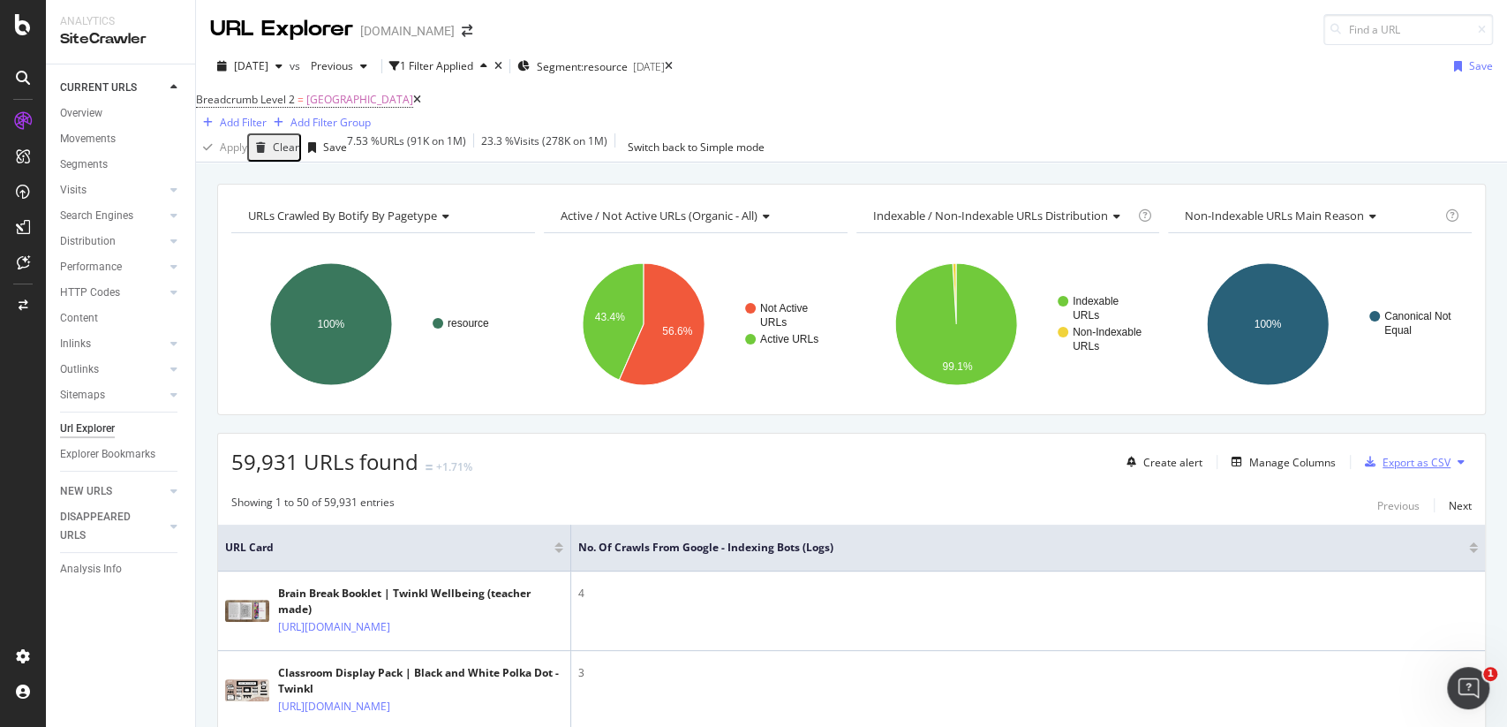
click at [1403, 470] on div "Export as CSV" at bounding box center [1417, 462] width 68 height 15
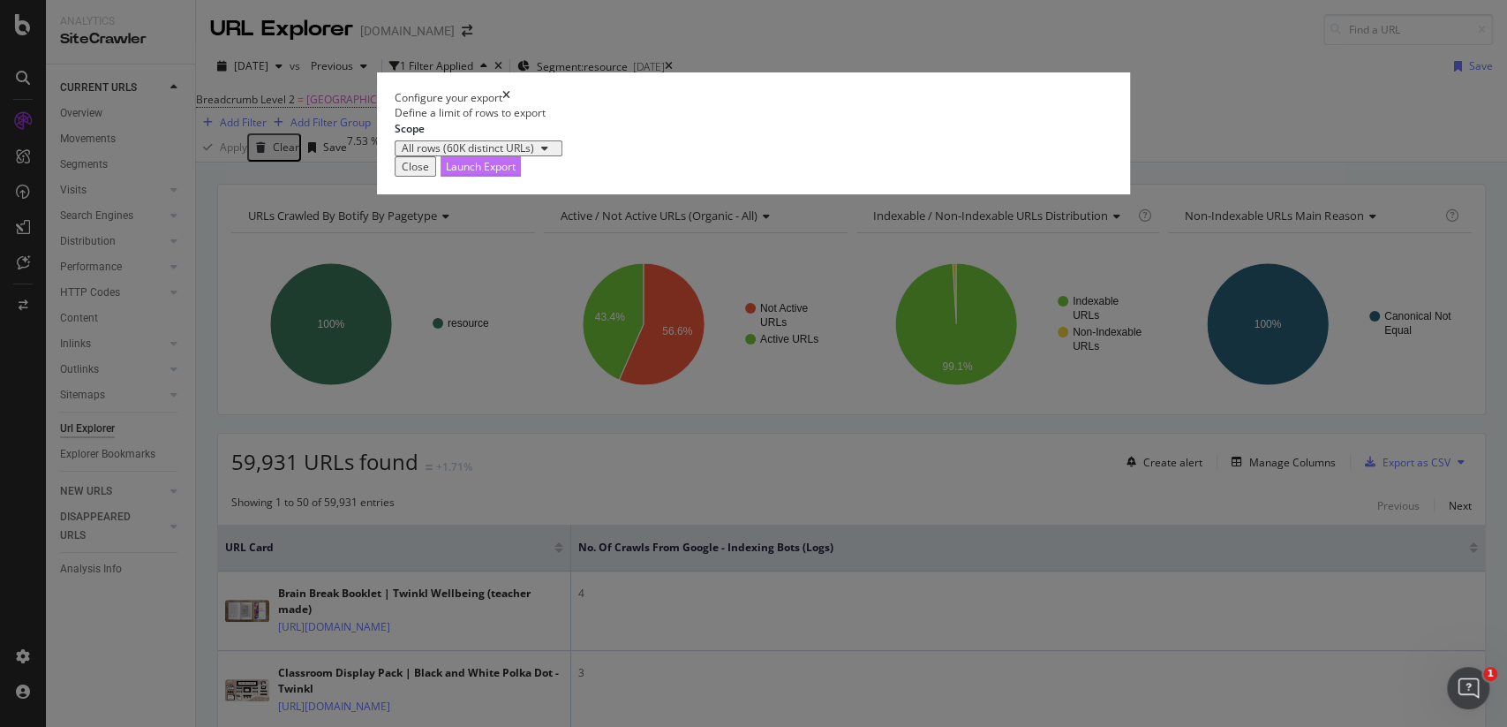
click at [516, 174] on div "Launch Export" at bounding box center [481, 166] width 70 height 15
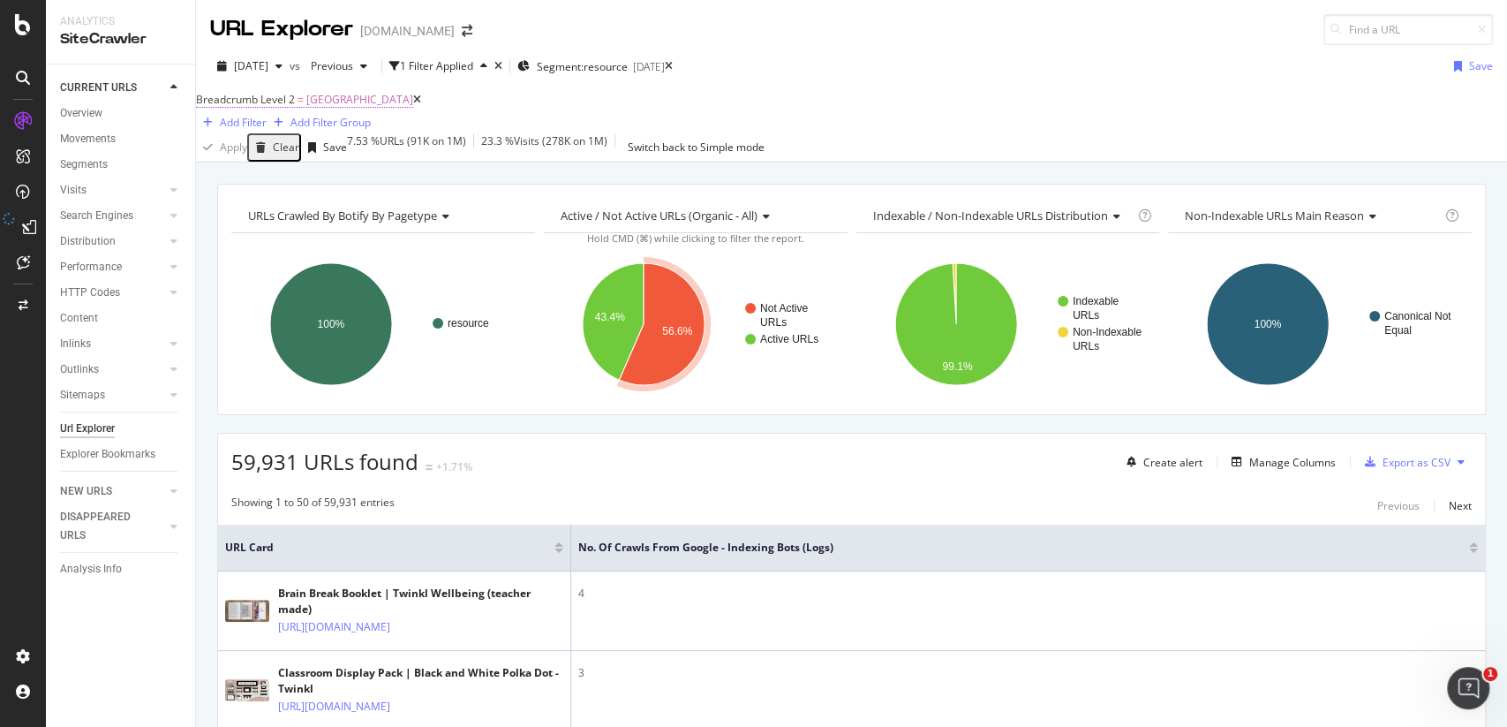
click at [295, 107] on span "Breadcrumb Level 2" at bounding box center [245, 99] width 99 height 15
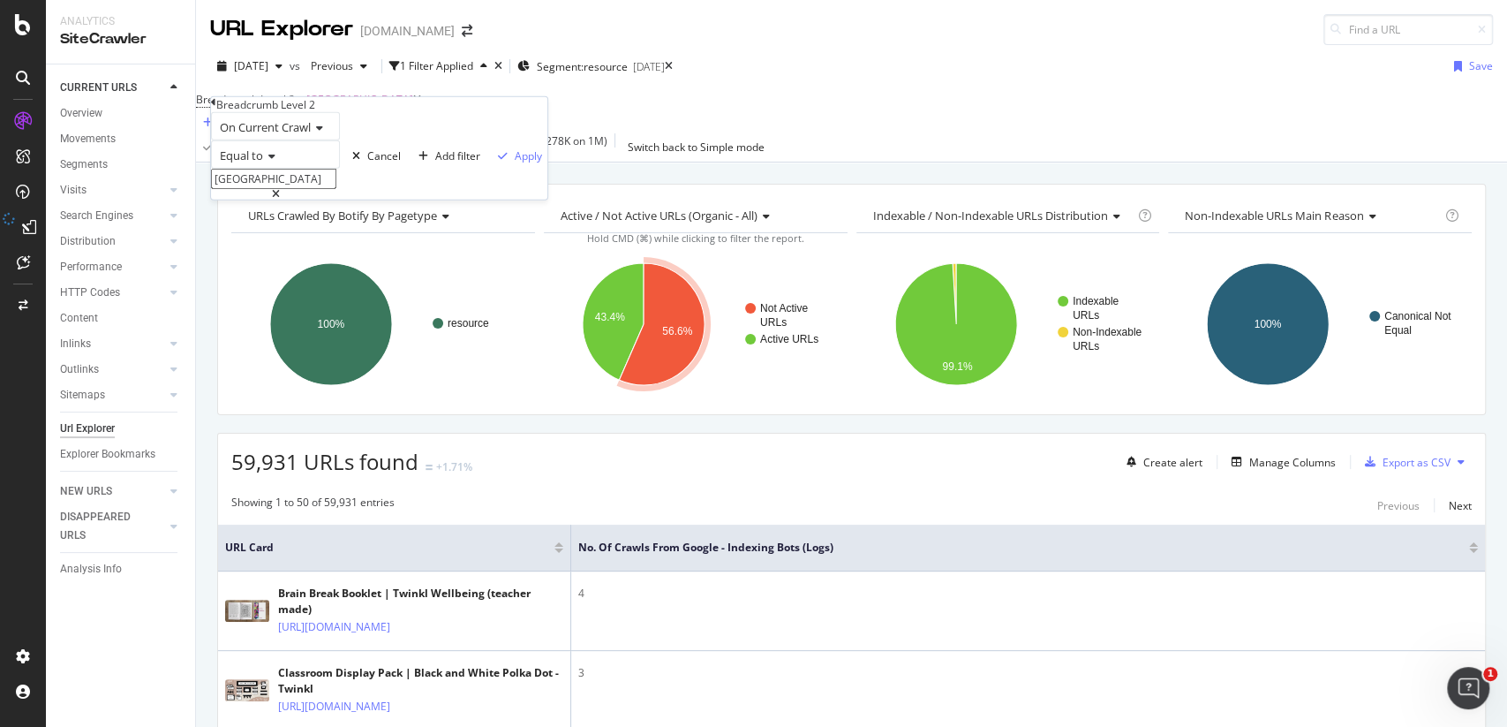
click at [276, 162] on icon at bounding box center [269, 156] width 12 height 11
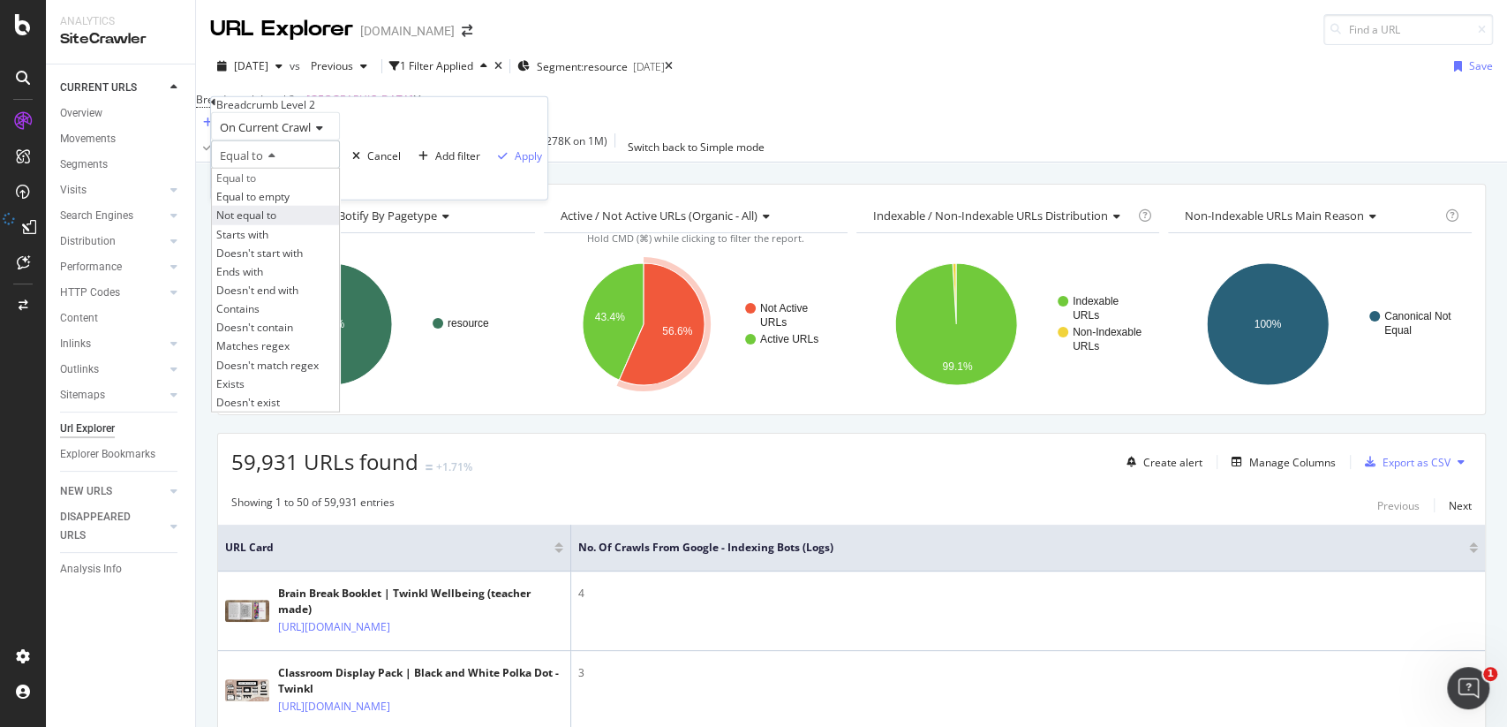
click at [276, 223] on span "Not equal to" at bounding box center [246, 215] width 60 height 15
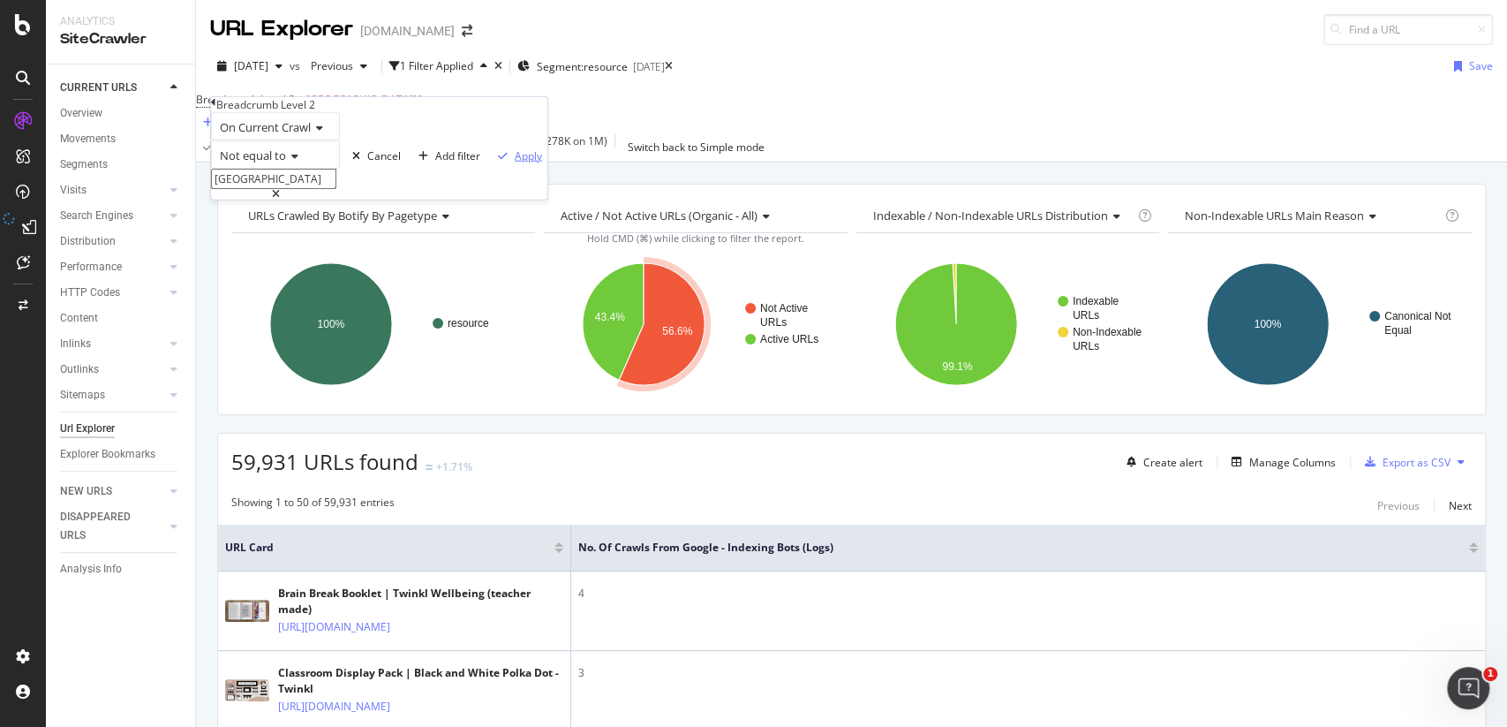
click at [515, 163] on div "Apply" at bounding box center [528, 155] width 27 height 15
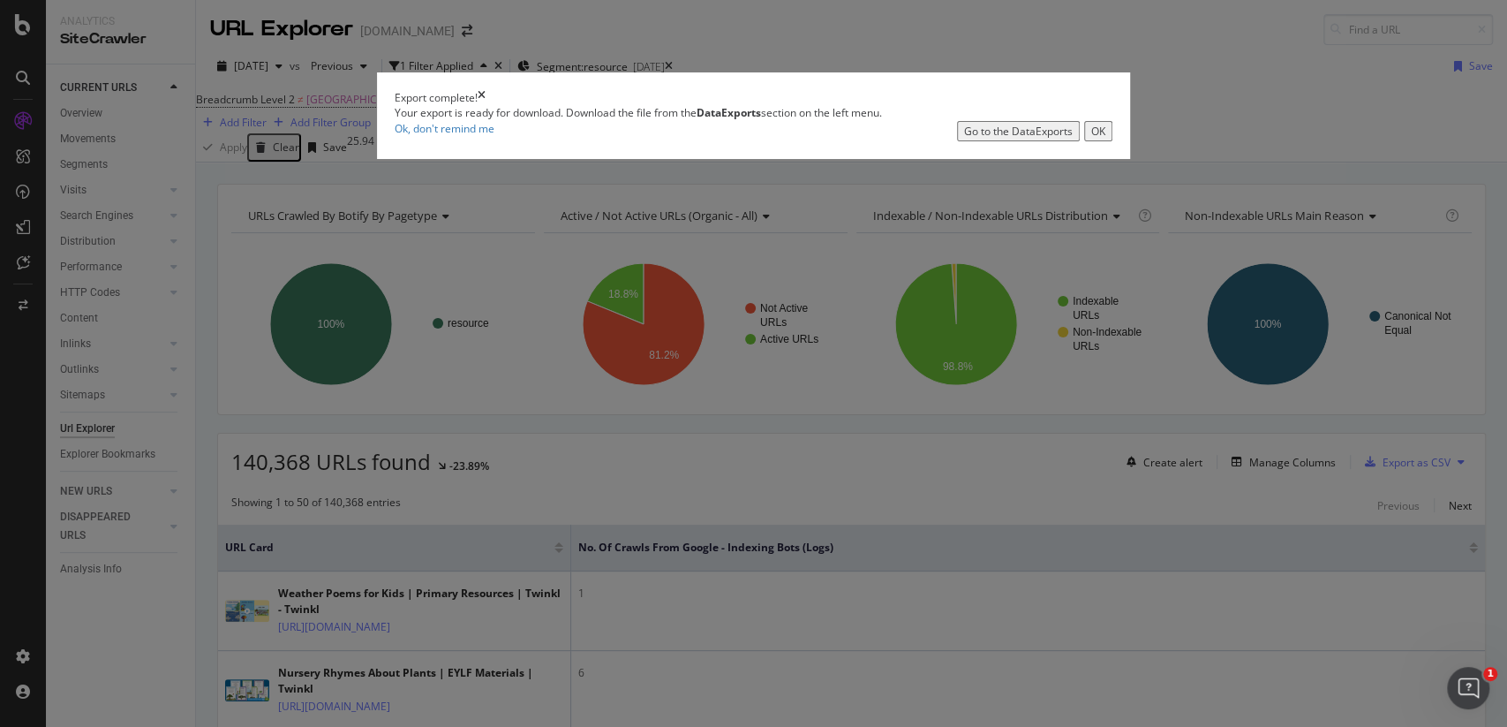
click at [1091, 139] on div "OK" at bounding box center [1098, 131] width 14 height 15
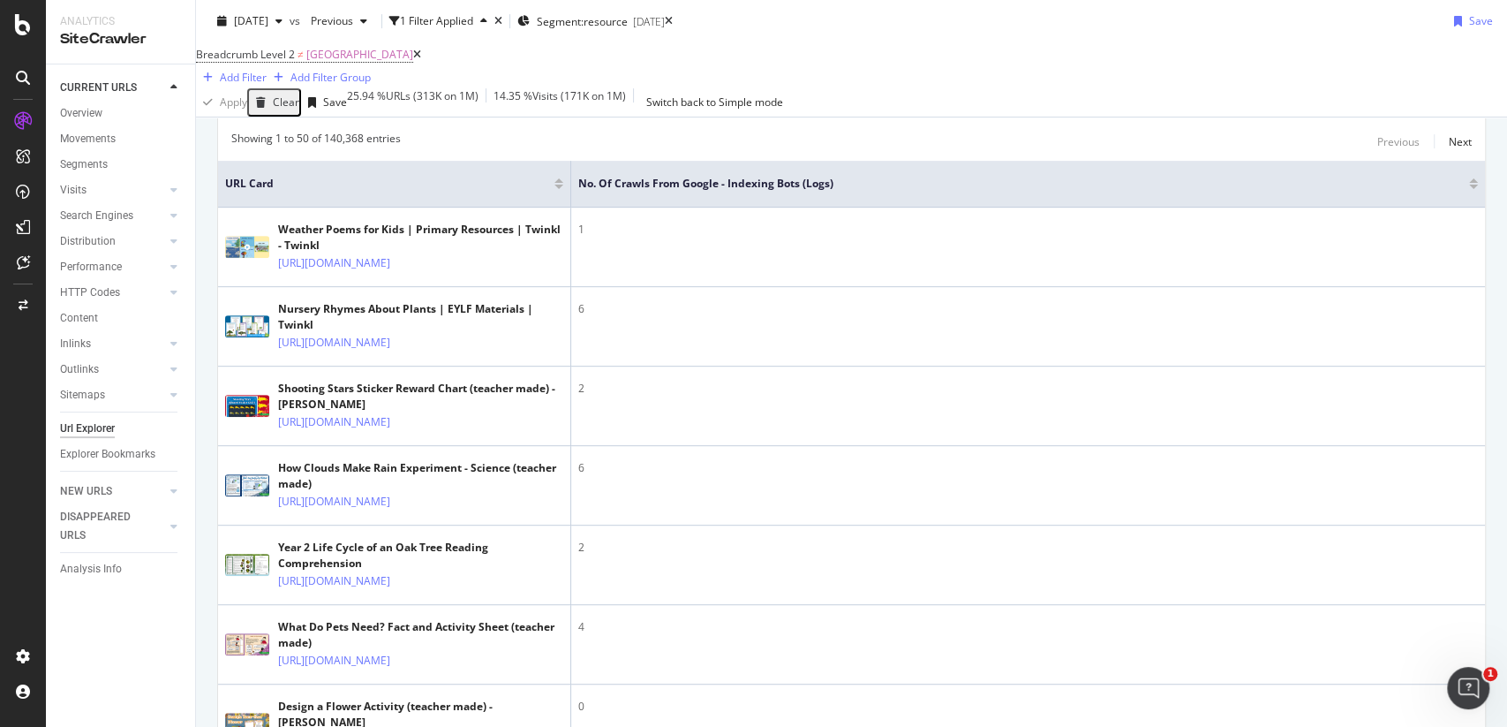
scroll to position [4980, 0]
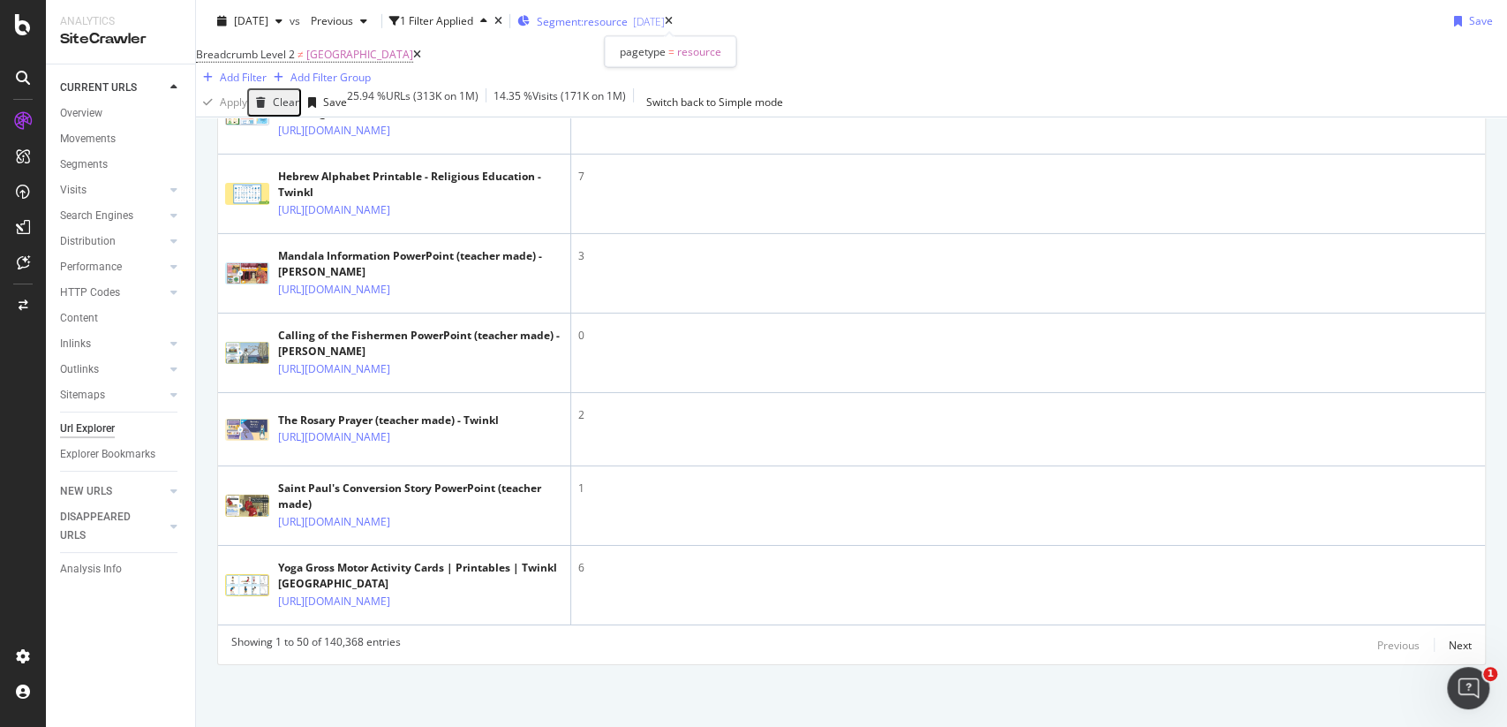
click at [665, 20] on div "[DATE]" at bounding box center [649, 21] width 32 height 15
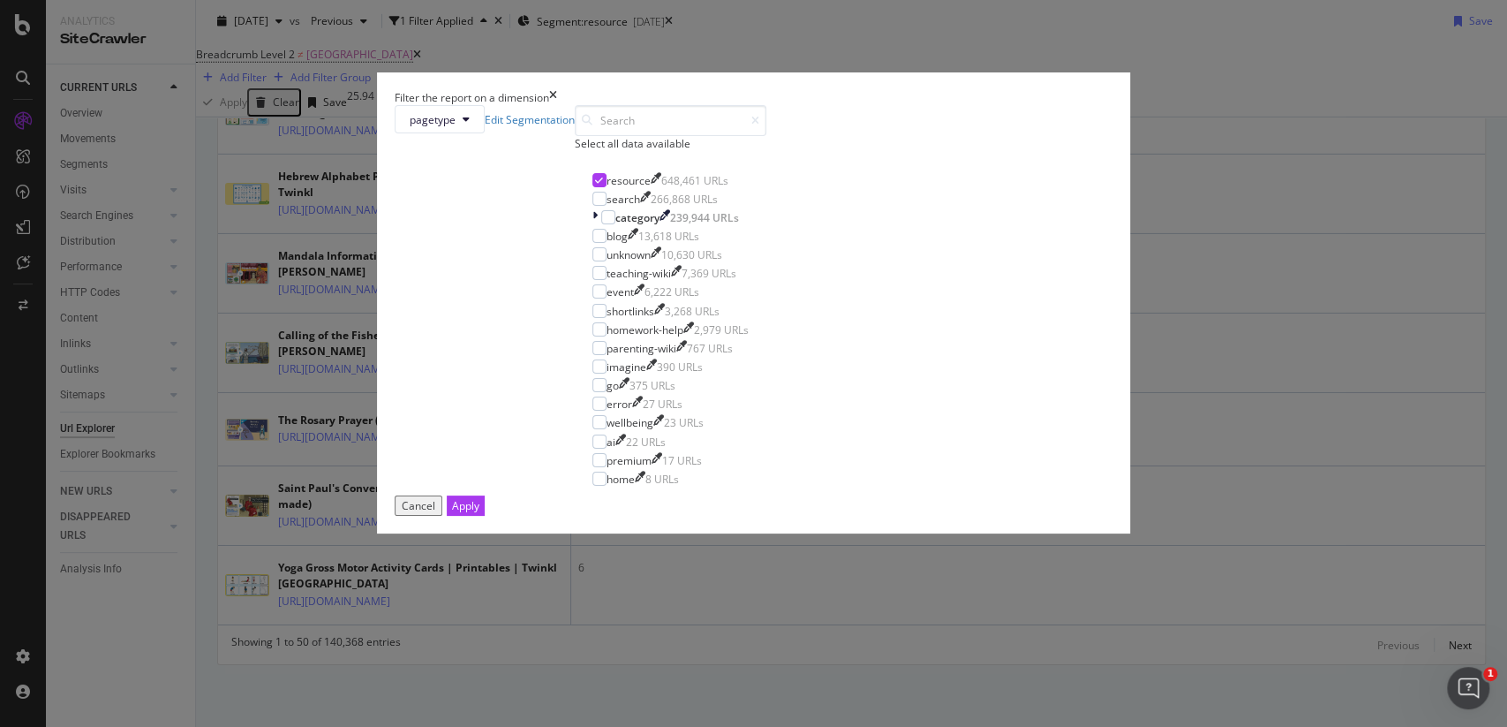
click at [557, 99] on icon "times" at bounding box center [553, 97] width 8 height 15
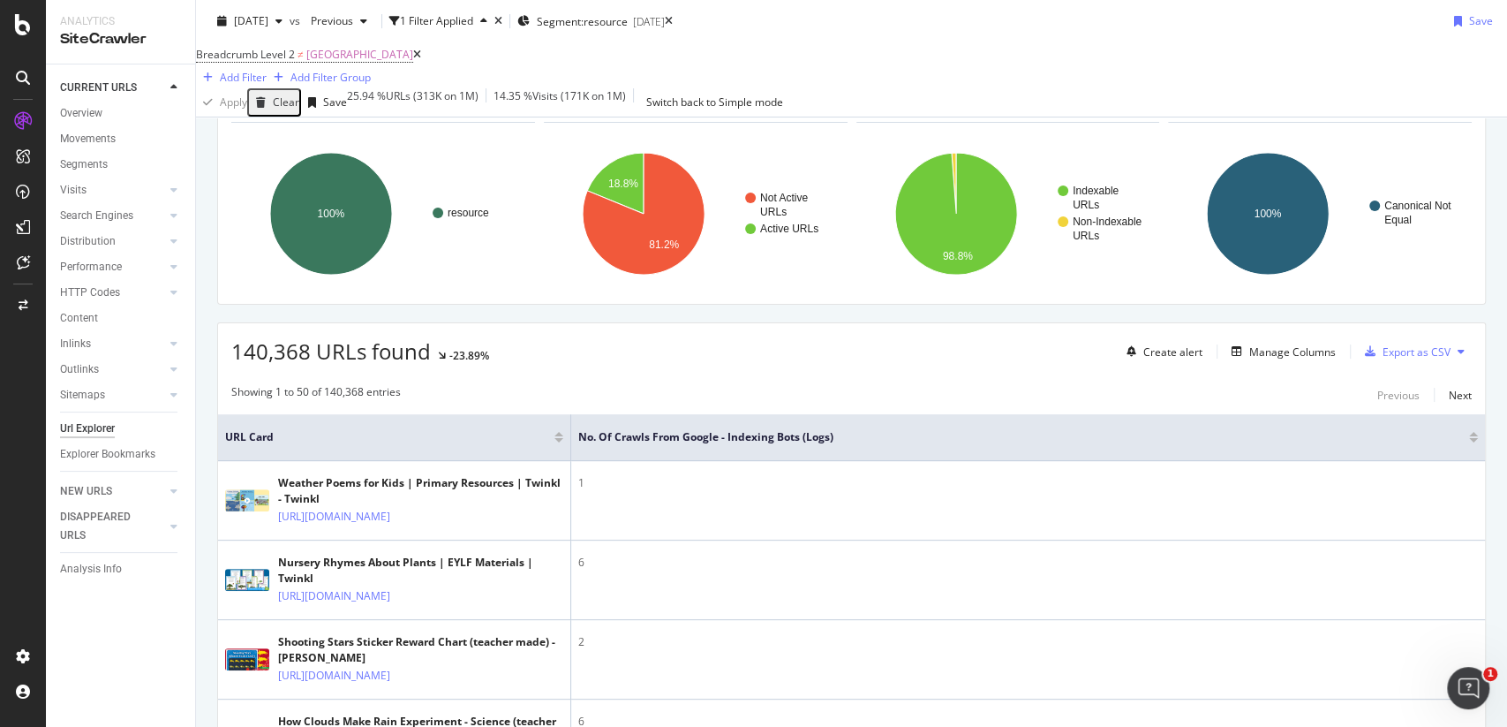
scroll to position [0, 0]
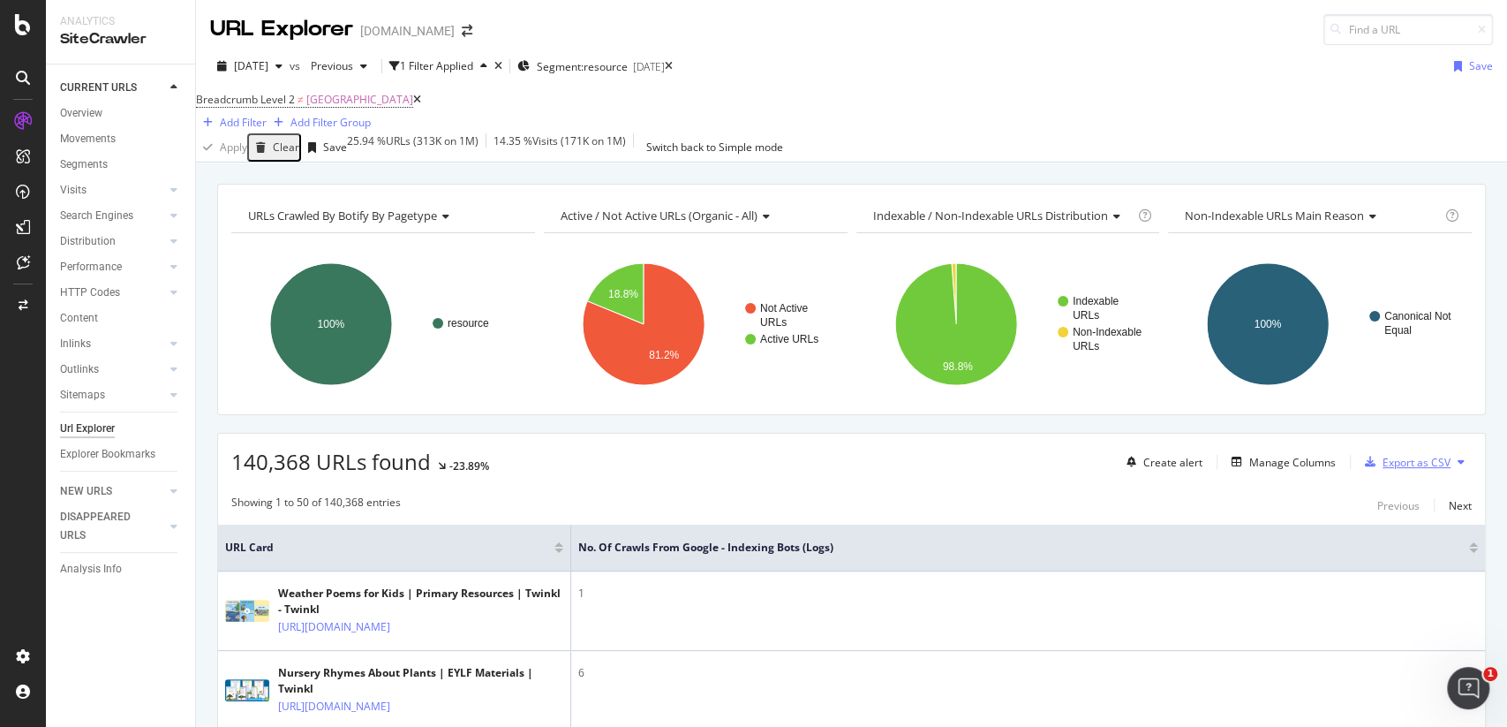
click at [1408, 470] on div "Export as CSV" at bounding box center [1417, 462] width 68 height 15
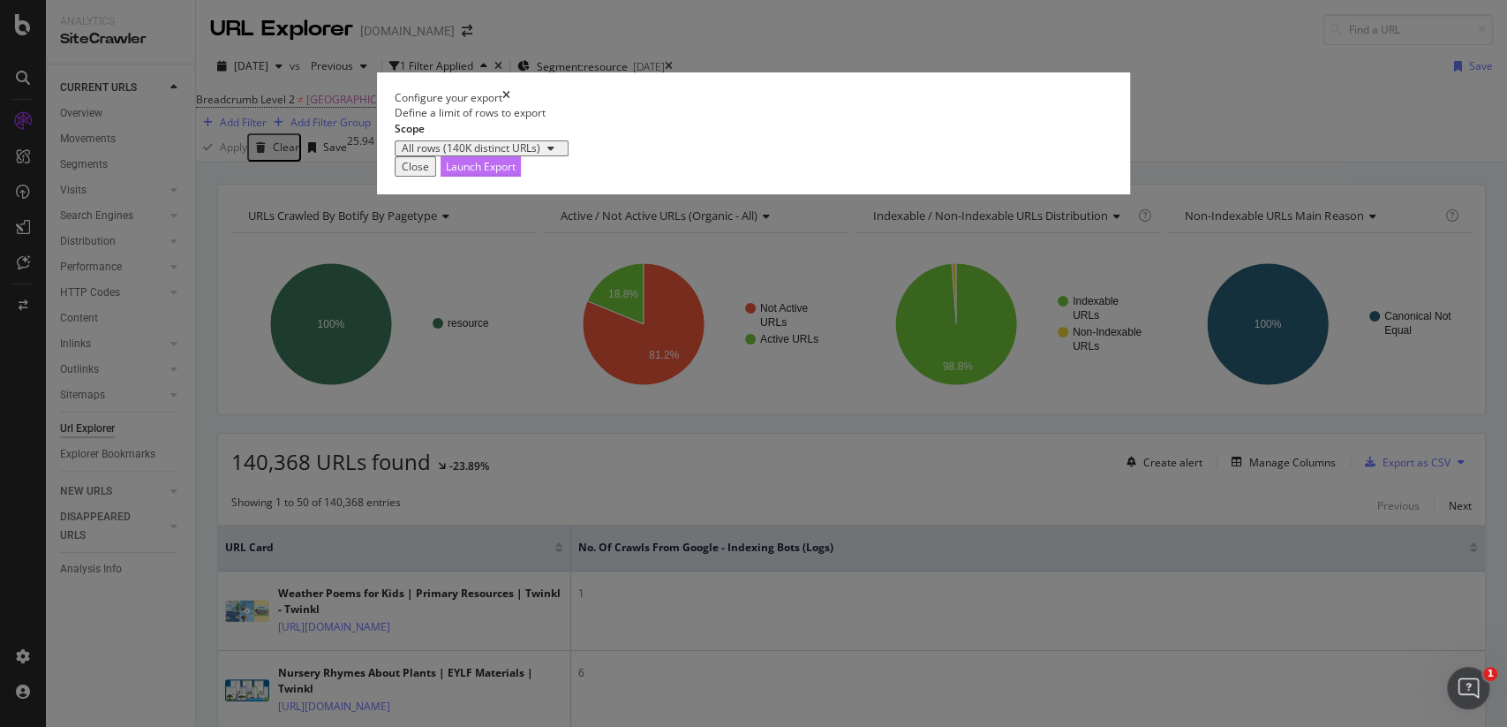
click at [516, 174] on div "Launch Export" at bounding box center [481, 166] width 70 height 15
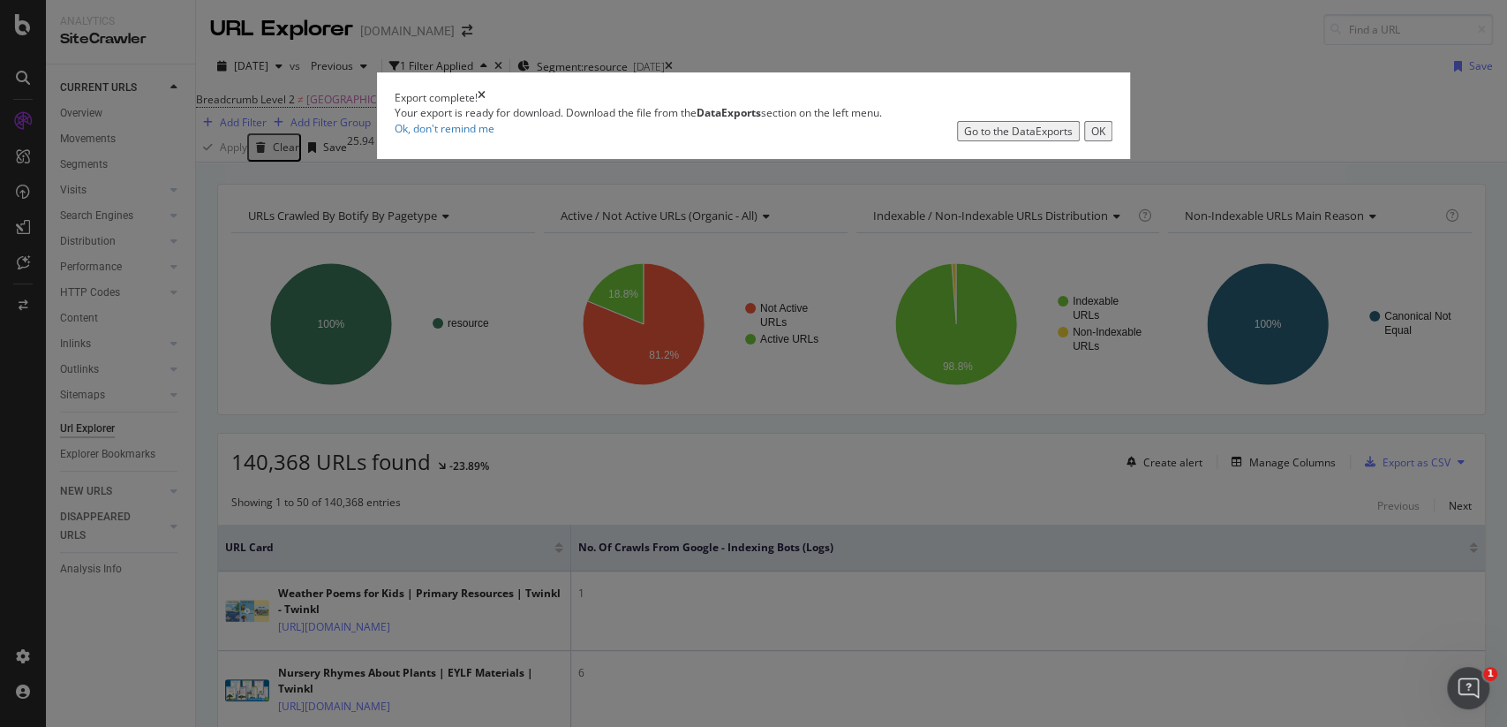
click at [1049, 454] on div "Export complete! Your export is ready for download. Download the file from the …" at bounding box center [753, 363] width 1507 height 727
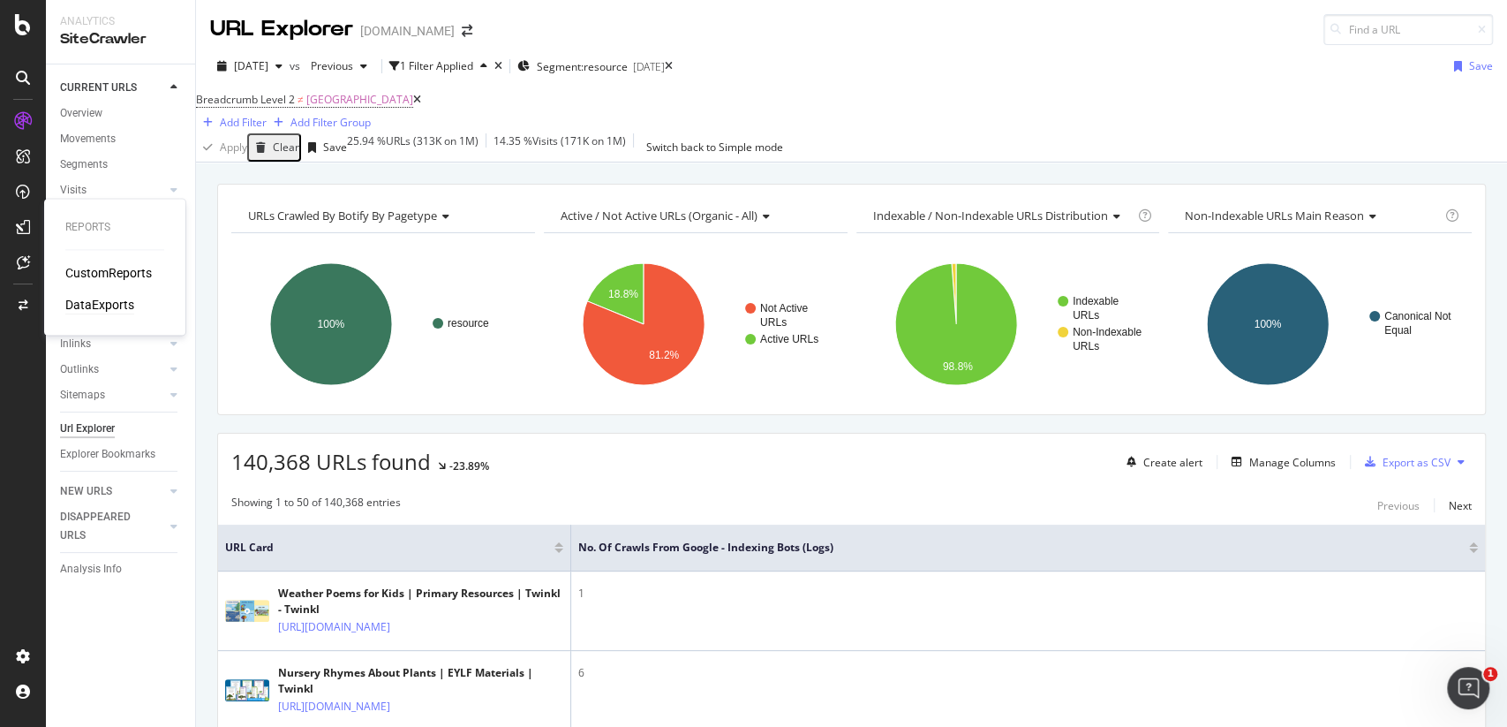
click at [89, 298] on div "DataExports" at bounding box center [99, 305] width 69 height 18
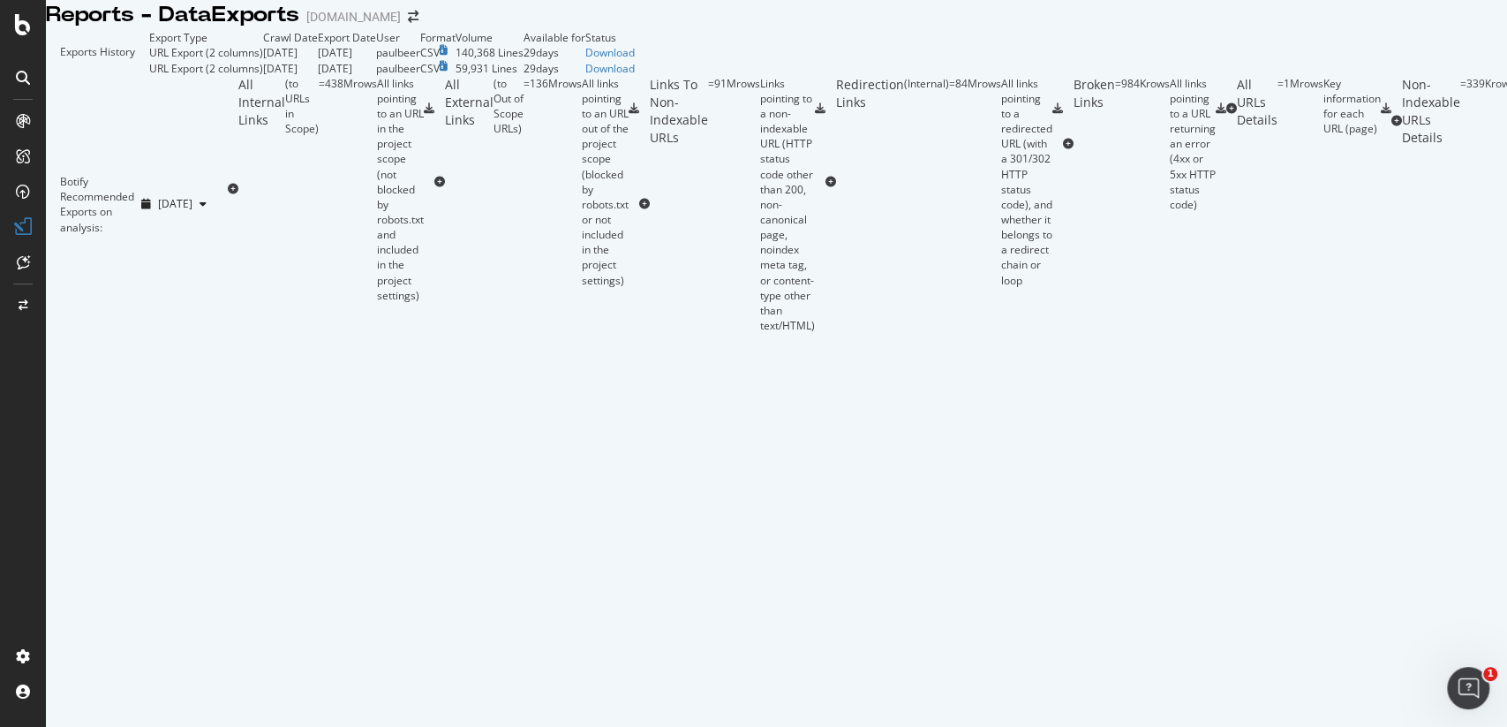
click at [635, 60] on td "Download" at bounding box center [609, 52] width 49 height 15
click at [635, 60] on div "Download" at bounding box center [609, 52] width 49 height 15
click at [635, 75] on div "Export Type Crawl Date Export Date User Format Volume Available for Status URL …" at bounding box center [392, 52] width 486 height 45
click at [635, 76] on div "Download" at bounding box center [609, 68] width 49 height 15
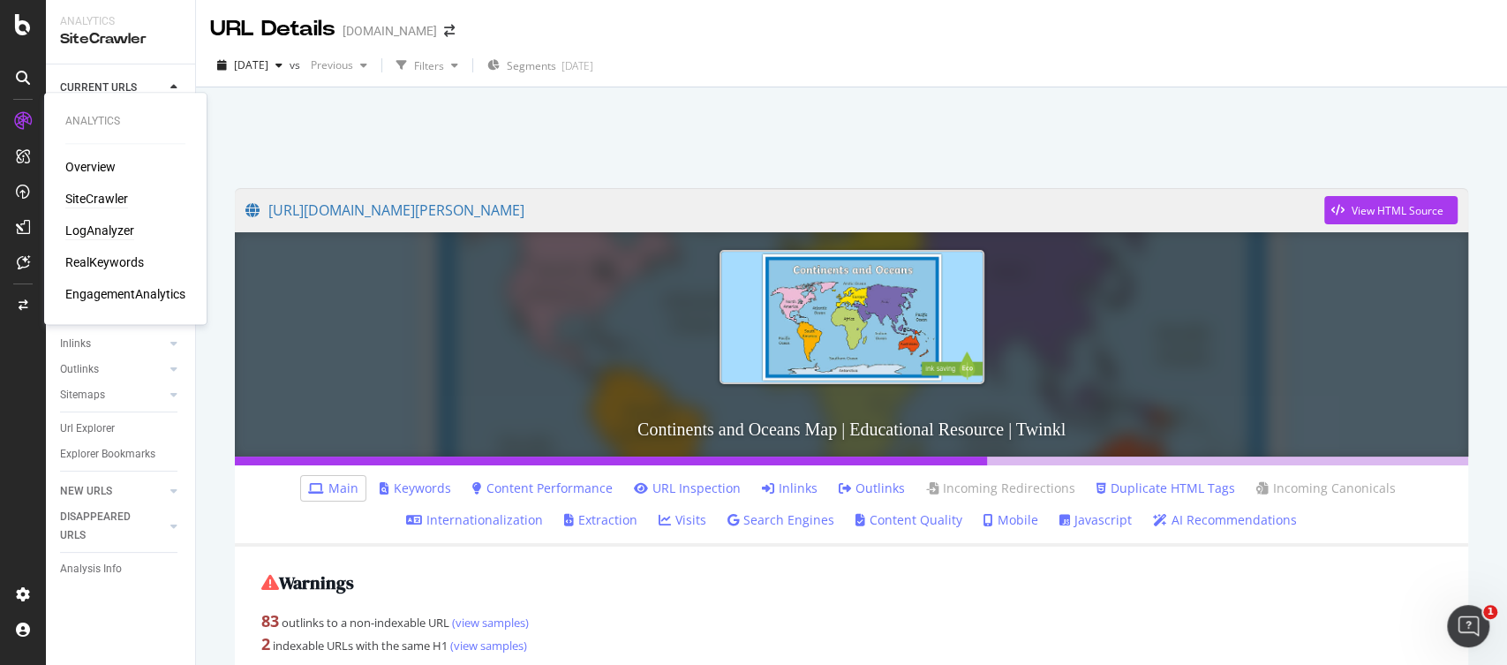
click at [99, 234] on div "LogAnalyzer" at bounding box center [99, 231] width 69 height 18
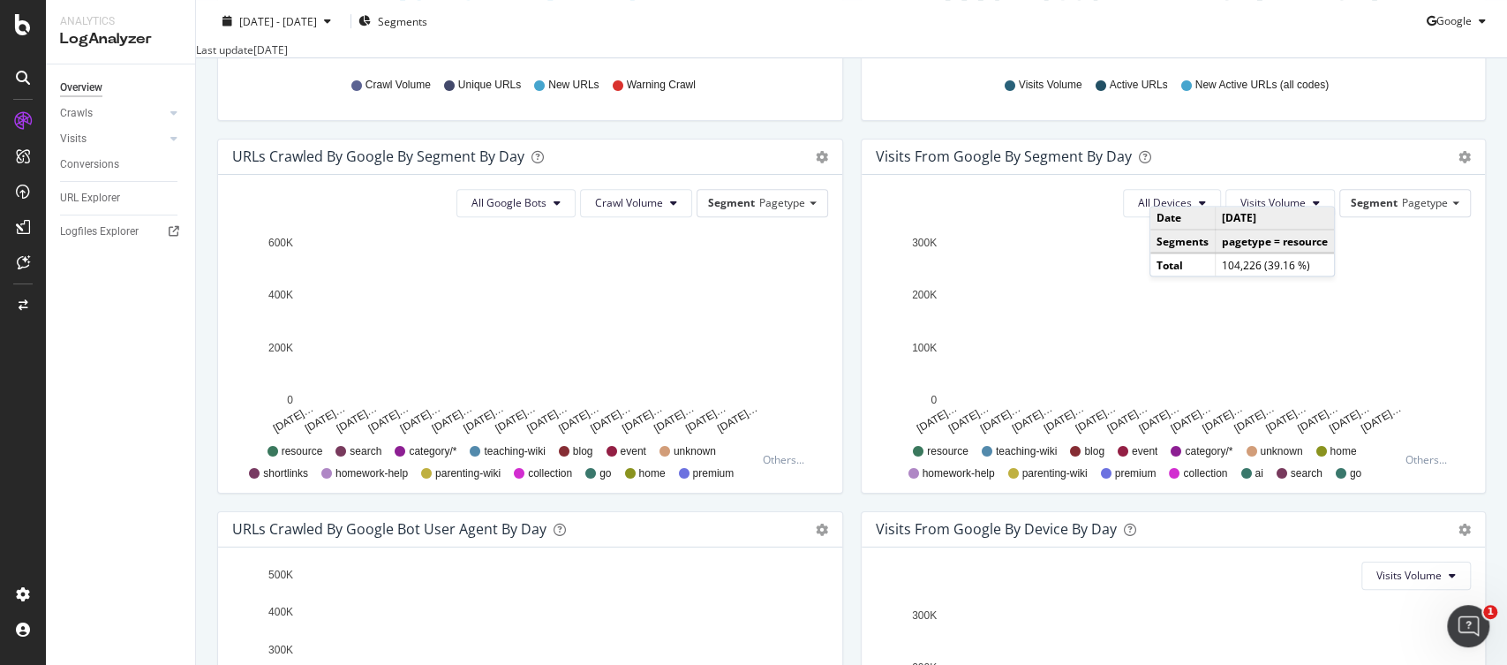
scroll to position [503, 0]
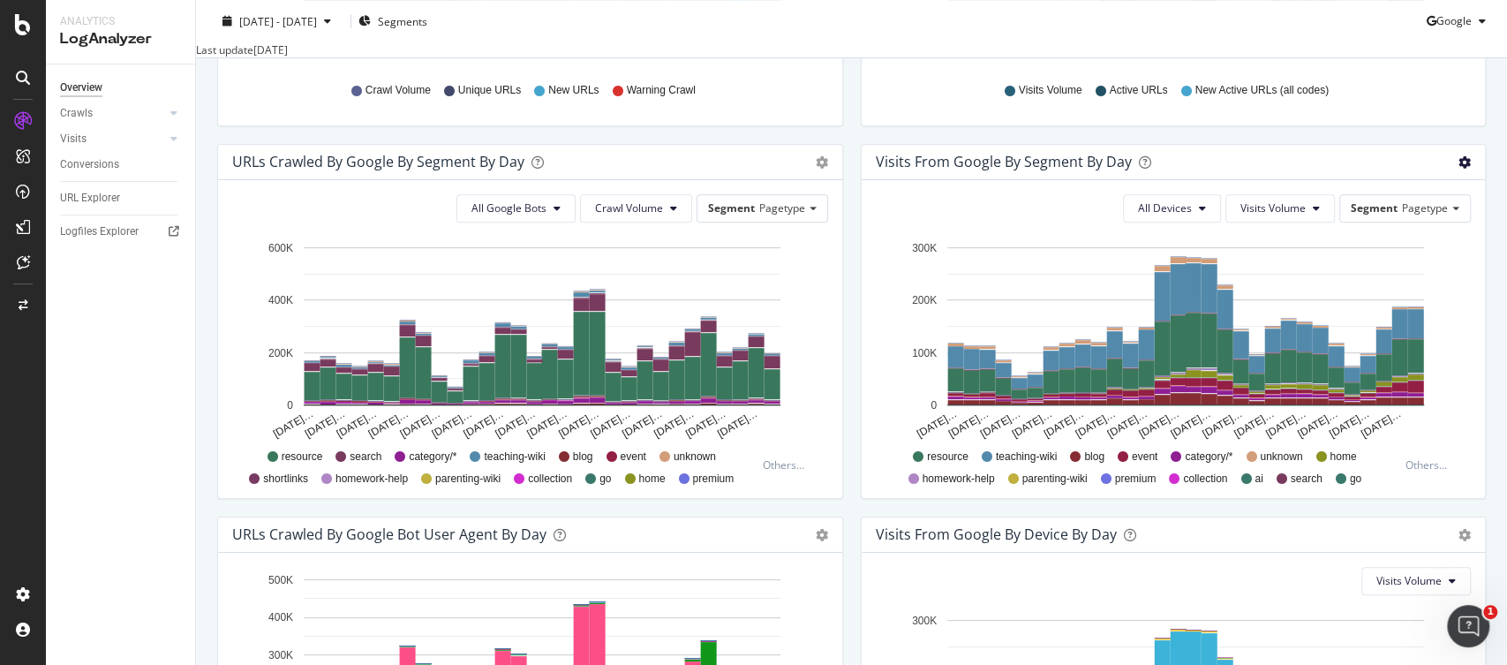
click at [1461, 169] on icon "gear" at bounding box center [1465, 162] width 12 height 12
click at [1322, 111] on div "Visits Volume Active URLs New Active URLs (all codes)" at bounding box center [1174, 92] width 578 height 40
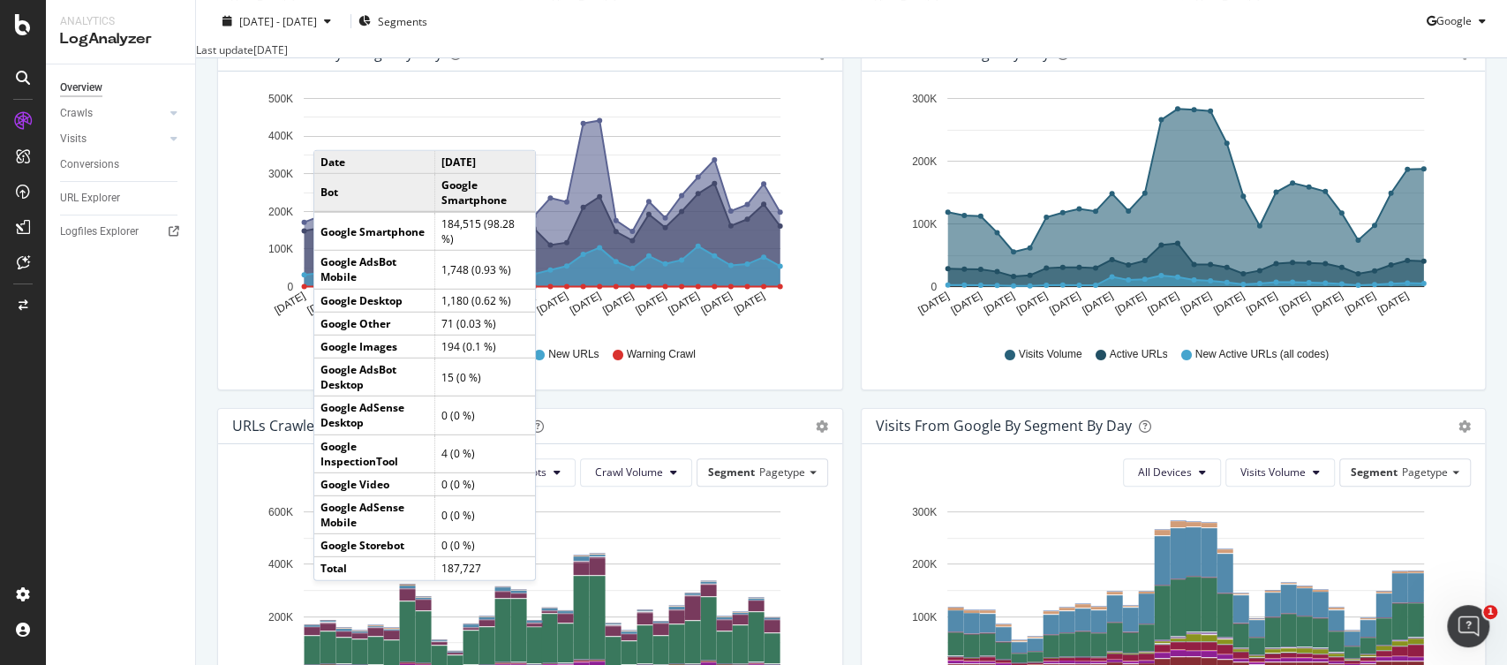
scroll to position [0, 0]
